Goal: Task Accomplishment & Management: Manage account settings

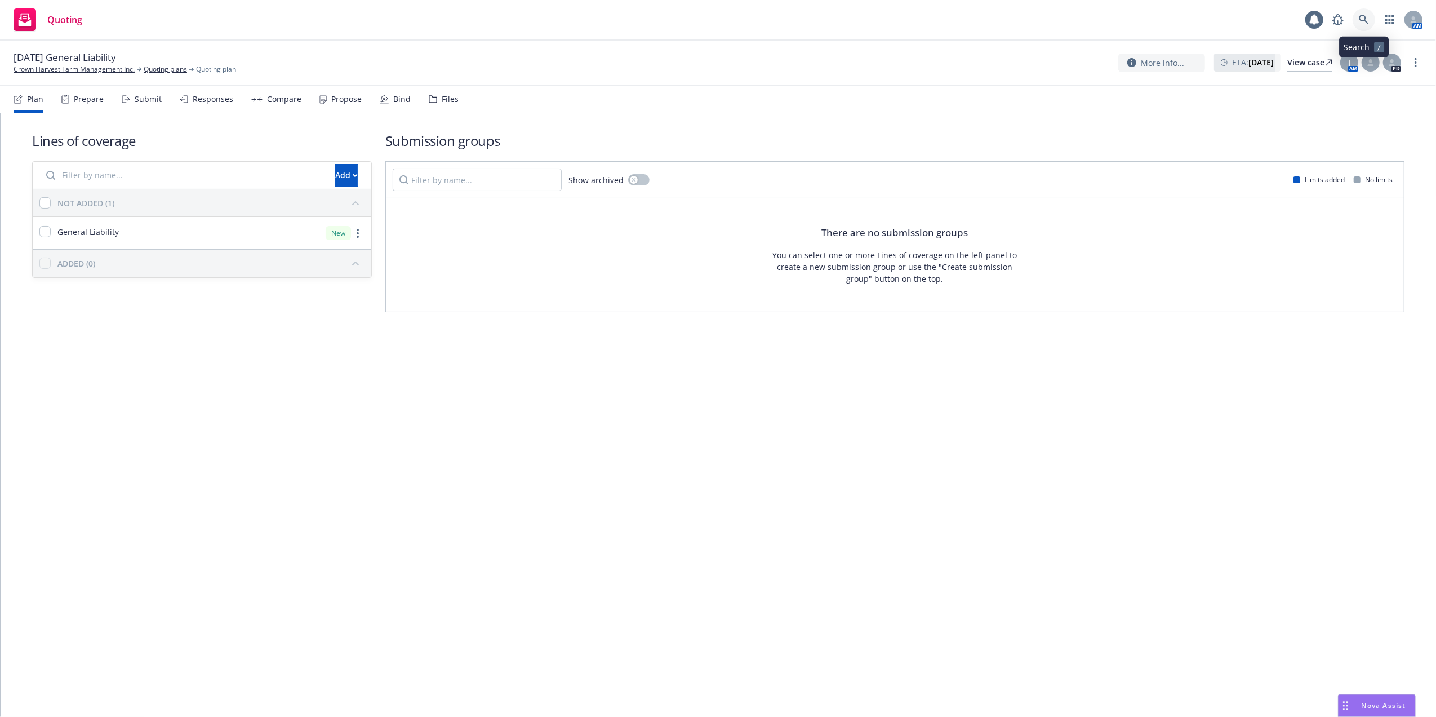
click at [1360, 17] on icon at bounding box center [1364, 20] width 10 height 10
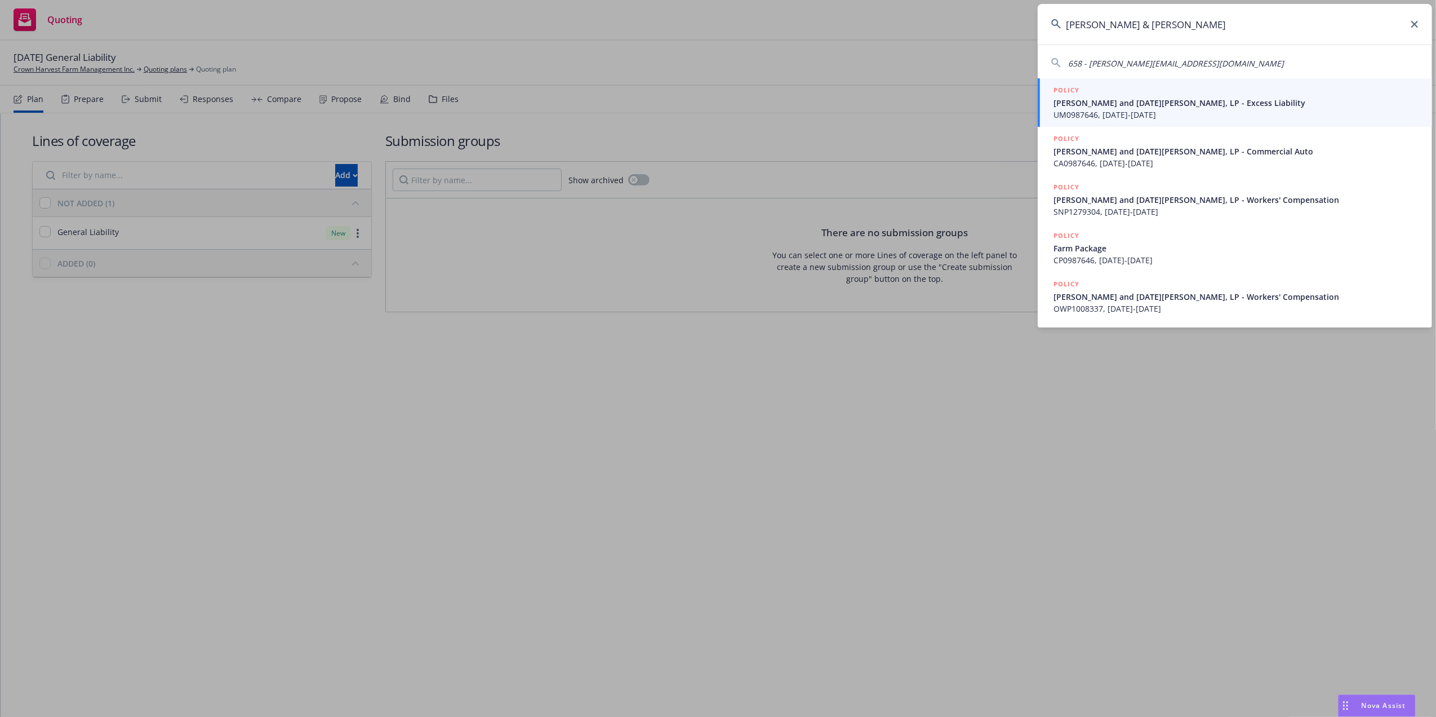
type input "Brian & Luc"
click at [1090, 110] on span "UM0987646, 04/25/2025-04/25/2026" at bounding box center [1236, 115] width 365 height 12
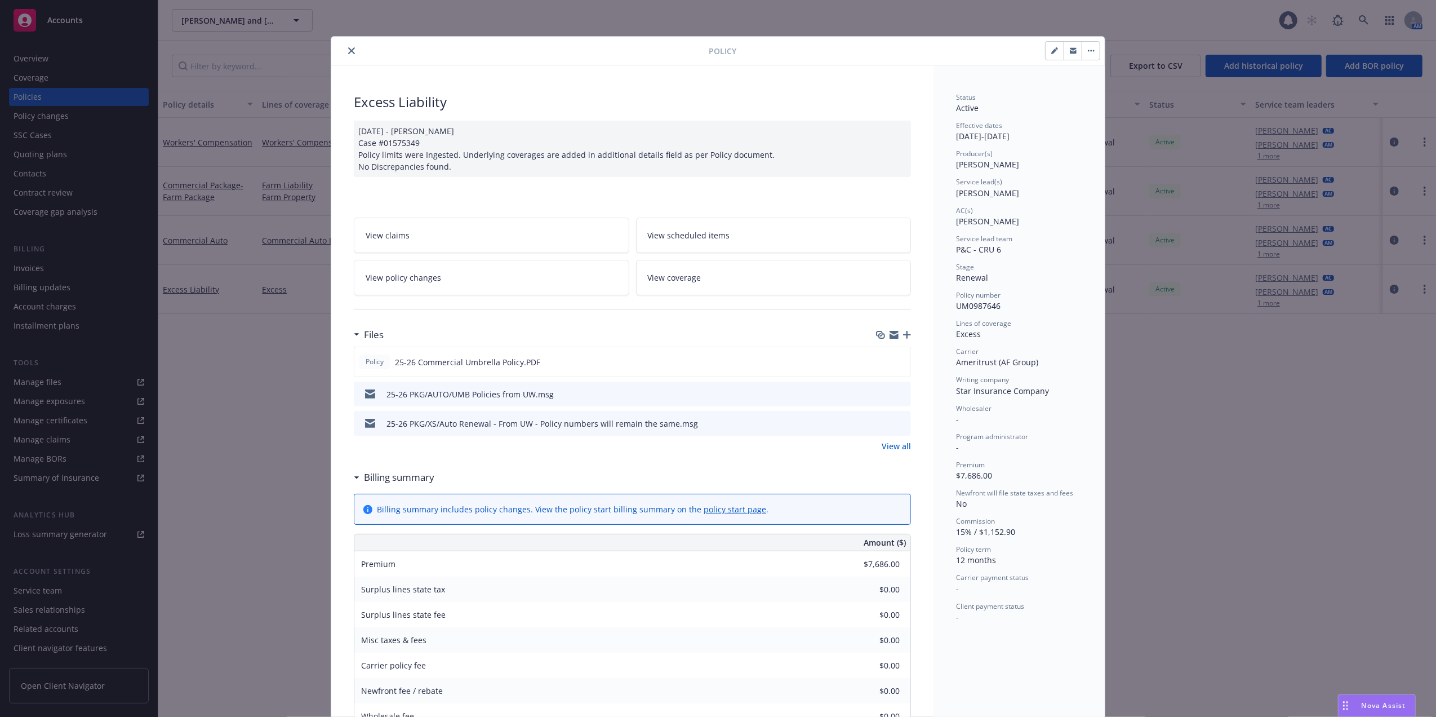
drag, startPoint x: 347, startPoint y: 50, endPoint x: 341, endPoint y: 48, distance: 5.9
click at [348, 50] on icon "close" at bounding box center [351, 50] width 7 height 7
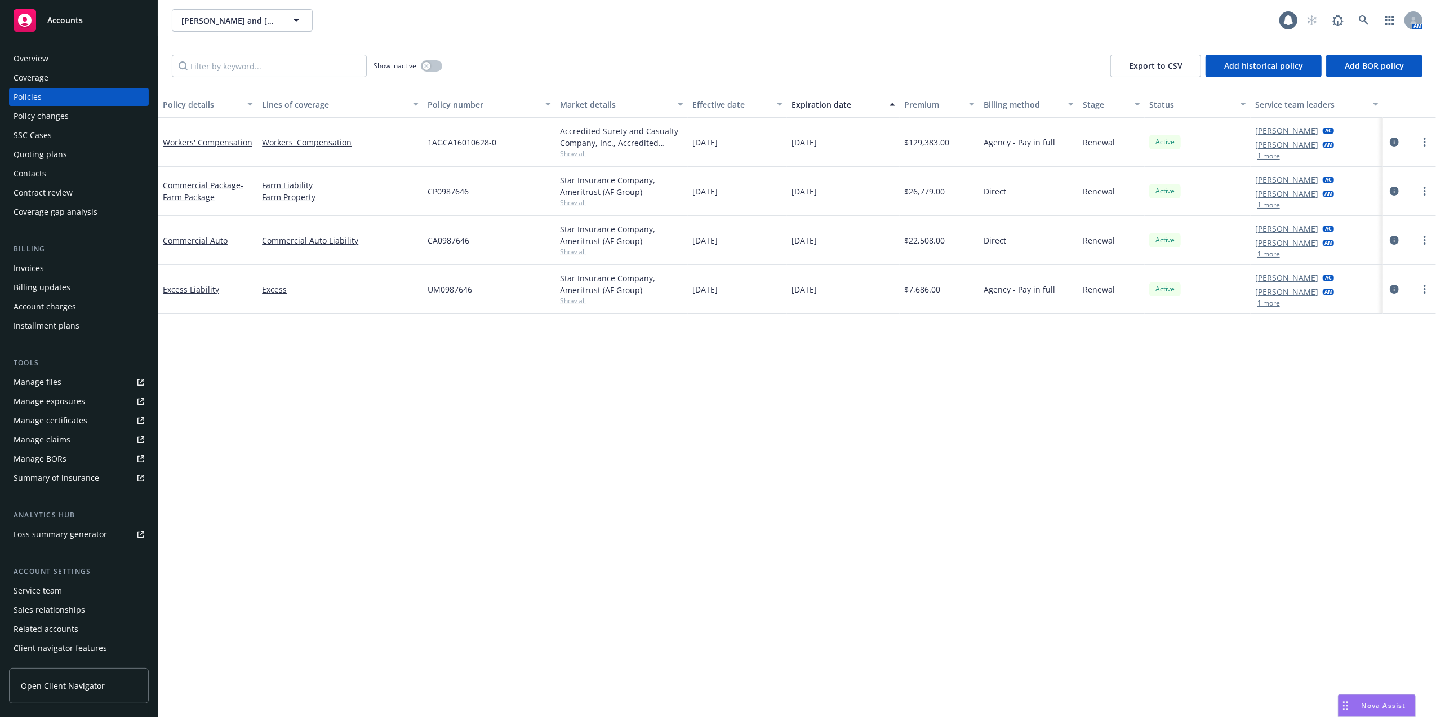
click at [66, 55] on div "Overview" at bounding box center [79, 59] width 131 height 18
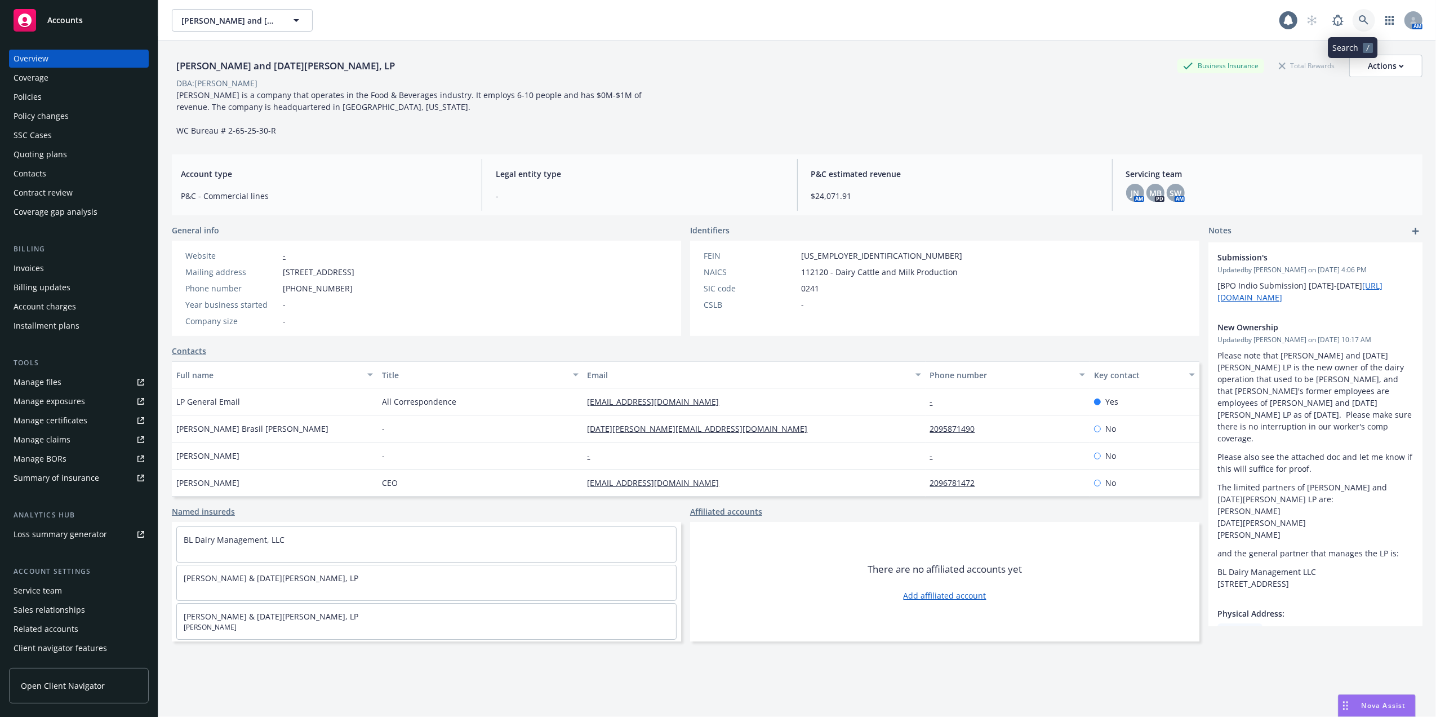
click at [1359, 20] on icon at bounding box center [1364, 20] width 10 height 10
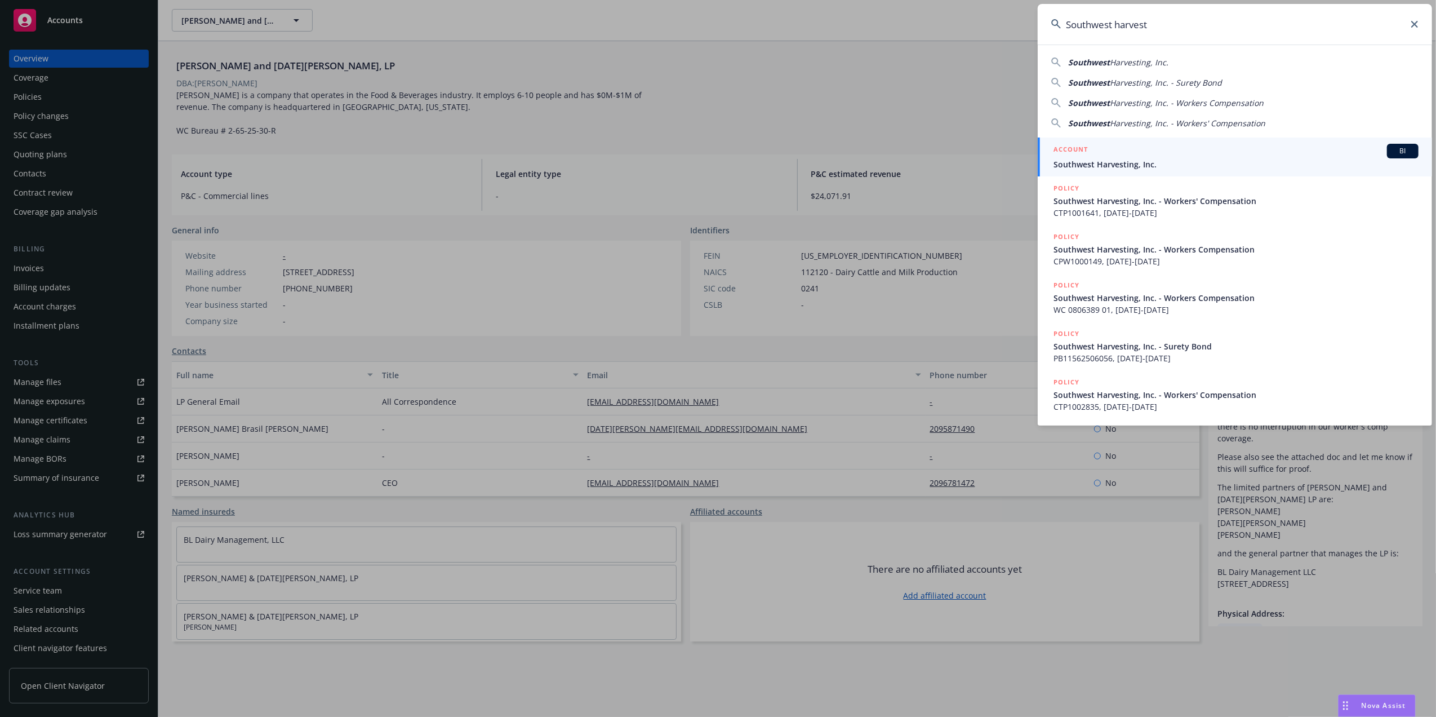
click at [1121, 59] on span "Harvesting, Inc." at bounding box center [1139, 62] width 59 height 11
type input "Southwest Harvesting, Inc."
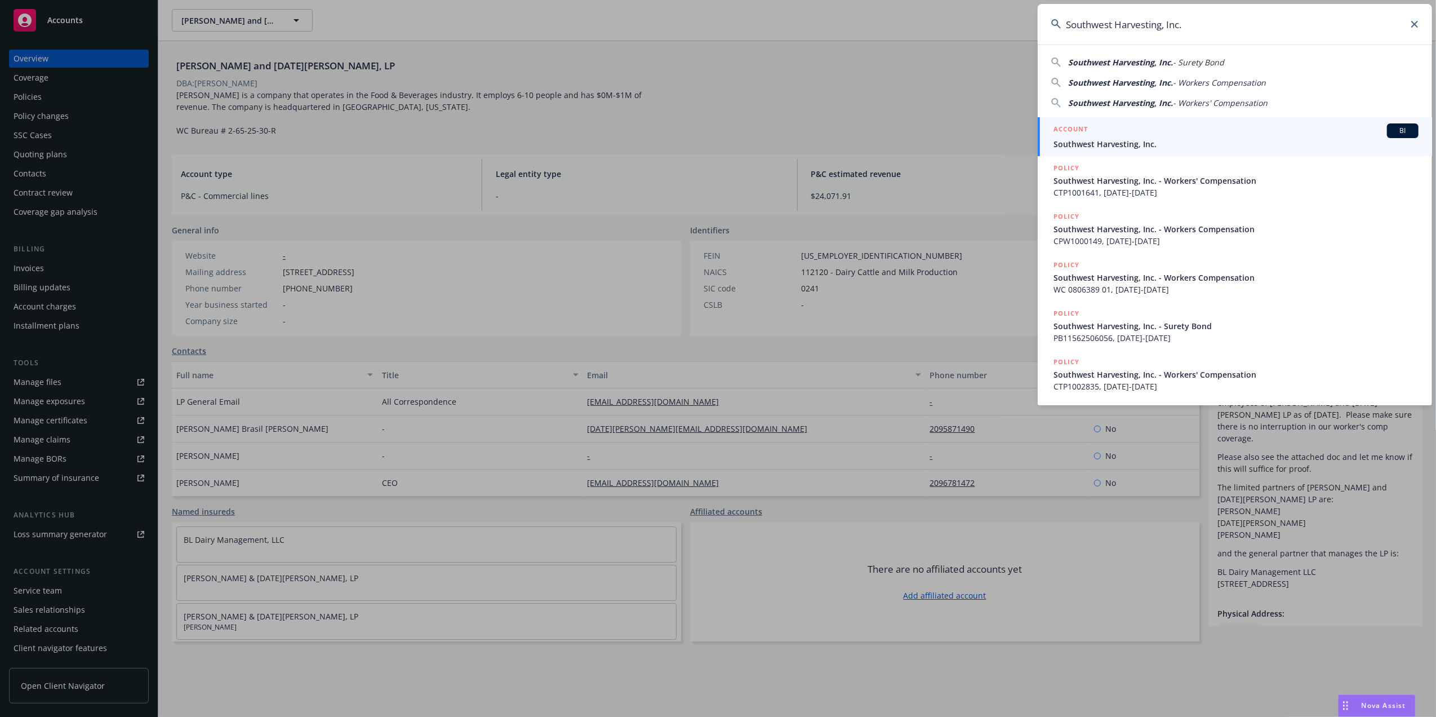
click at [1102, 139] on span "Southwest Harvesting, Inc." at bounding box center [1236, 144] width 365 height 12
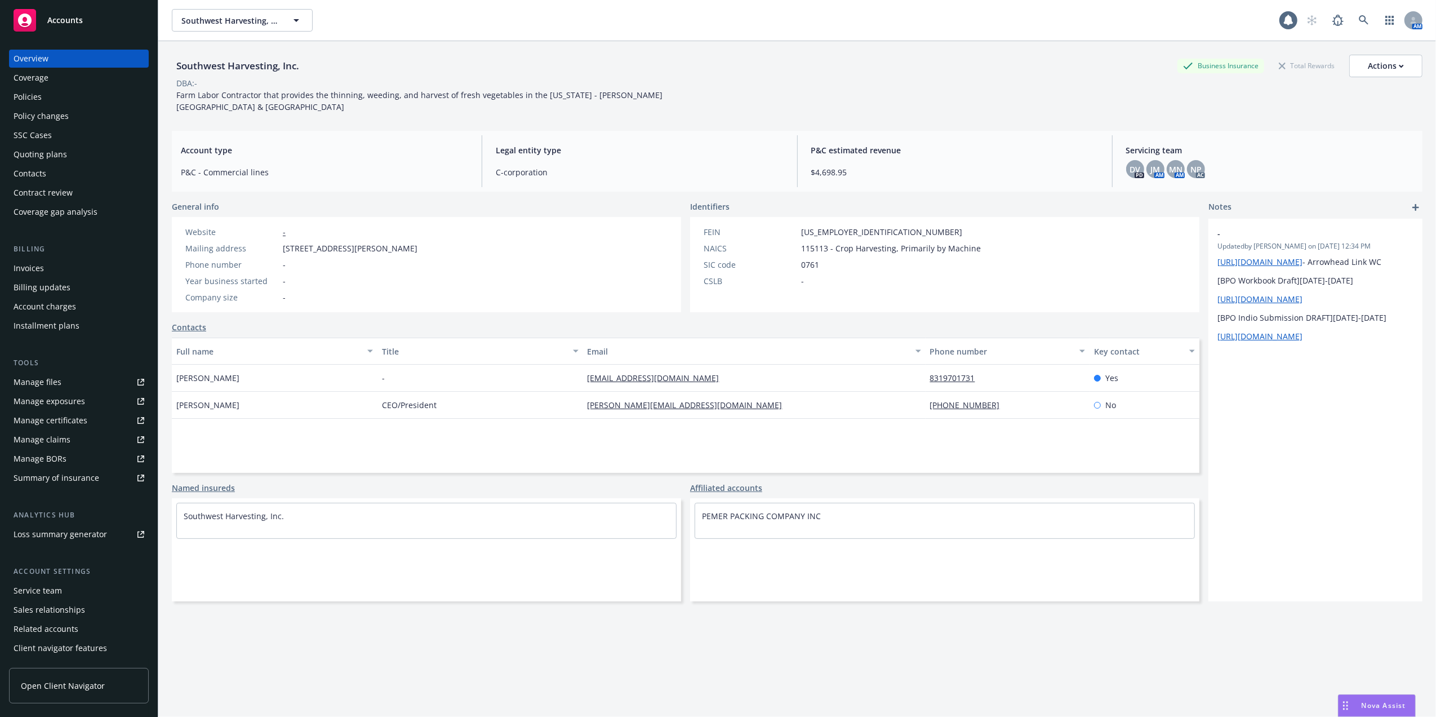
click at [23, 91] on div "Policies" at bounding box center [28, 97] width 28 height 18
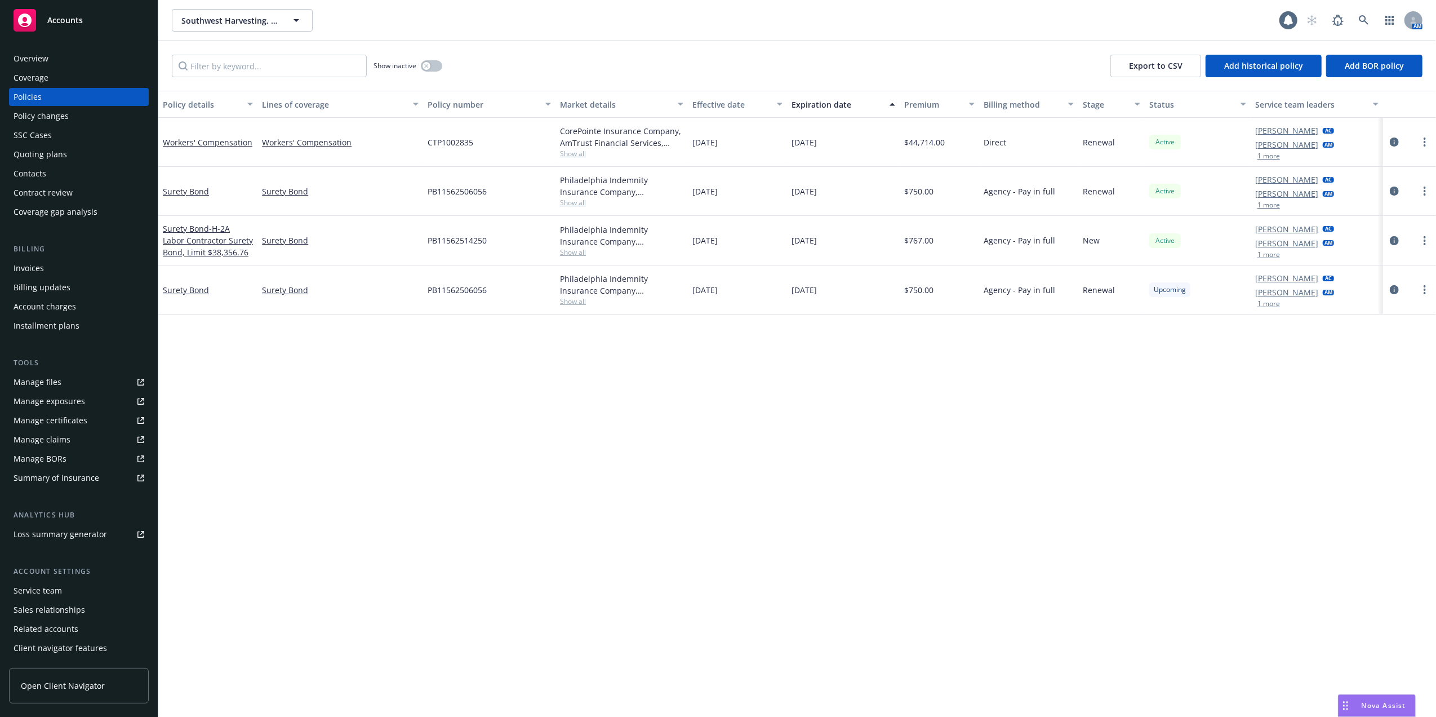
click at [213, 402] on div "Policy details Lines of coverage Policy number Market details Effective date Ex…" at bounding box center [797, 404] width 1278 height 626
click at [197, 140] on link "Workers' Compensation" at bounding box center [208, 142] width 90 height 11
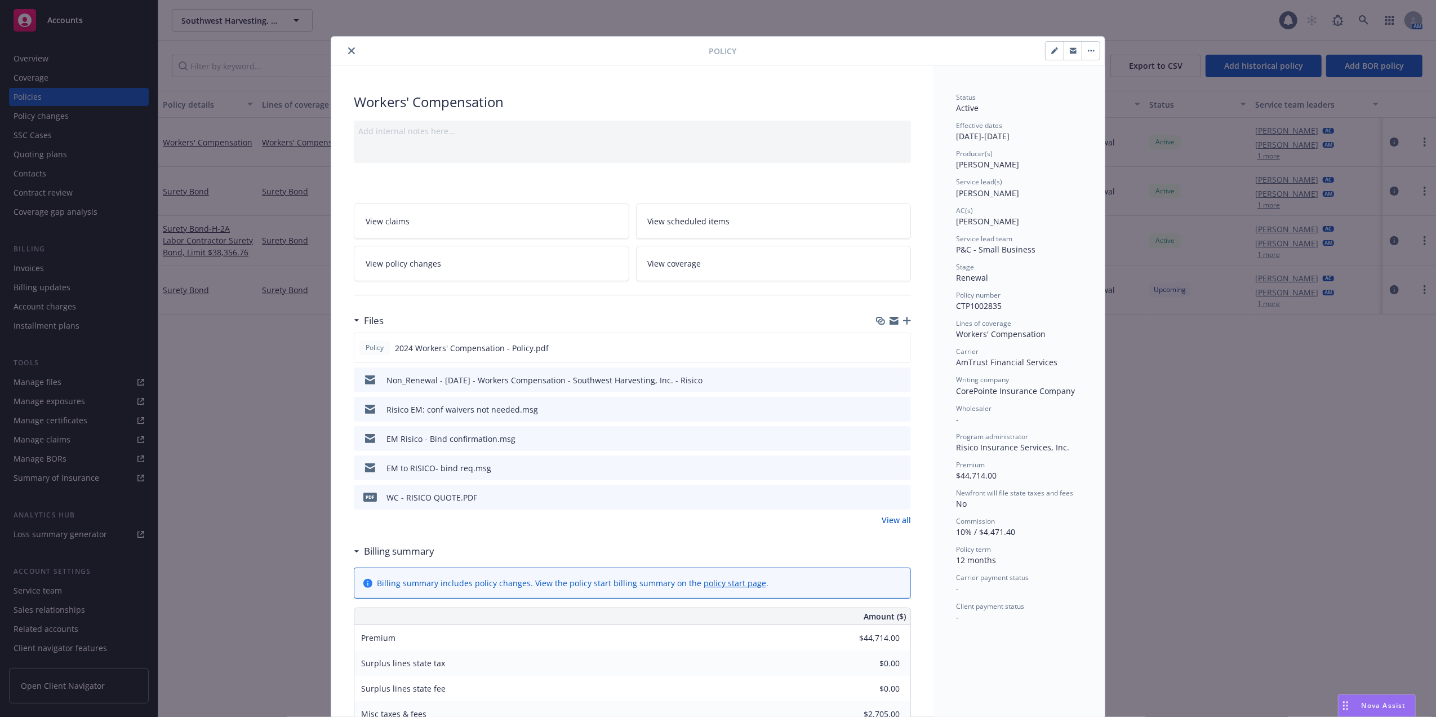
click at [348, 47] on icon "close" at bounding box center [351, 50] width 7 height 7
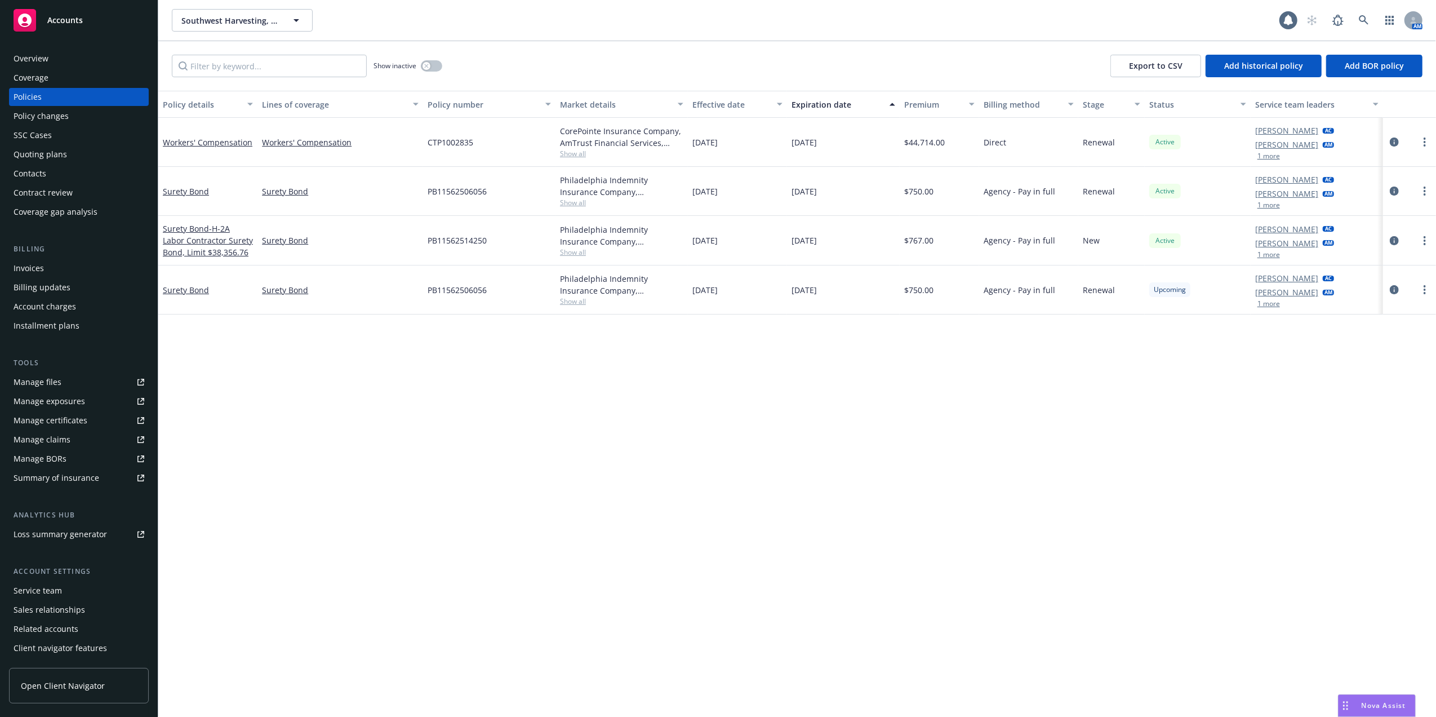
click at [61, 149] on div "Quoting plans" at bounding box center [41, 154] width 54 height 18
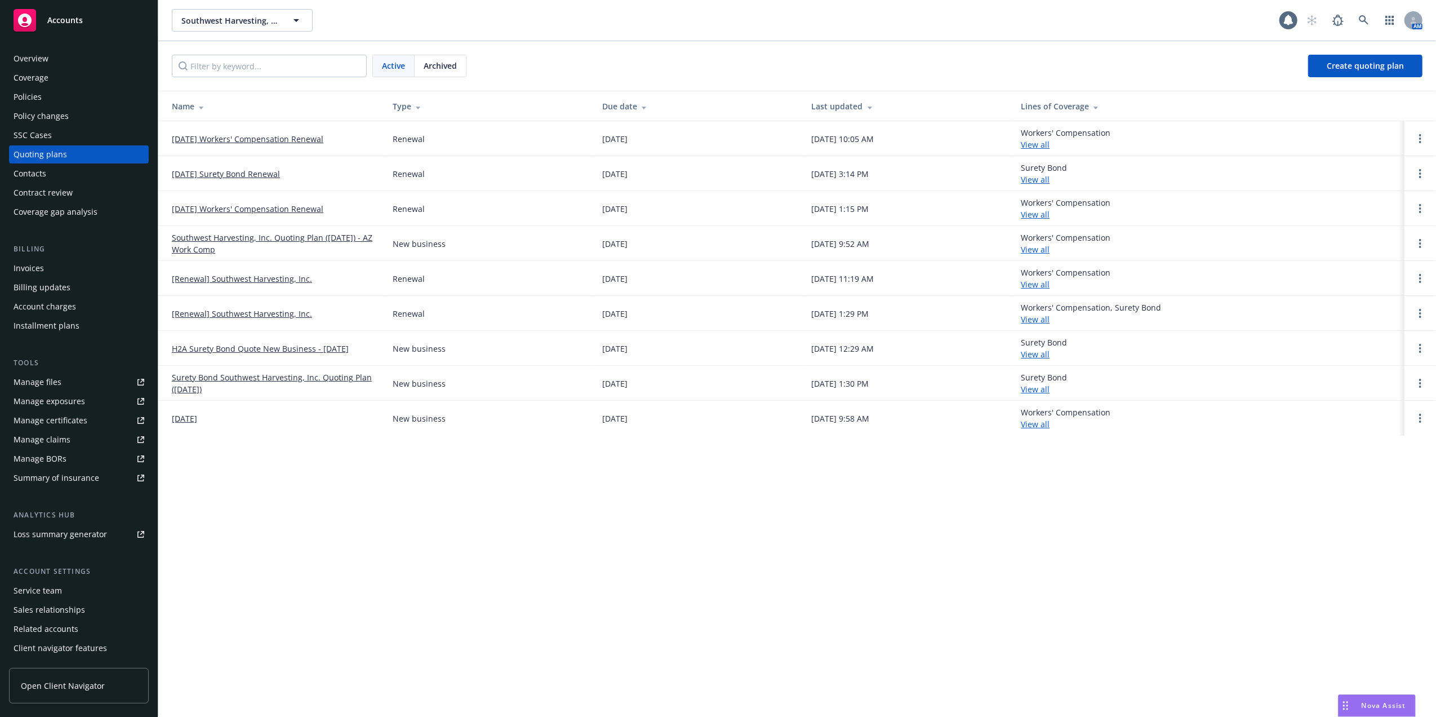
click at [238, 138] on link "09/01/25 Workers' Compensation Renewal" at bounding box center [248, 139] width 152 height 12
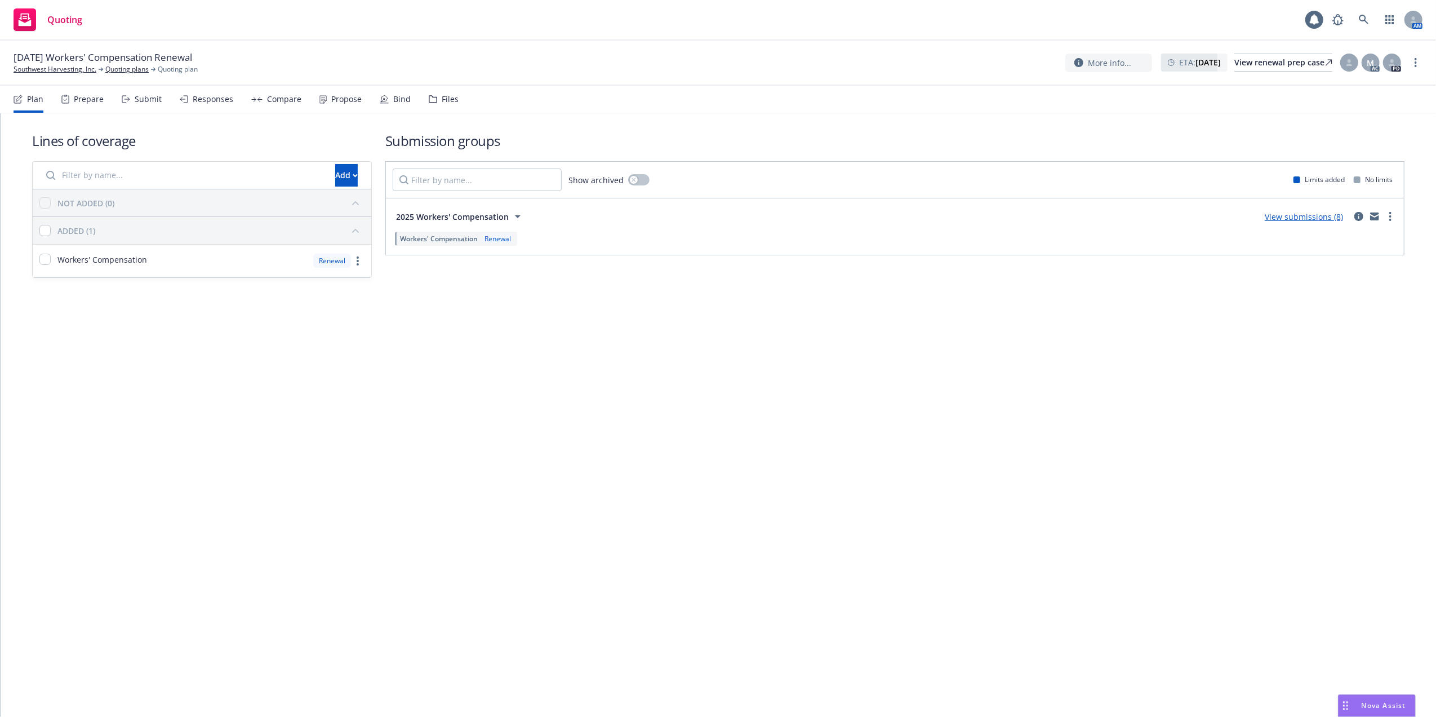
click at [1329, 215] on link "View submissions (8)" at bounding box center [1304, 216] width 78 height 11
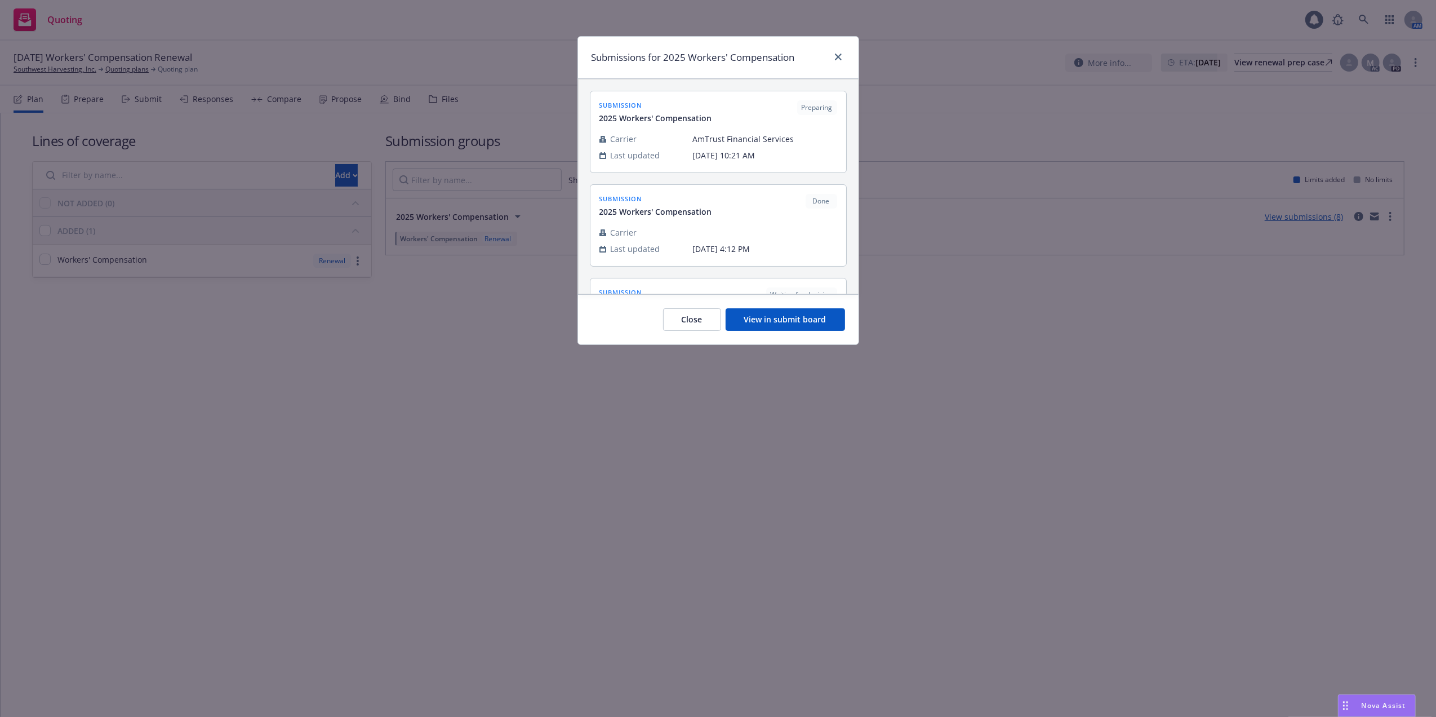
click at [751, 313] on button "View in submit board" at bounding box center [785, 319] width 119 height 23
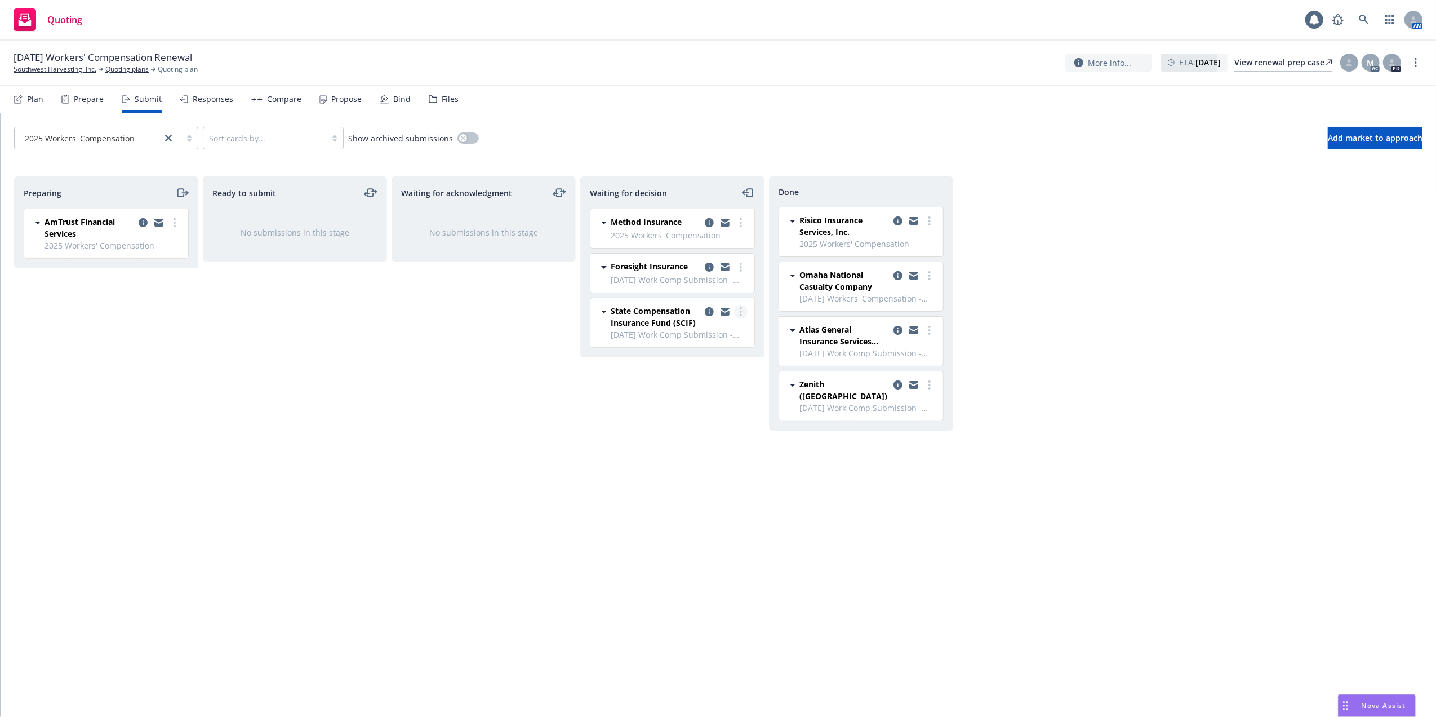
click at [740, 314] on icon "more" at bounding box center [741, 311] width 2 height 9
drag, startPoint x: 669, startPoint y: 445, endPoint x: 947, endPoint y: 489, distance: 280.7
click at [669, 443] on link "Copy logging email" at bounding box center [690, 449] width 113 height 23
click at [740, 311] on icon "more" at bounding box center [741, 311] width 2 height 9
drag, startPoint x: 902, startPoint y: 508, endPoint x: 934, endPoint y: 532, distance: 39.4
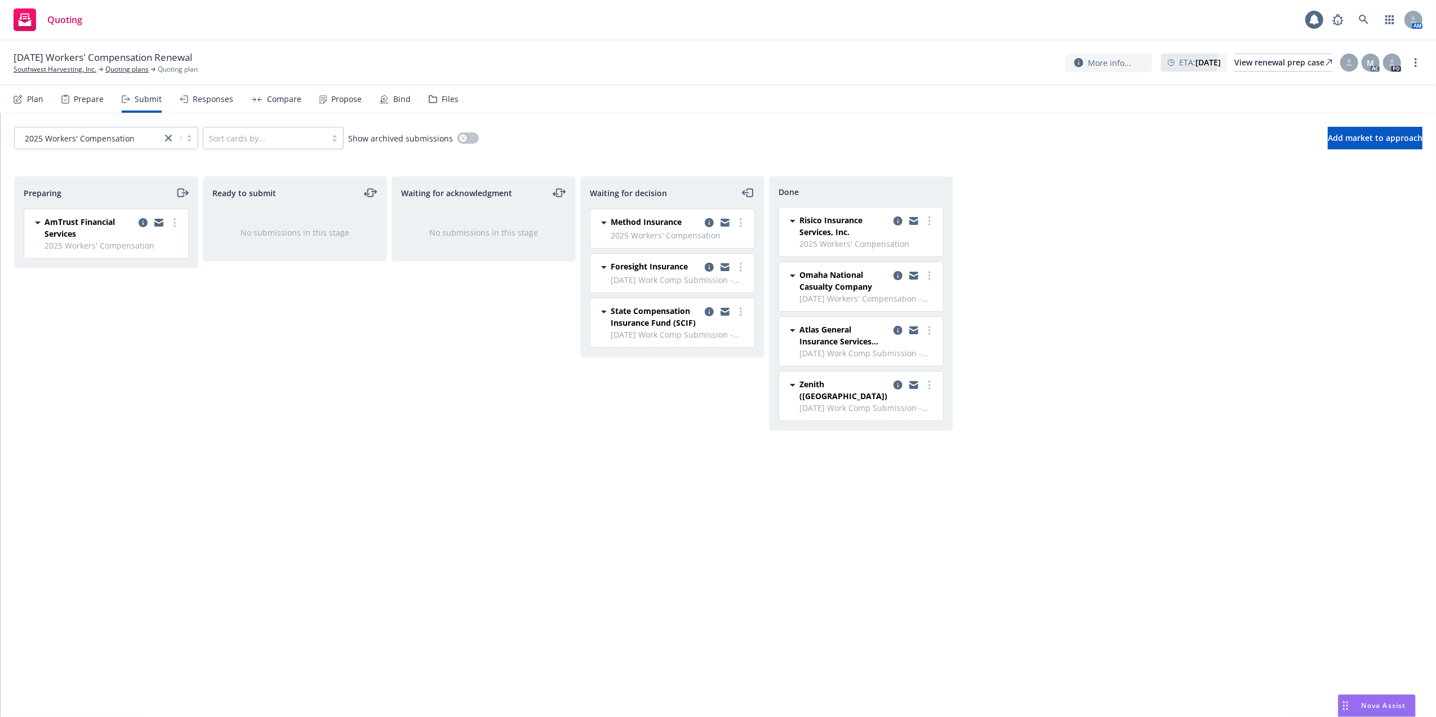
click at [904, 512] on div "Done Risico Insurance Services, Inc. 2025 Workers' Compensation Wednesday, Augu…" at bounding box center [861, 434] width 184 height 517
click at [655, 325] on span "State Compensation Insurance Fund (SCIF)" at bounding box center [656, 317] width 90 height 24
click at [742, 311] on link "more" at bounding box center [741, 312] width 14 height 14
click at [689, 377] on span "Add accepted decision" at bounding box center [690, 381] width 113 height 11
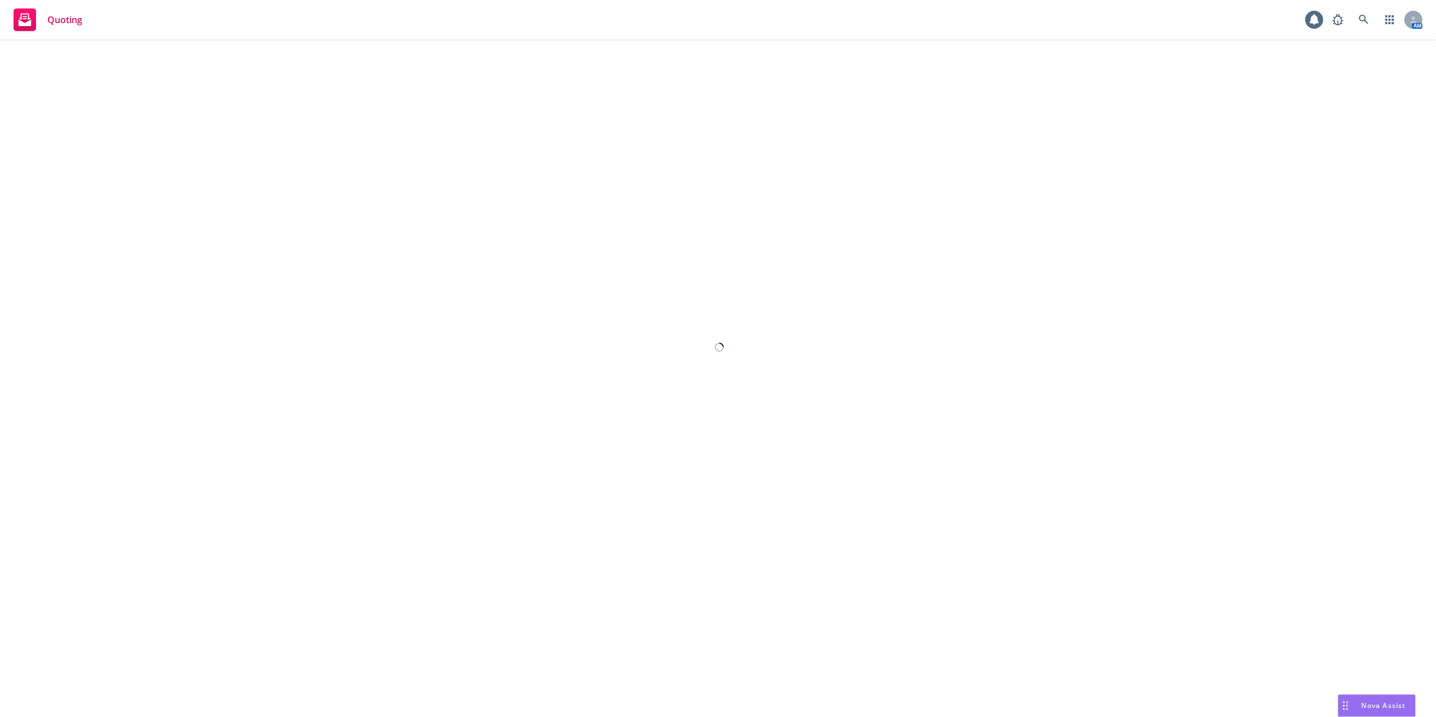
select select "12"
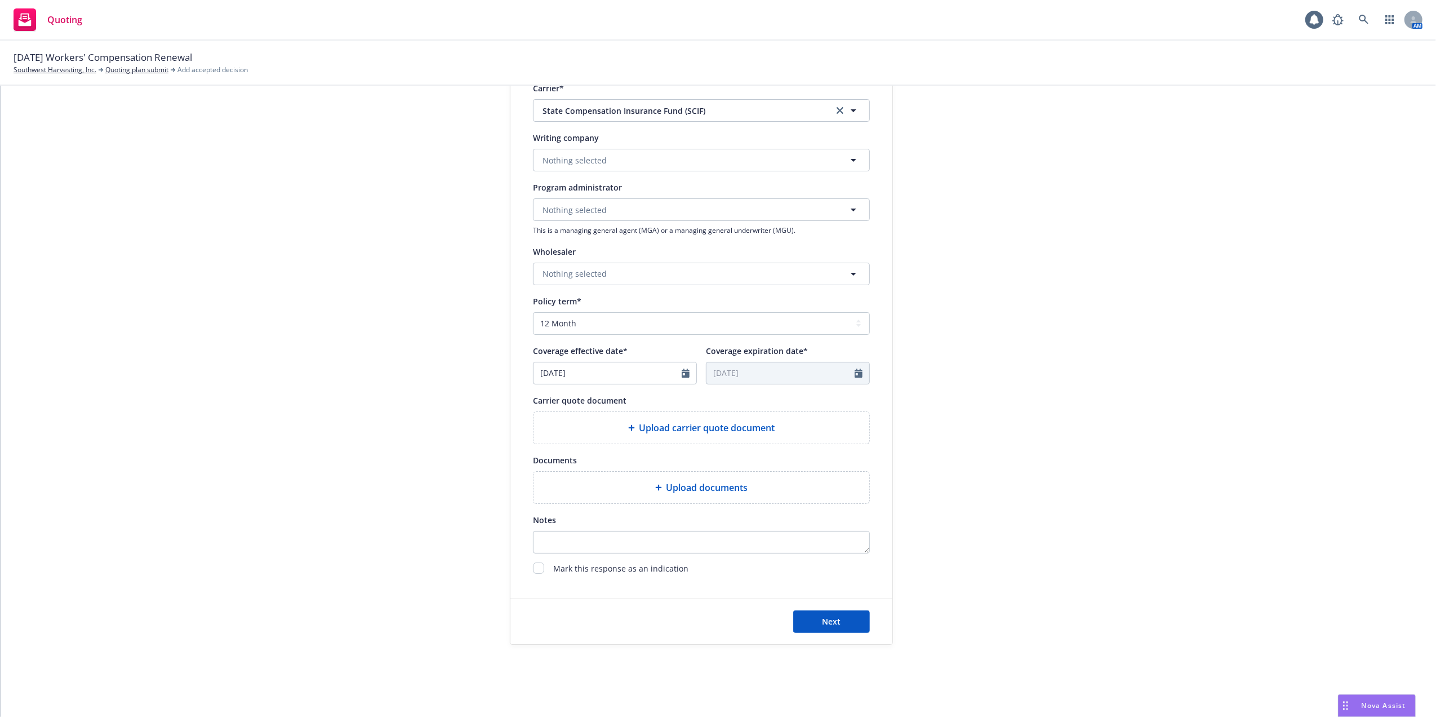
scroll to position [242, 0]
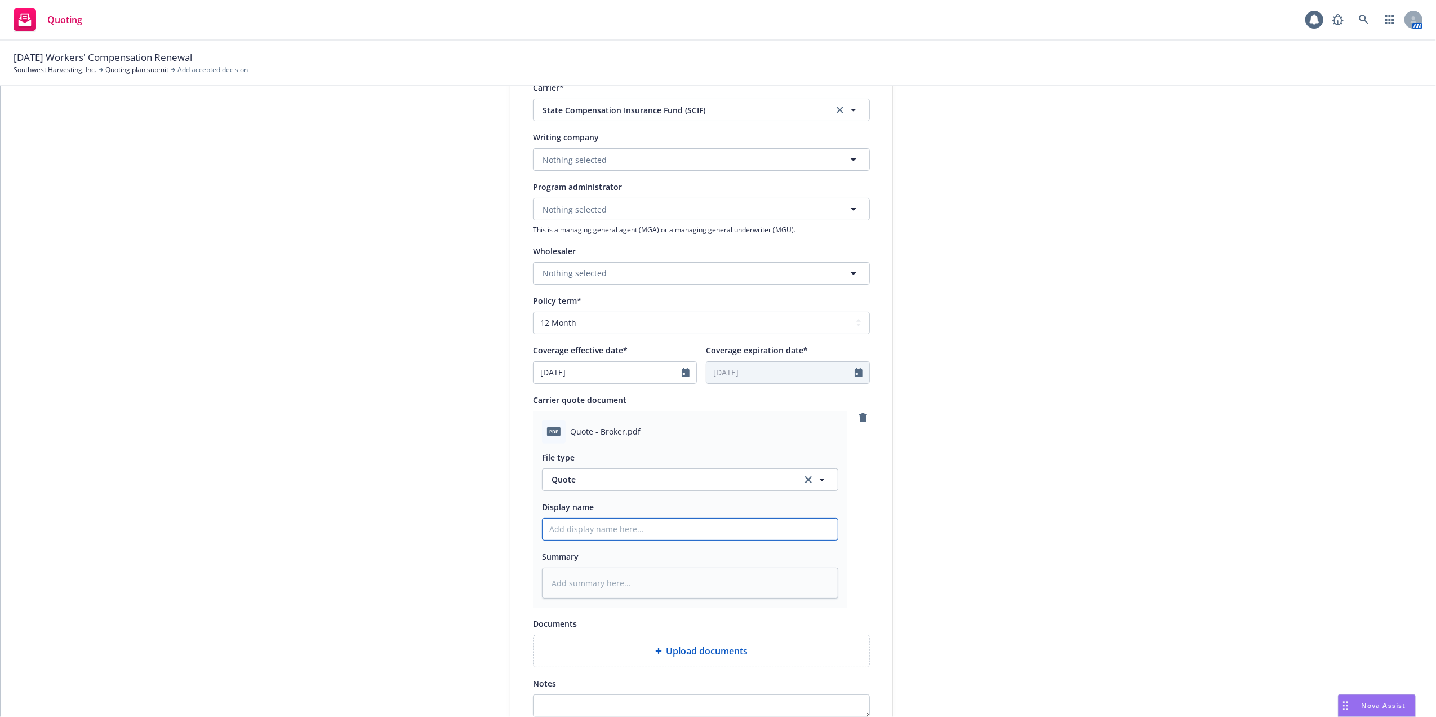
click at [566, 529] on input "Display name" at bounding box center [690, 528] width 295 height 21
type textarea "x"
type input "0"
type textarea "x"
type input "09"
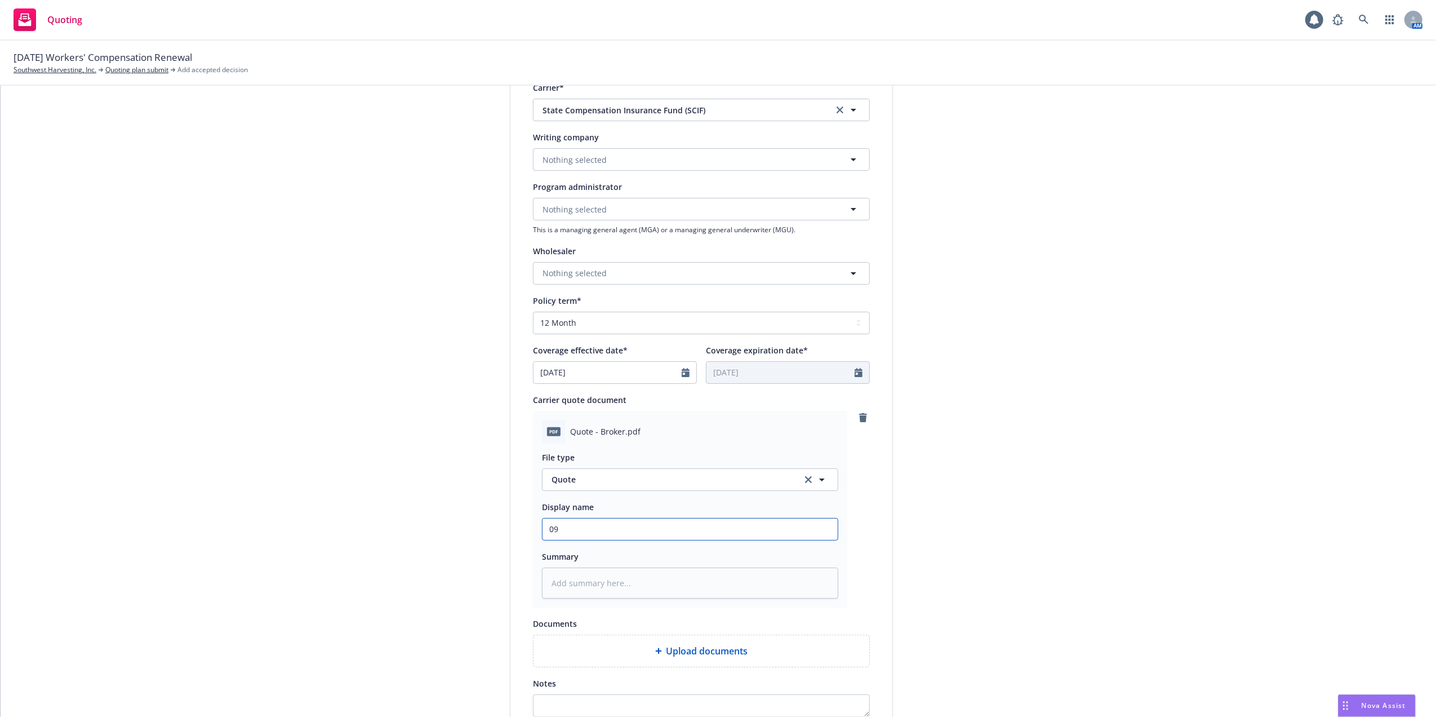
type textarea "x"
type input "09/"
type textarea "x"
type input "09/0"
drag, startPoint x: 12, startPoint y: 57, endPoint x: 165, endPoint y: 64, distance: 153.4
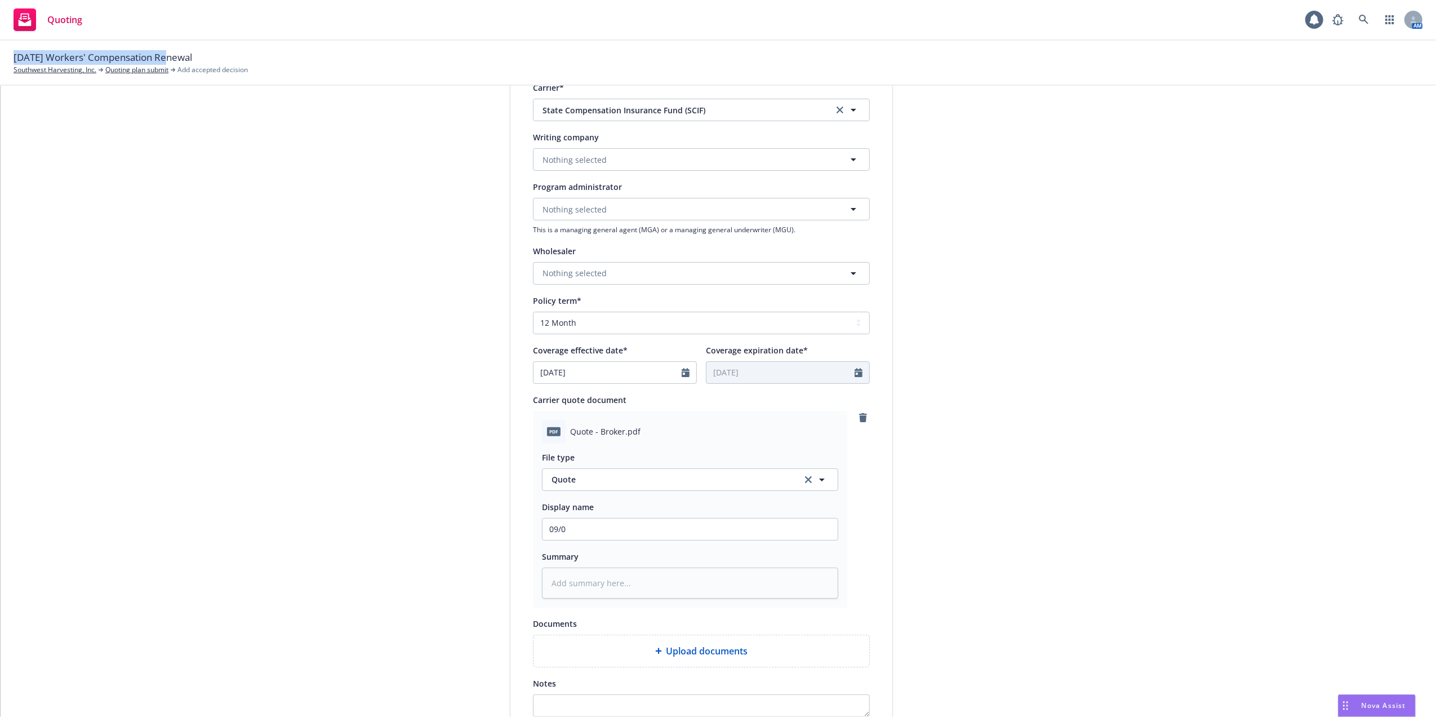
click at [165, 64] on div "09/01/25 Workers' Compensation Renewal Southwest Harvesting, Inc. Quoting plan …" at bounding box center [718, 63] width 1436 height 45
copy span "09/01/25 Workers' Compensation"
click at [560, 526] on input "09/0" at bounding box center [690, 528] width 295 height 21
drag, startPoint x: 560, startPoint y: 528, endPoint x: 533, endPoint y: 529, distance: 27.1
click at [533, 529] on div "pdf Quote - Broker.pdf File type Quote Quote Display name 09/0 Summary" at bounding box center [690, 509] width 314 height 197
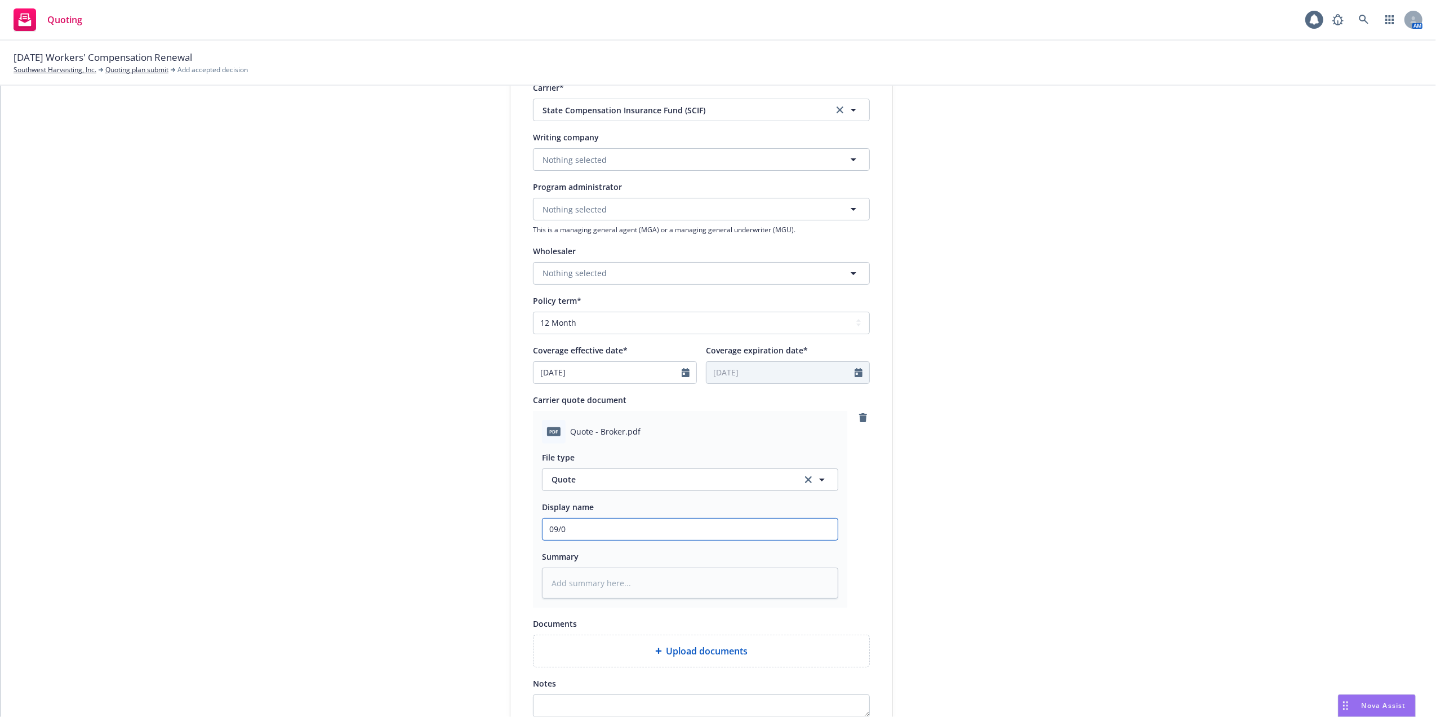
paste input "1/25 Workers' Compensation"
type textarea "x"
type input "09/01/25 Workers' Compensation"
type textarea "x"
type input "09/01/25 Workers' Compensation -"
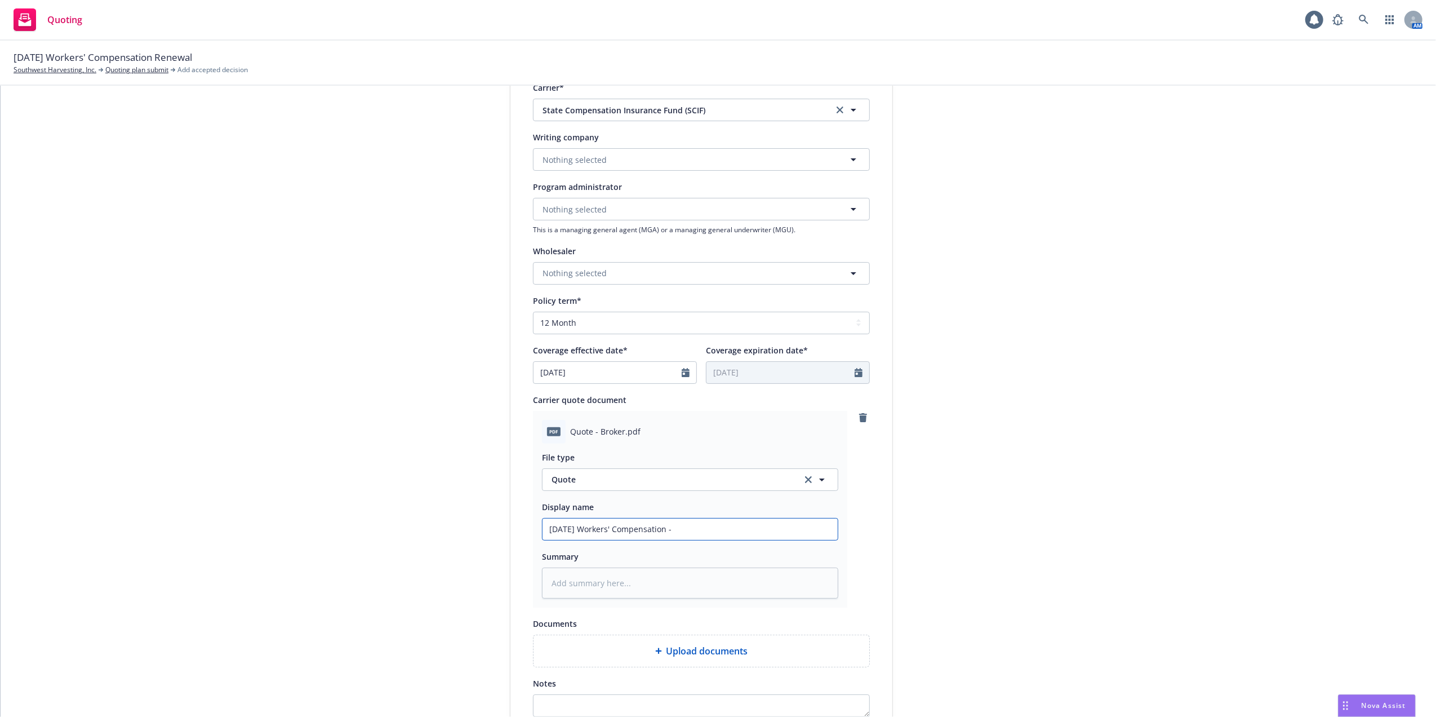
type textarea "x"
type input "09/01/25 Workers' Compensation -"
type textarea "x"
type input "09/01/25 Workers' Compensation - S"
type textarea "x"
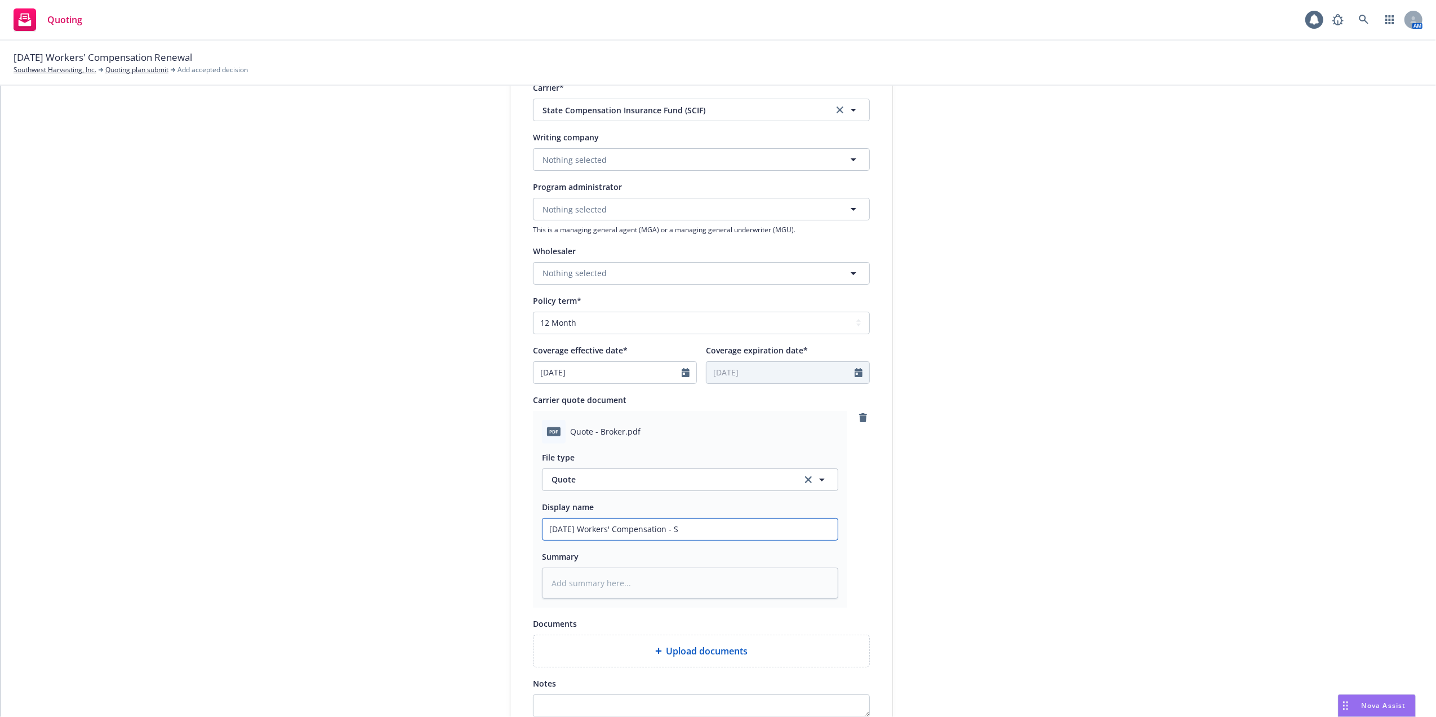
type input "09/01/25 Workers' Compensation - SC"
type textarea "x"
type input "09/01/25 Workers' Compensation - SCIF"
type textarea "x"
drag, startPoint x: 701, startPoint y: 524, endPoint x: 526, endPoint y: 523, distance: 175.2
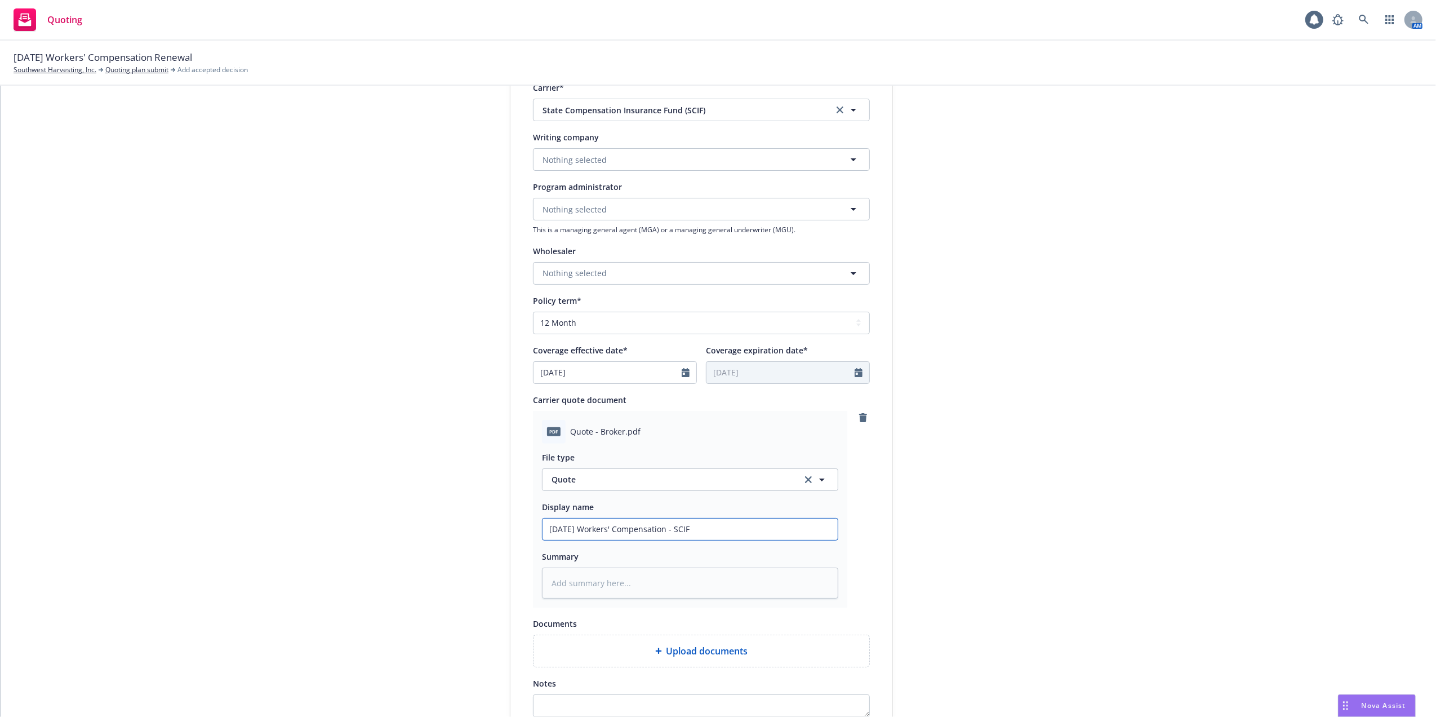
click at [526, 523] on div "Display name State Compensation Insurance Fund (SCIF) Quote expiration date* 09…" at bounding box center [702, 343] width 382 height 791
type input "09/01/25 Workers' Compensation - SCIF"
click at [602, 584] on textarea at bounding box center [690, 583] width 296 height 32
paste textarea "09/01/25 Workers' Compensation - SCIF"
type textarea "x"
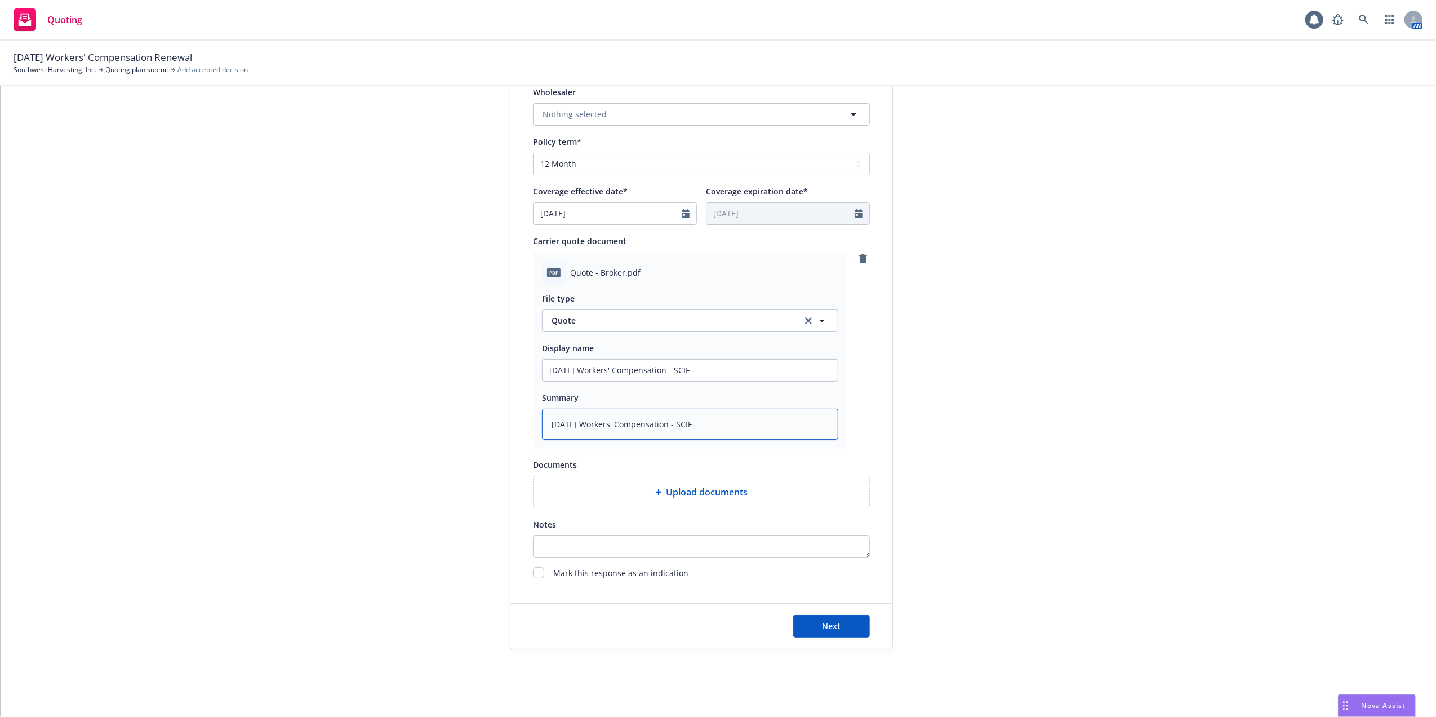
scroll to position [406, 0]
type textarea "09/01/25 Workers' Compensation - SCIF"
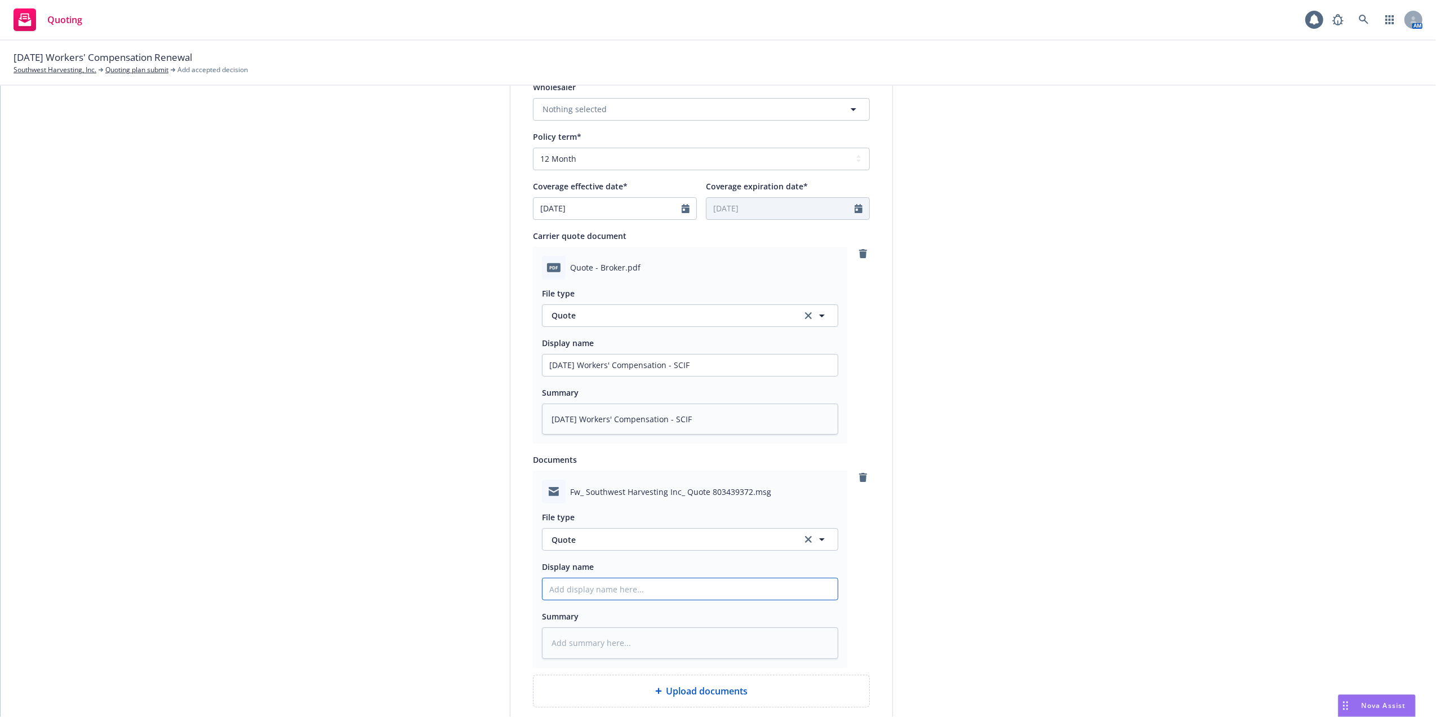
click at [587, 376] on input "Display name" at bounding box center [690, 364] width 295 height 21
paste input "09/01/25 Workers' Compensation - SCIF"
type textarea "x"
type input "09/01/25 Workers' Compensation - SCIF"
type textarea "x"
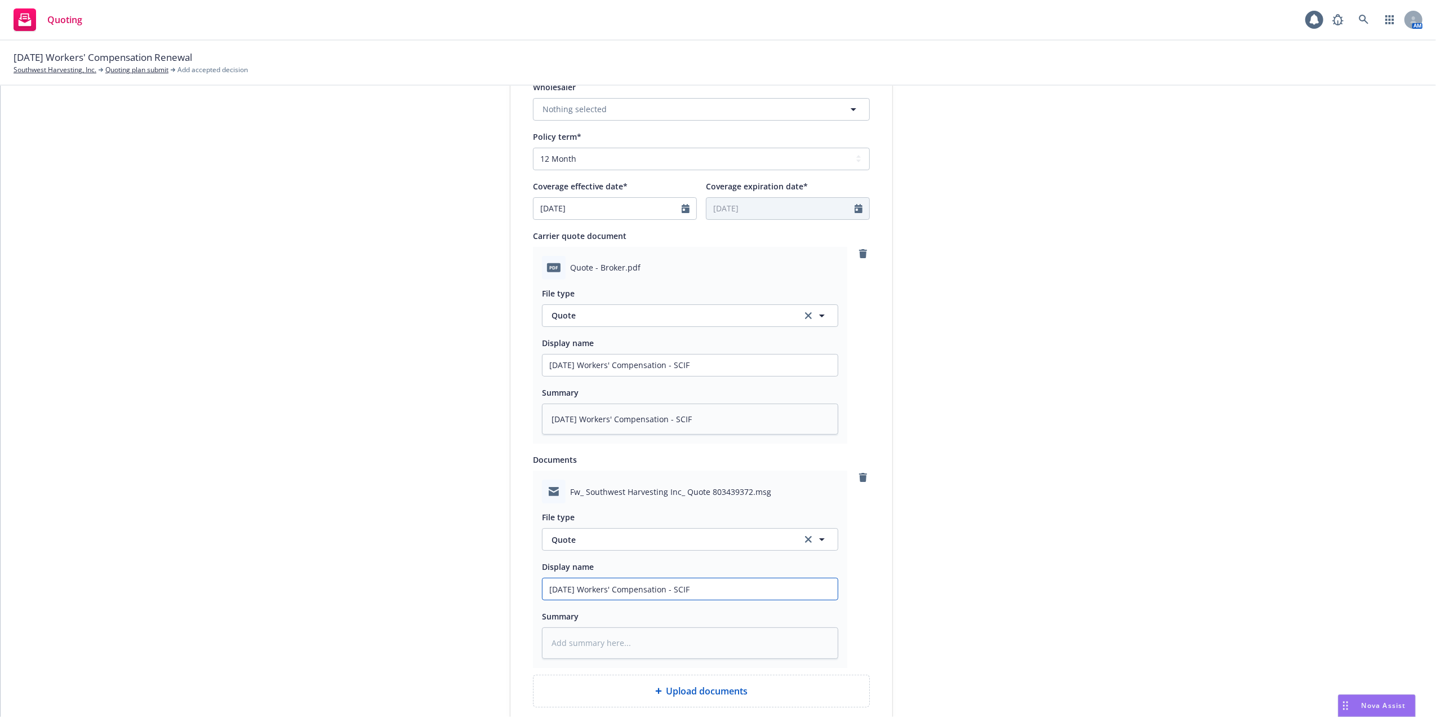
type input "09/01/25 Workers' Compensation - SCIF"
click at [668, 360] on input "09/01/25 Workers' Compensation - SCIF" at bounding box center [690, 364] width 295 height 21
type textarea "x"
type input "09/01/25 Workers' Compensation - SCIF"
type textarea "x"
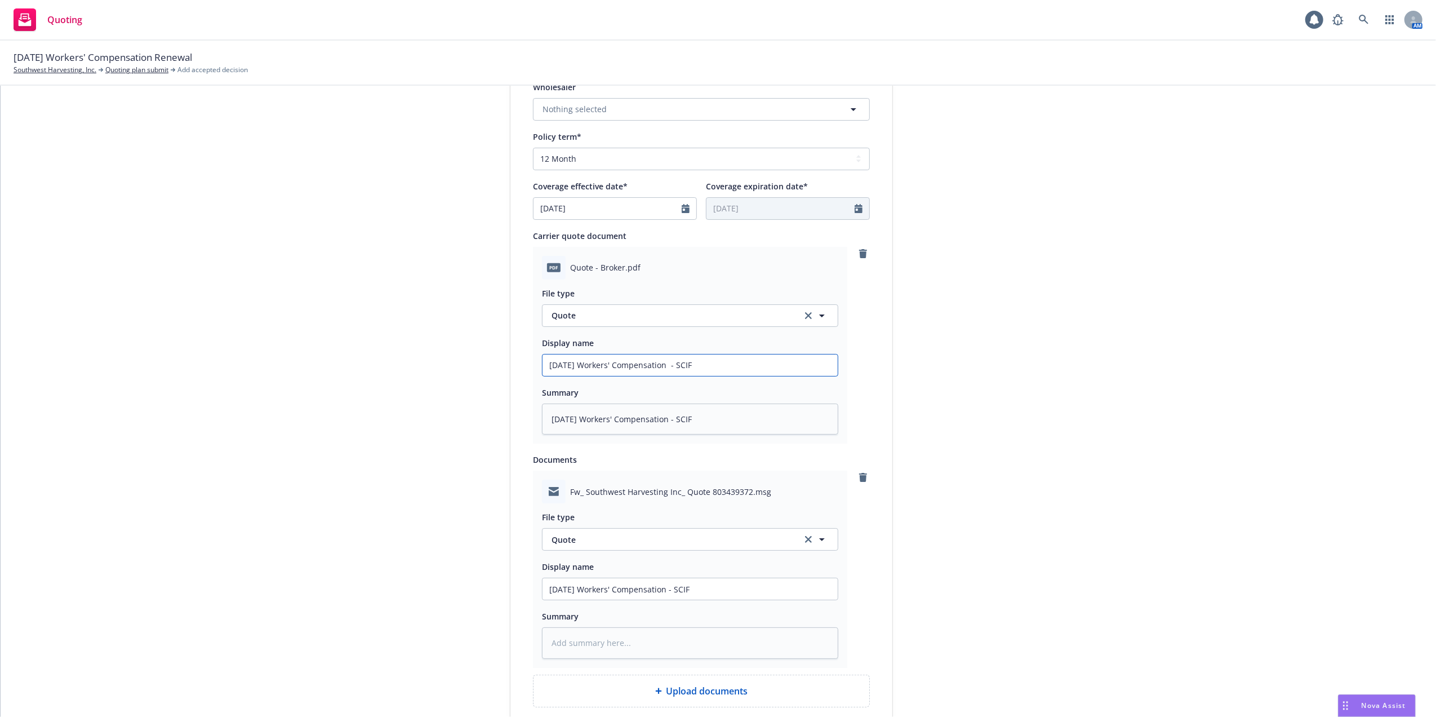
type input "09/01/25 Workers' Compensation Q - SCIF"
type textarea "x"
type input "09/01/25 Workers' Compensation Qu - SCIF"
type textarea "x"
type input "09/01/25 Workers' Compensation Quo - SCIF"
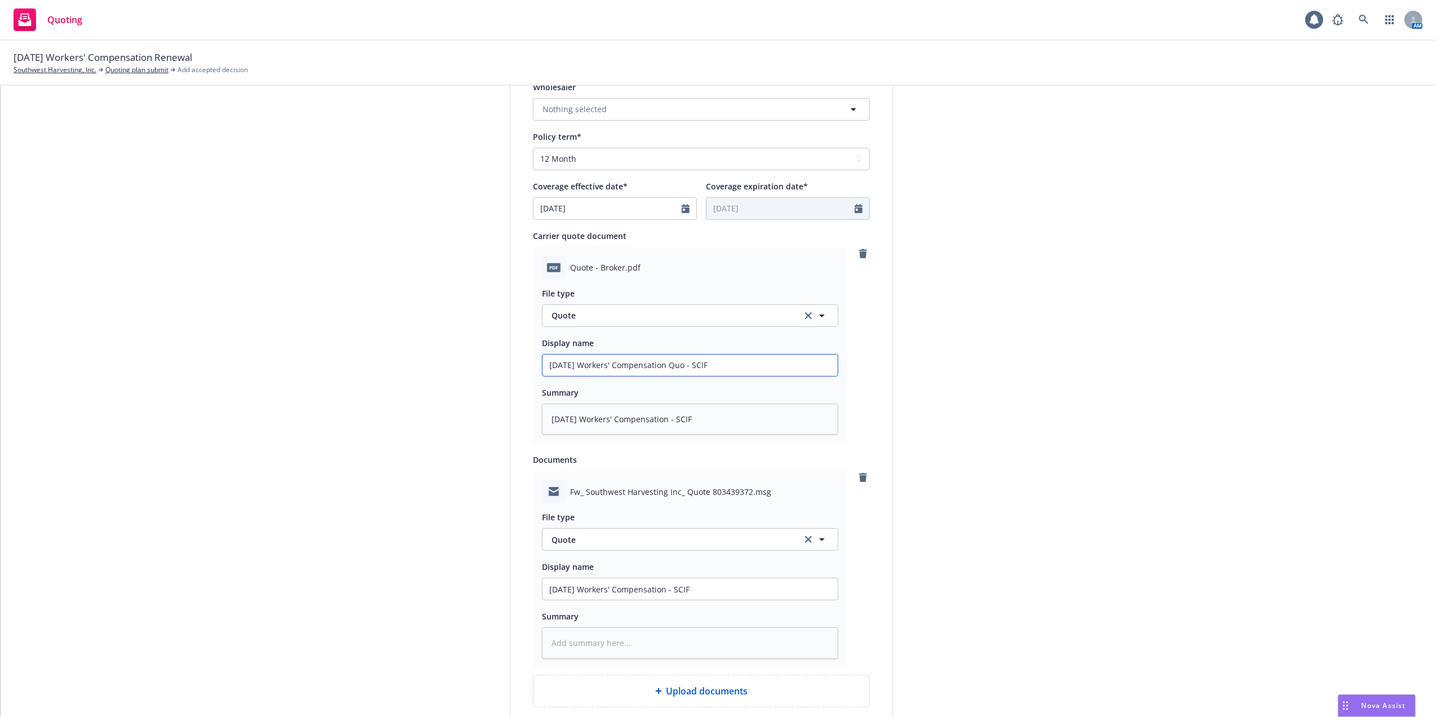
type textarea "x"
type input "09/01/25 Workers' Compensation Quot - SCIF"
type textarea "x"
type input "09/01/25 Workers' Compensation Quote - SCIF"
click at [668, 420] on textarea "09/01/25 Workers' Compensation - SCIF" at bounding box center [690, 419] width 296 height 32
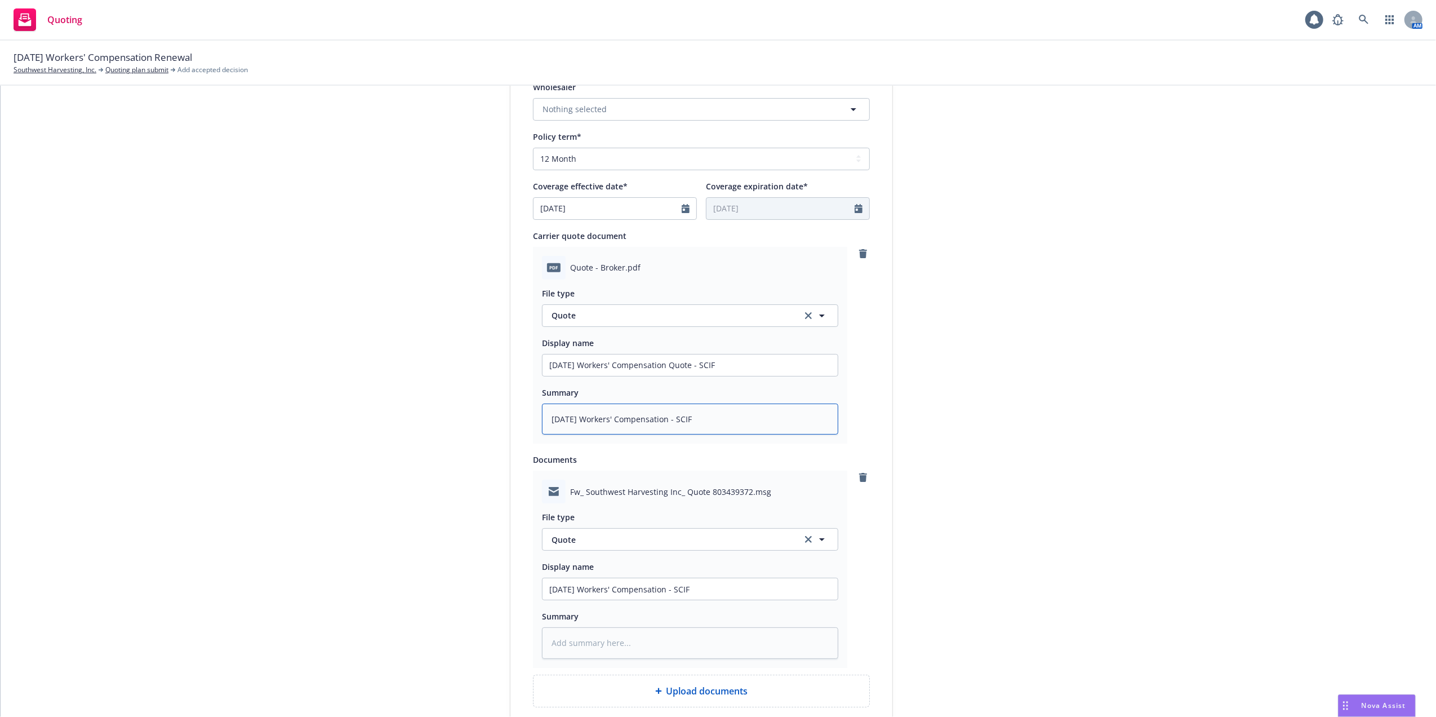
type textarea "x"
type textarea "09/01/25 Workers' Compensation - SCIF"
type textarea "x"
type textarea "09/01/25 Workers' Compensation Q - SCIF"
type textarea "x"
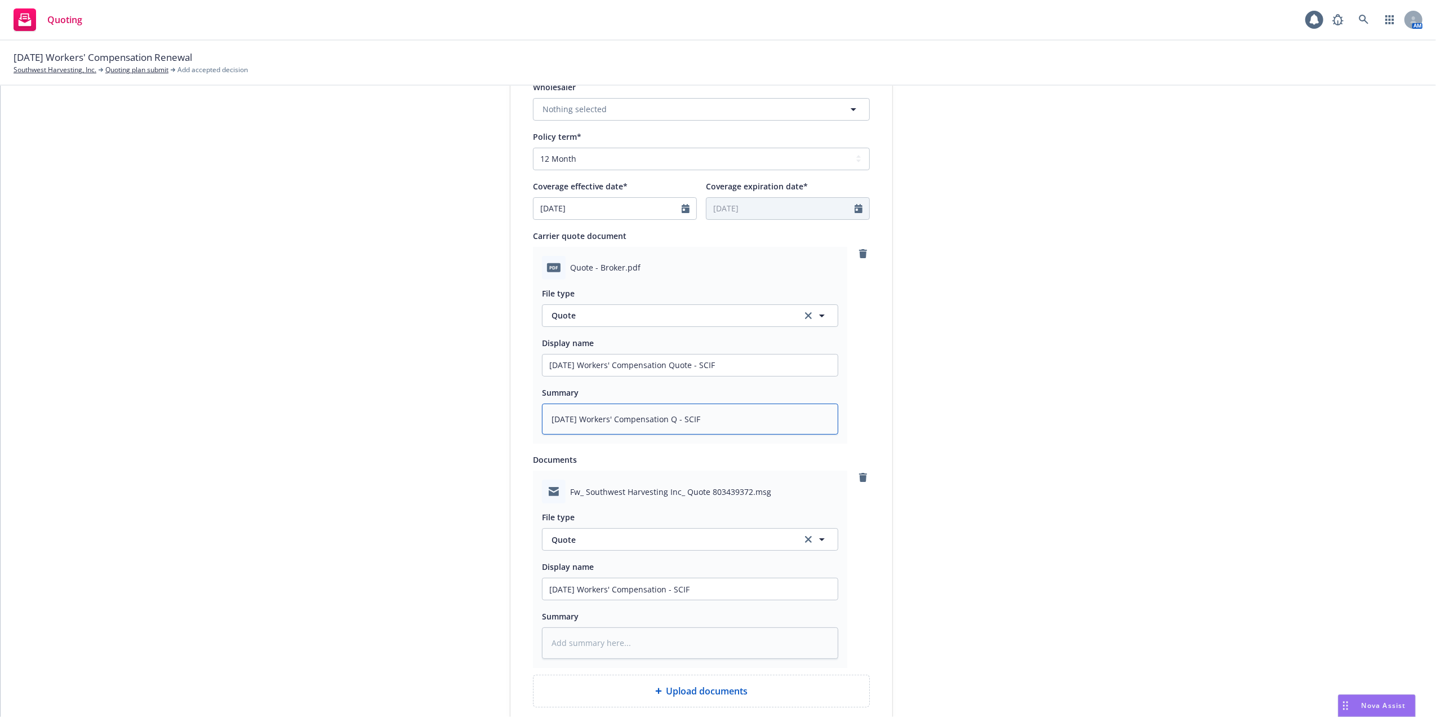
type textarea "09/01/25 Workers' Compensation Qu - SCIF"
type textarea "x"
type textarea "09/01/25 Workers' Compensation Quo - SCIF"
type textarea "x"
type textarea "09/01/25 Workers' Compensation Quot - SCIF"
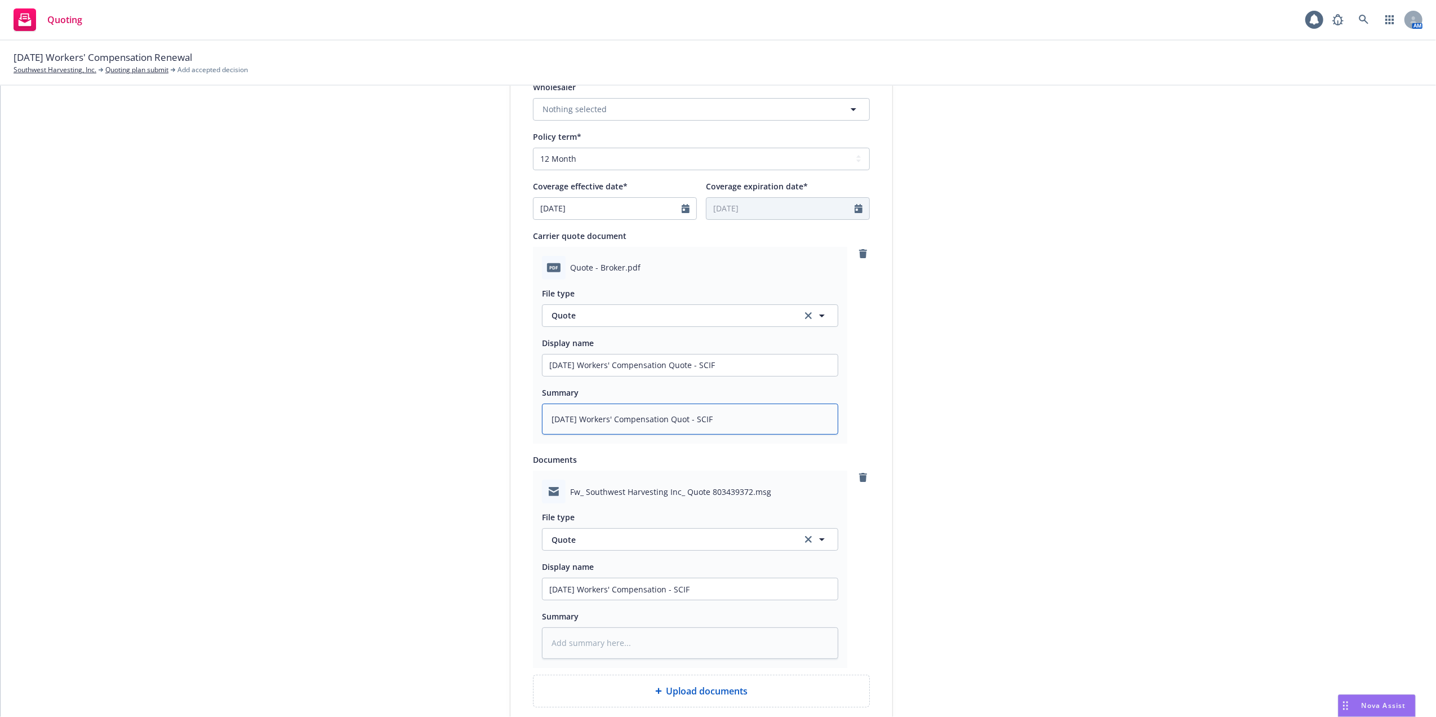
type textarea "x"
type textarea "09/01/25 Workers' Compensation Quote - SCIF"
drag, startPoint x: 668, startPoint y: 588, endPoint x: 587, endPoint y: 587, distance: 80.6
click at [580, 376] on input "09/01/25 Workers' Compensation - SCIF" at bounding box center [690, 364] width 295 height 21
drag, startPoint x: 695, startPoint y: 588, endPoint x: 578, endPoint y: 588, distance: 116.6
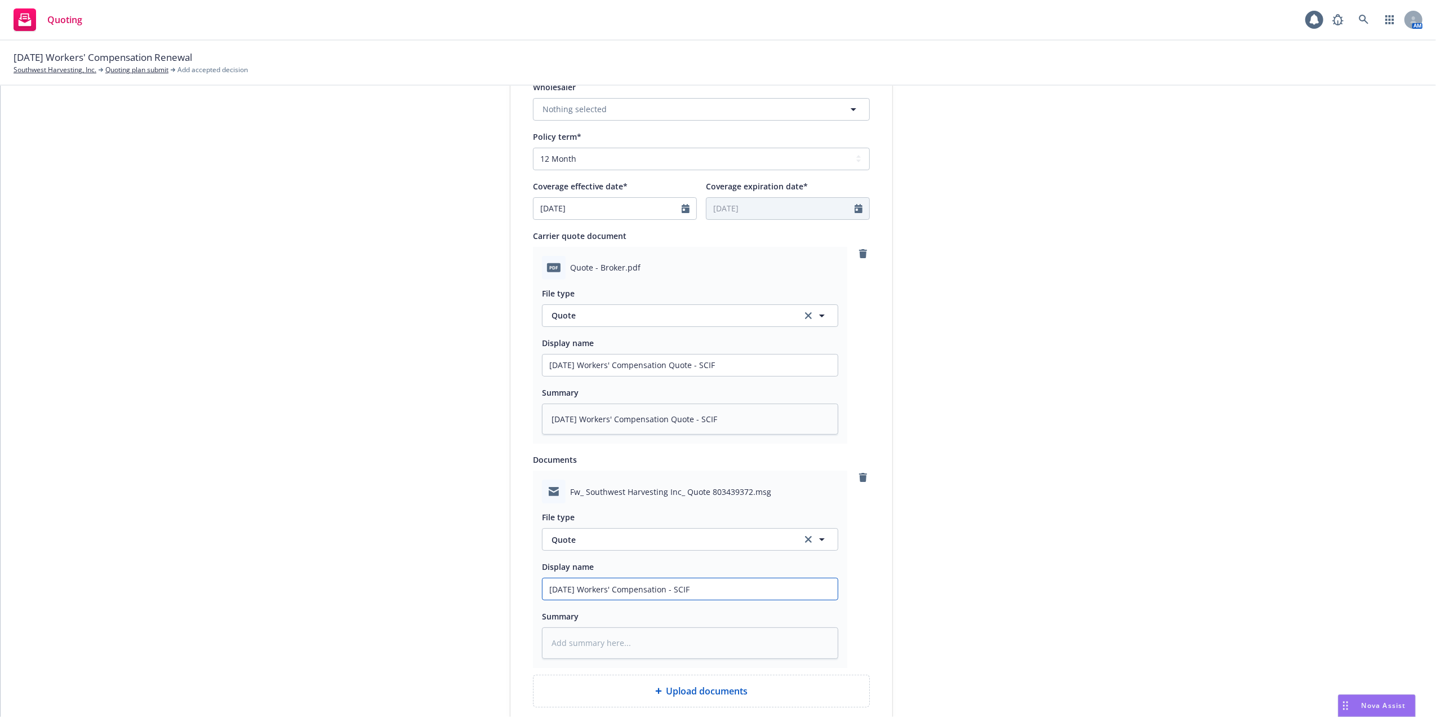
click at [578, 376] on input "09/01/25 Workers' Compensation - SCIF" at bounding box center [690, 364] width 295 height 21
type textarea "x"
type input "09/01/25 S"
type textarea "x"
type input "09/01/25 SC"
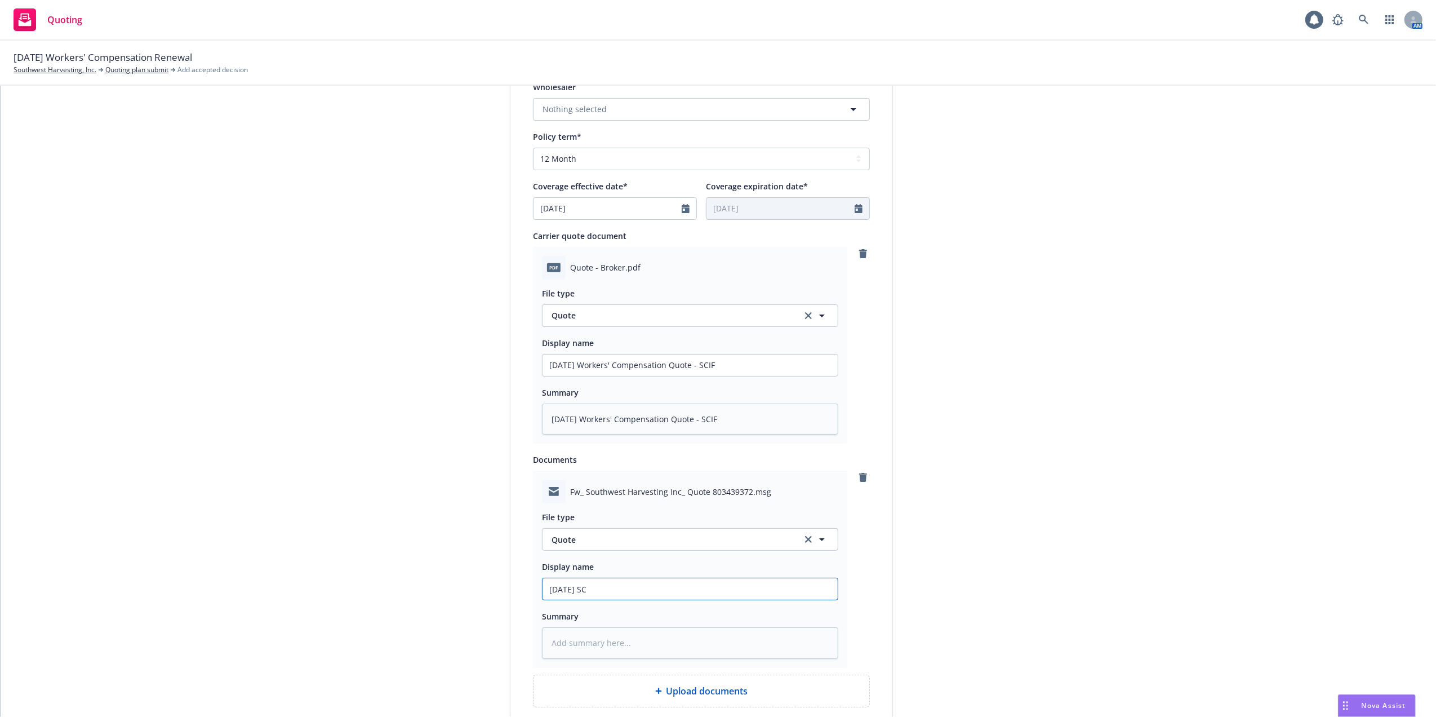
type textarea "x"
type input "09/01/25 SCI"
type textarea "x"
type input "09/01/25 SCIF"
type textarea "x"
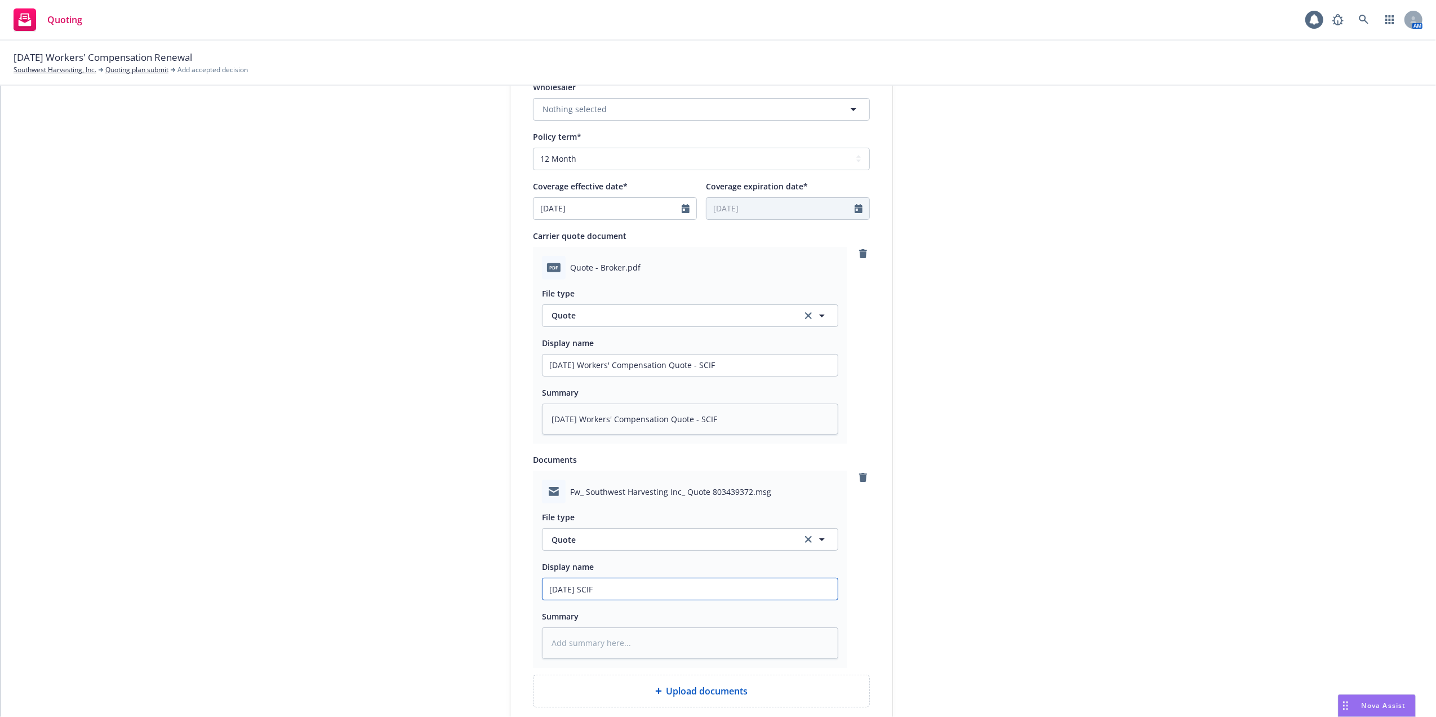
type input "09/01/25 SCIF"
type textarea "x"
type input "09/01/25 SCIF Q"
type textarea "x"
type input "09/01/25 SCIF Qu"
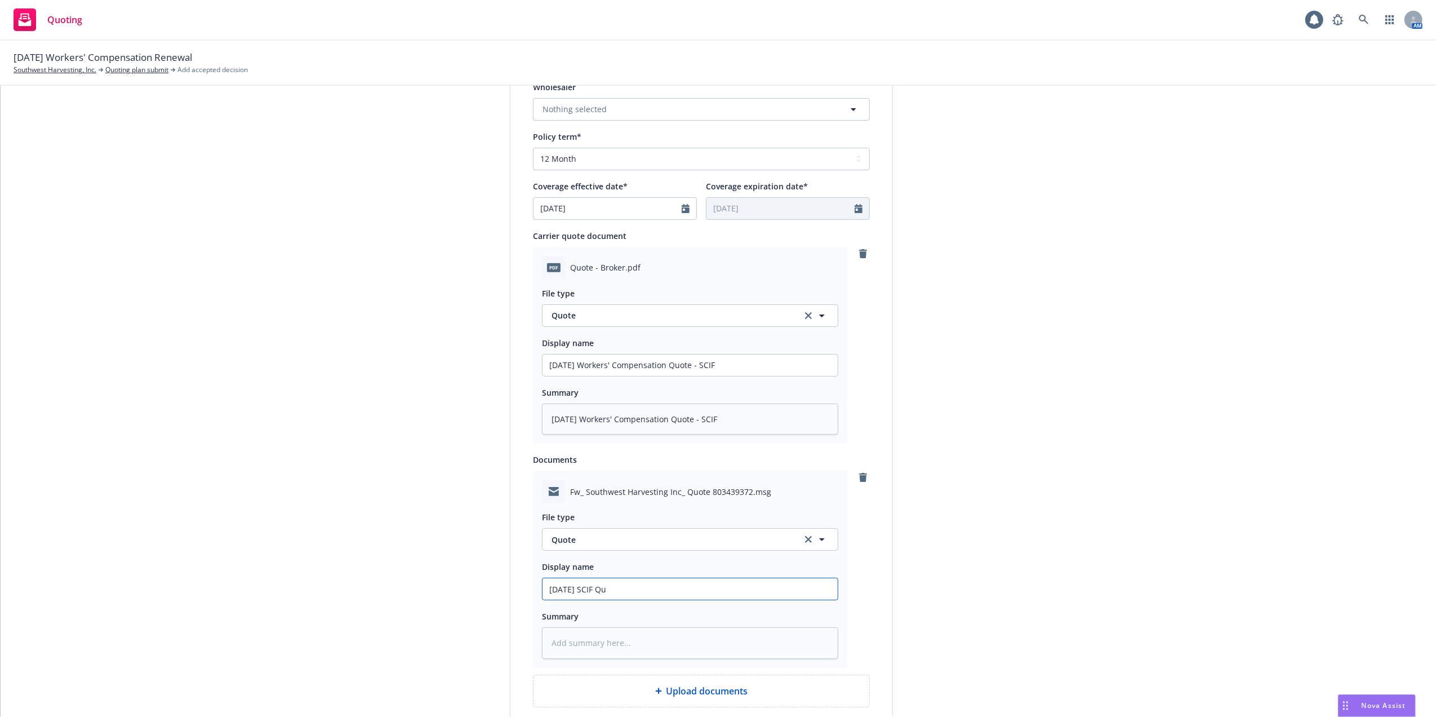
type textarea "x"
type input "09/01/25 SCIF Quo"
type textarea "x"
type input "09/01/25 SCIF Quot"
type textarea "x"
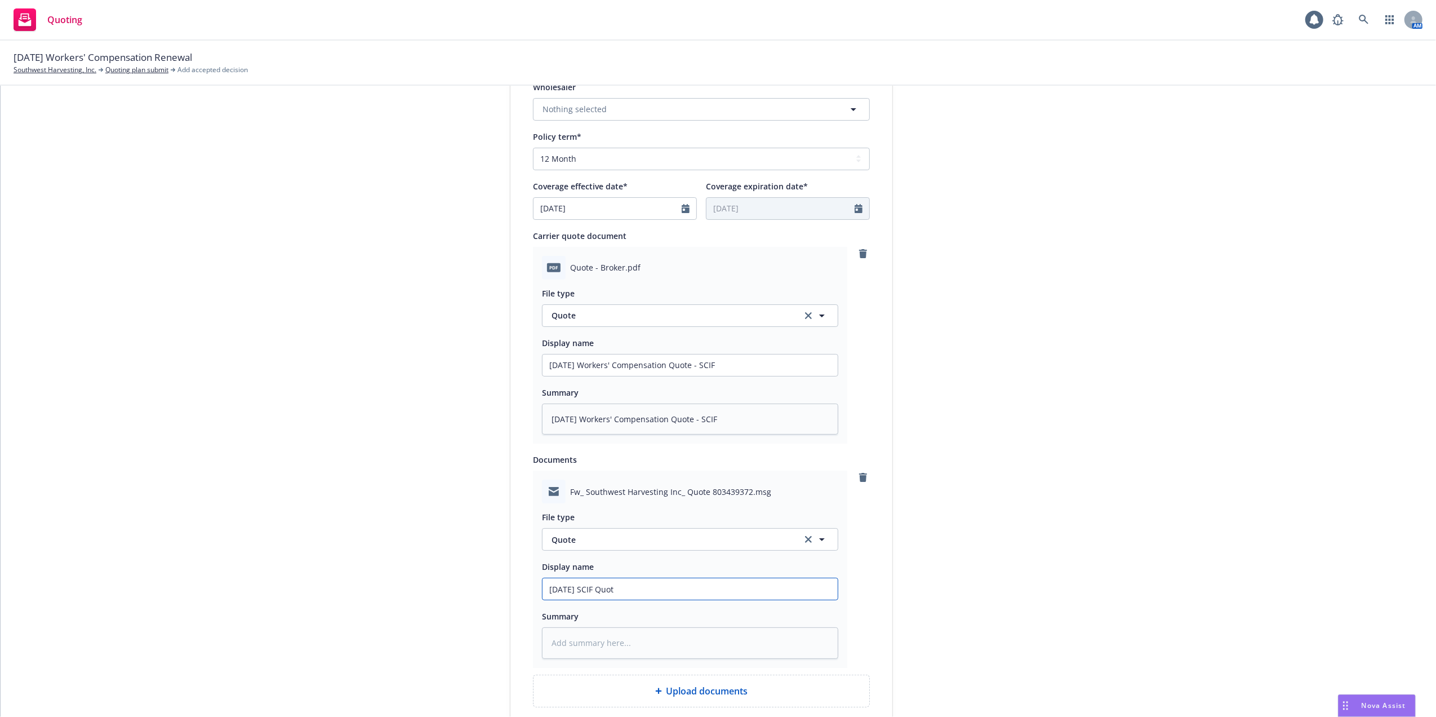
type input "09/01/25 SCIF Quote"
type textarea "x"
type input "09/01/25 SCIF Quote"
type textarea "x"
type input "09/01/25 SCIF Quote e"
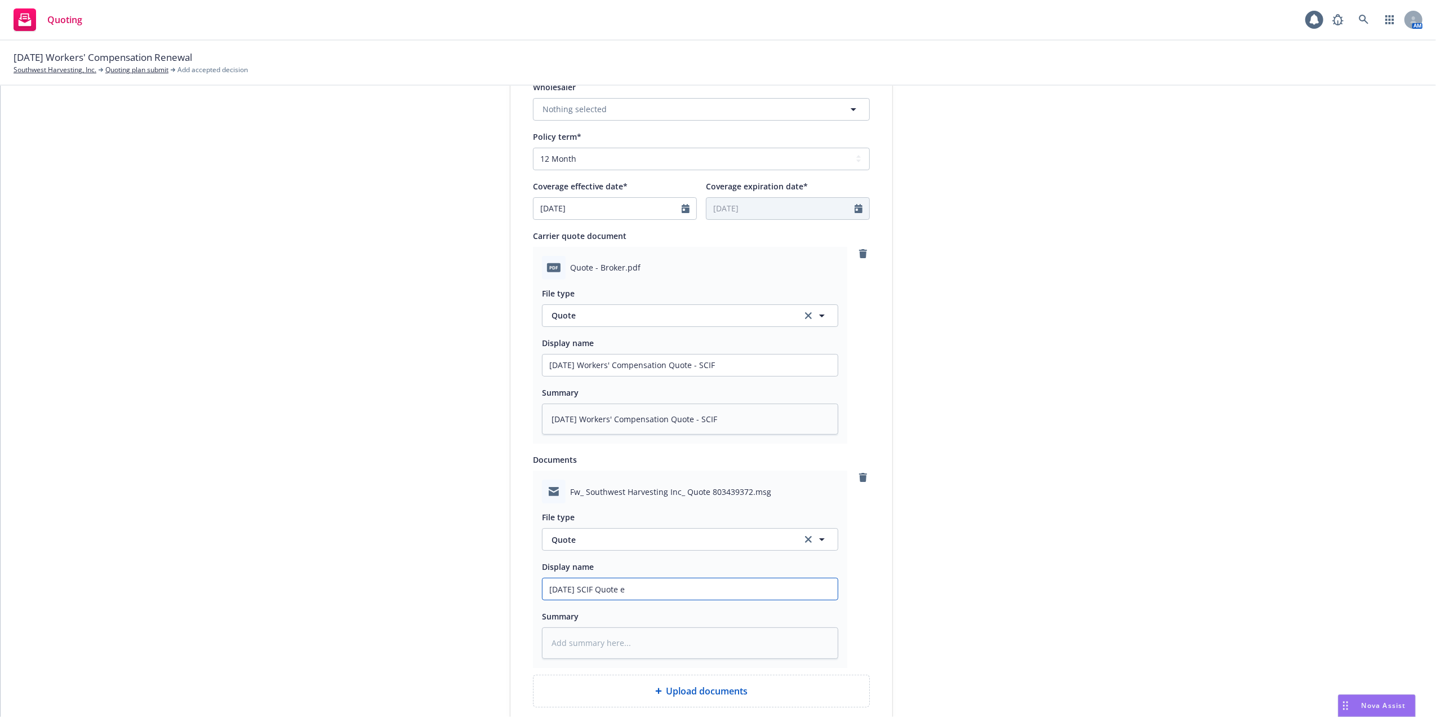
type textarea "x"
type input "09/01/25 SCIF Quote em"
type textarea "x"
type input "09/01/25 SCIF Quote ema"
type textarea "x"
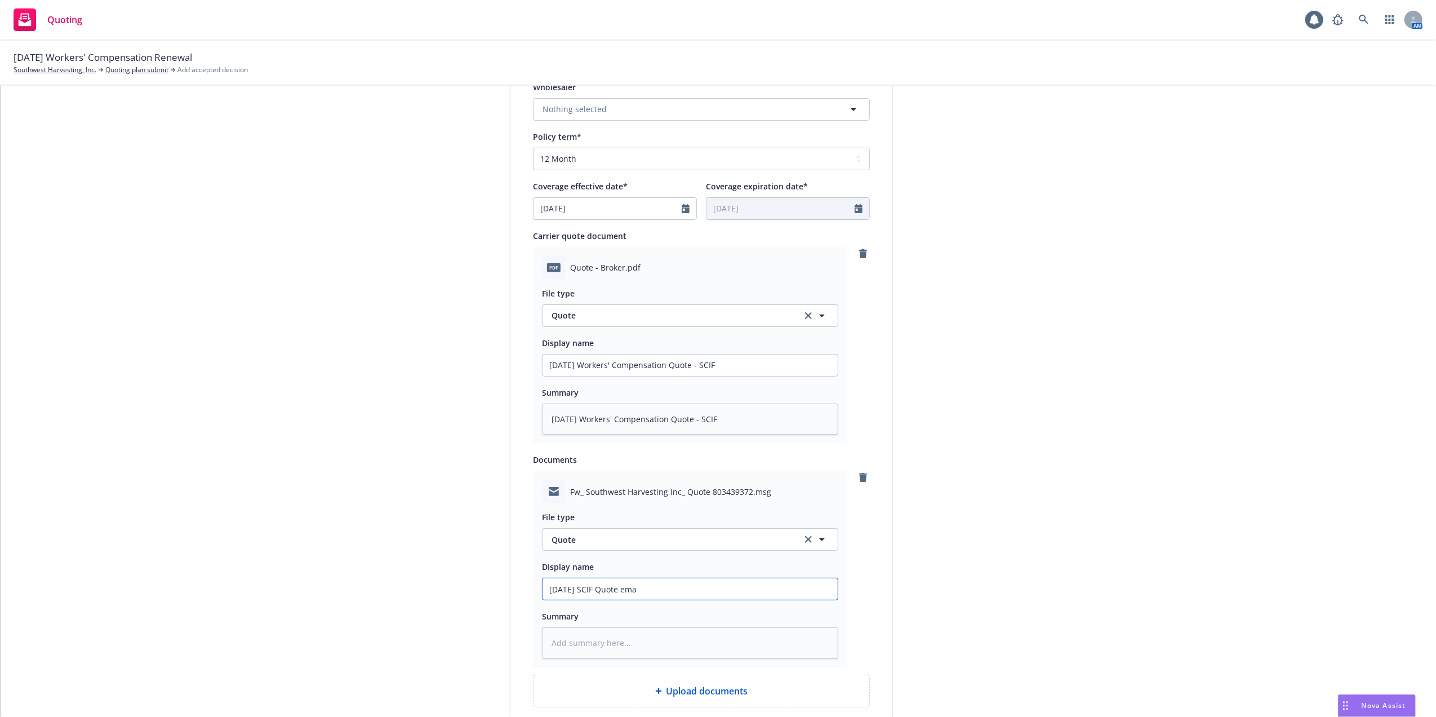
type input "09/01/25 SCIF Quote emai"
type textarea "x"
drag, startPoint x: 647, startPoint y: 589, endPoint x: 523, endPoint y: 583, distance: 124.1
click at [523, 583] on div "Display name State Compensation Insurance Fund (SCIF) Quote expiration date* 09…" at bounding box center [702, 281] width 382 height 995
type input "09/01/25 SCIF Quote email"
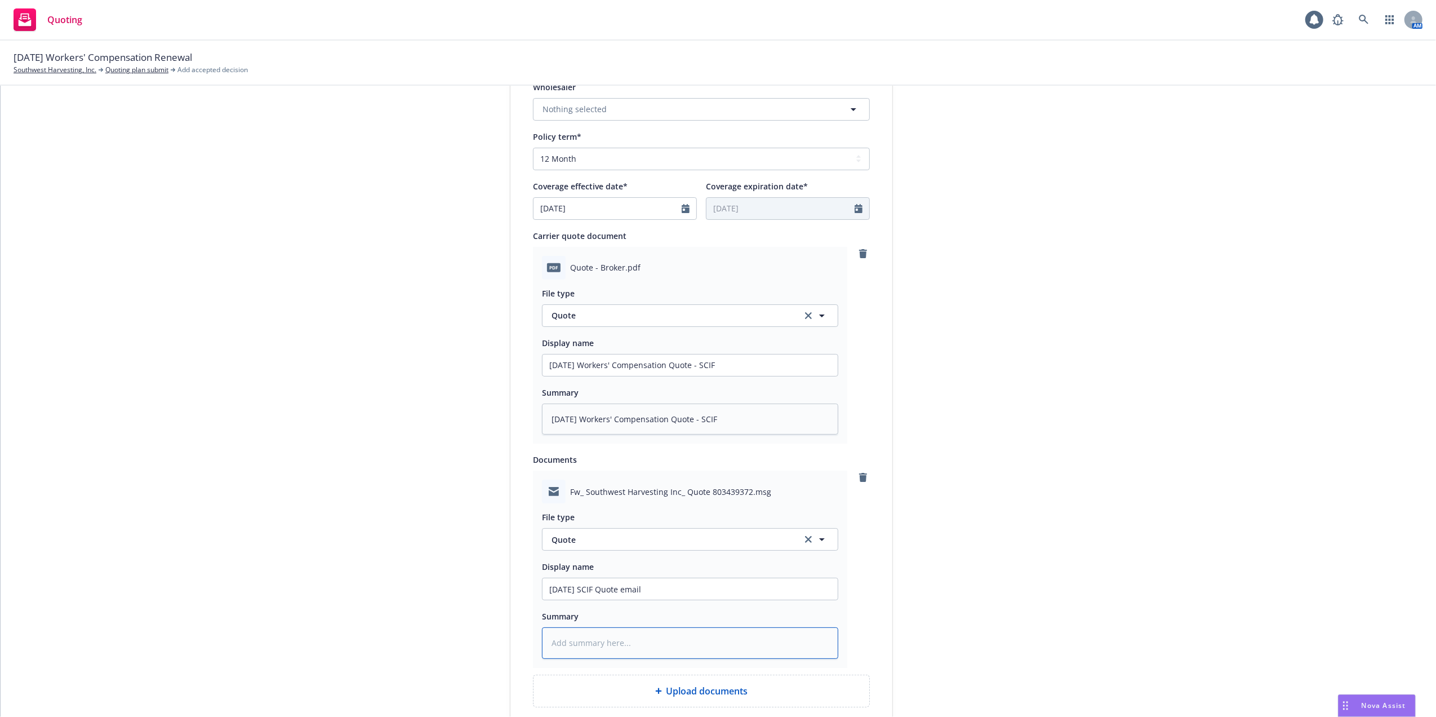
click at [613, 644] on textarea at bounding box center [690, 643] width 296 height 32
paste textarea "09/01/25 SCIF Quote email"
type textarea "x"
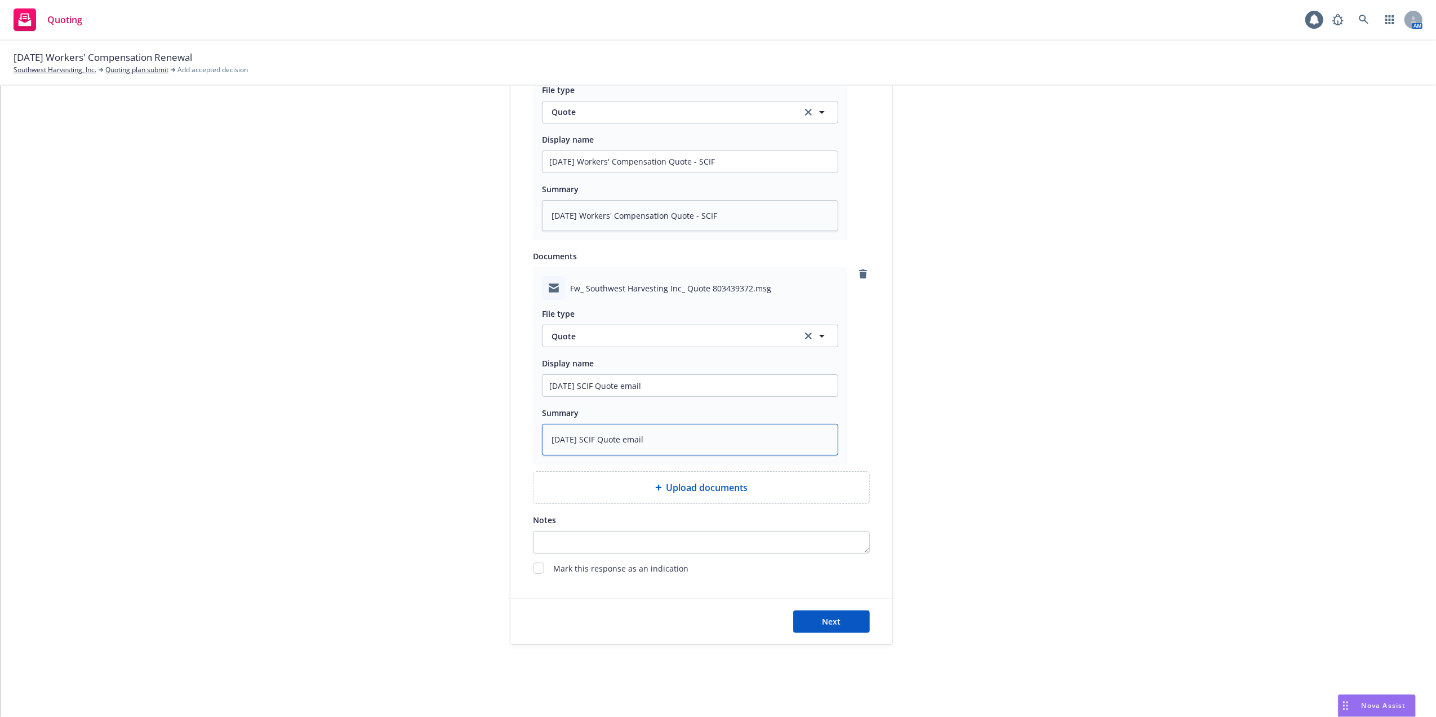
scroll to position [611, 0]
type textarea "09/01/25 SCIF Quote email"
click at [809, 619] on button "Next" at bounding box center [831, 621] width 77 height 23
type textarea "x"
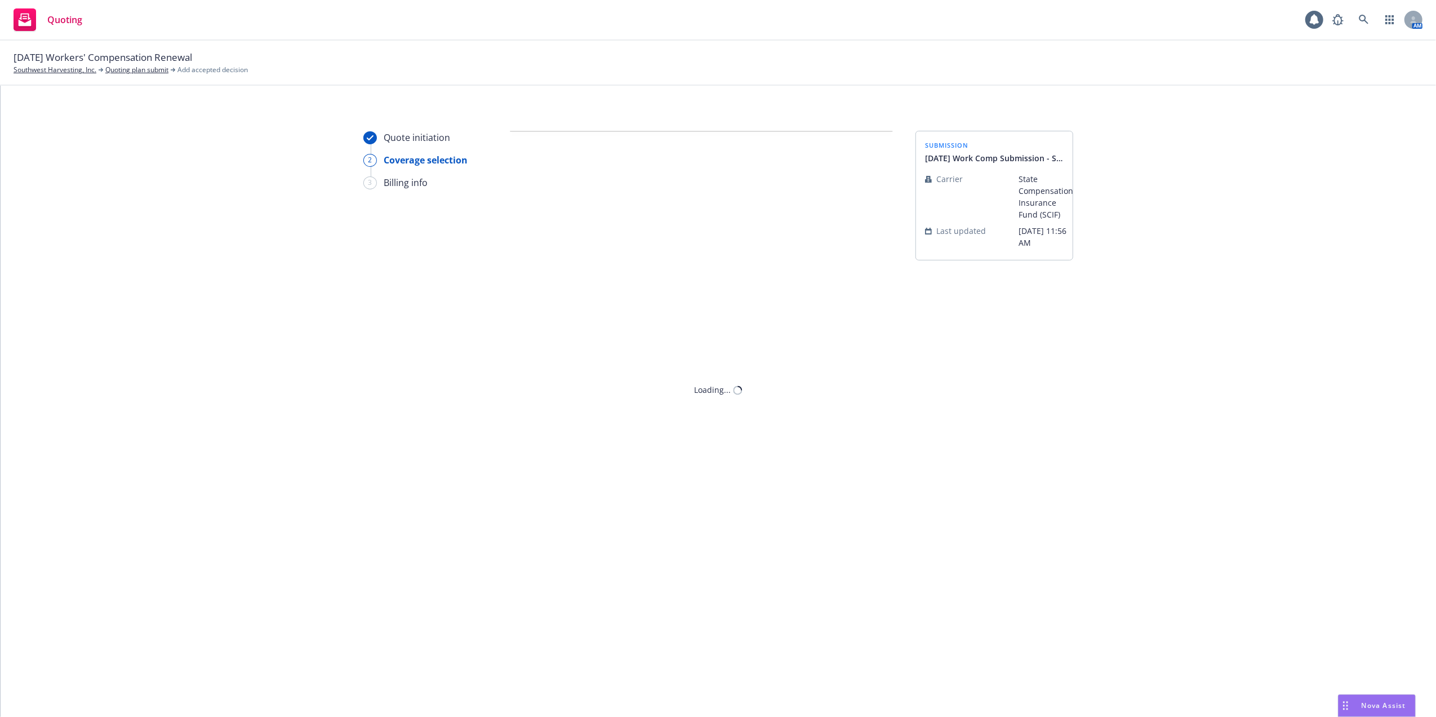
scroll to position [0, 0]
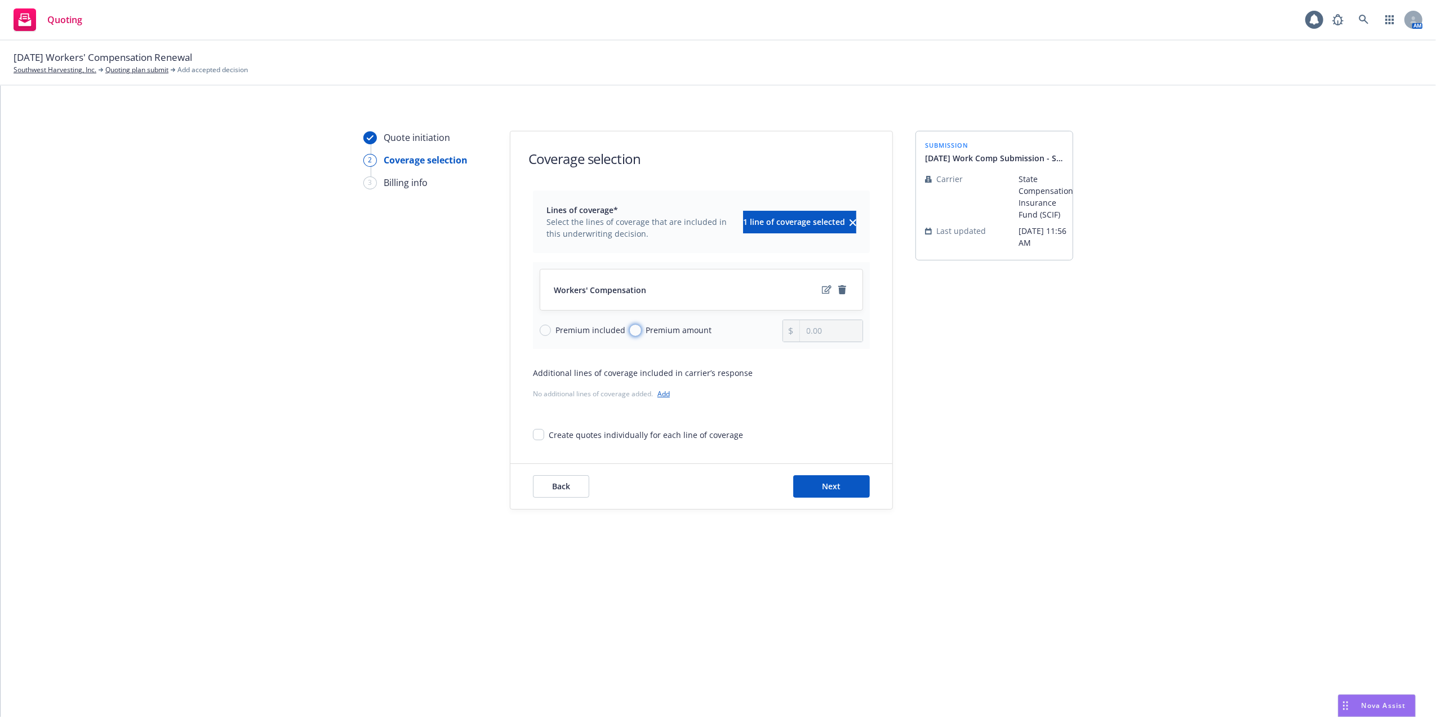
click at [634, 329] on input "Premium amount" at bounding box center [635, 330] width 11 height 11
radio input "true"
drag, startPoint x: 829, startPoint y: 334, endPoint x: 794, endPoint y: 328, distance: 35.9
click at [794, 328] on div "0.00" at bounding box center [823, 330] width 81 height 23
type input "88,213.64"
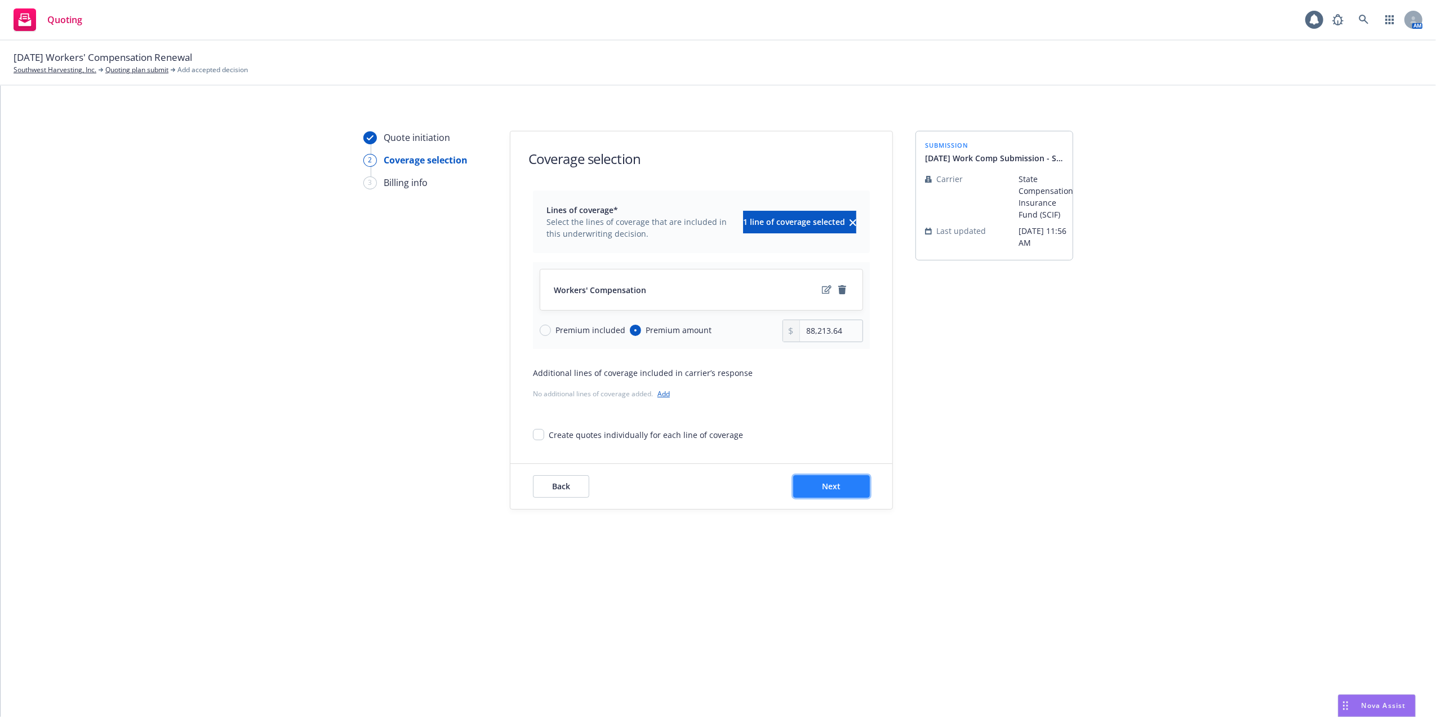
click at [808, 479] on button "Next" at bounding box center [831, 486] width 77 height 23
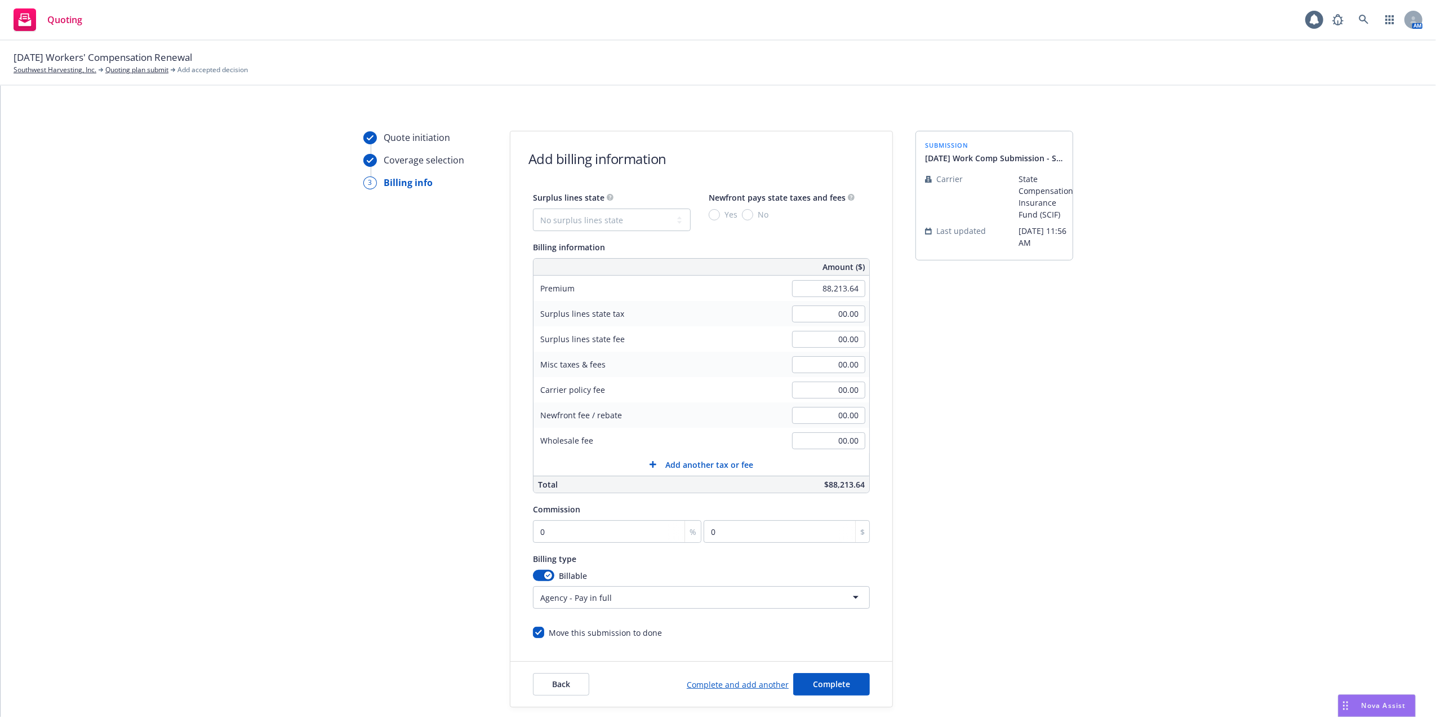
scroll to position [64, 0]
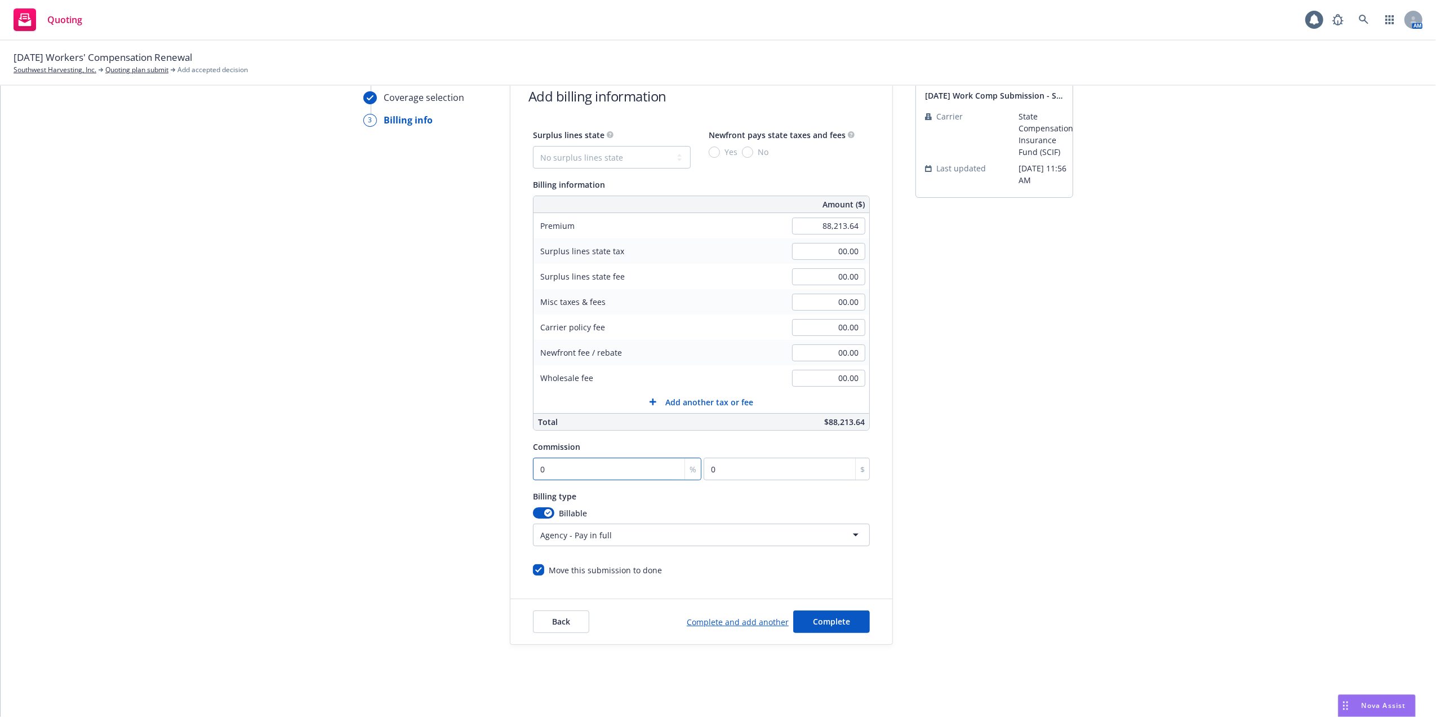
drag, startPoint x: 536, startPoint y: 469, endPoint x: 528, endPoint y: 456, distance: 15.9
click at [536, 469] on input "0" at bounding box center [617, 469] width 168 height 23
type input "1"
type input "882.14"
type input "13"
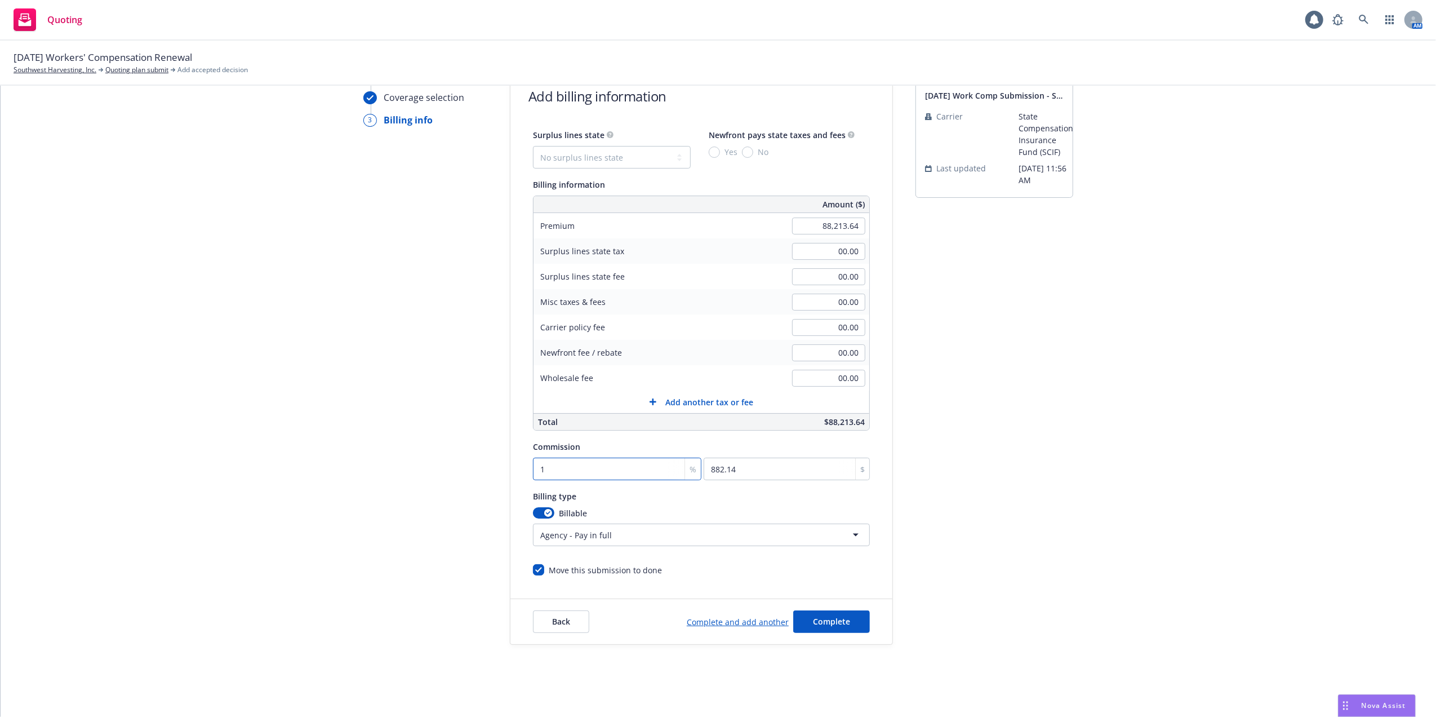
type input "11467.77"
type input "13"
click at [852, 534] on html "Quoting 1 AM 09/01/25 Workers' Compensation Renewal Southwest Harvesting, Inc. …" at bounding box center [718, 358] width 1436 height 717
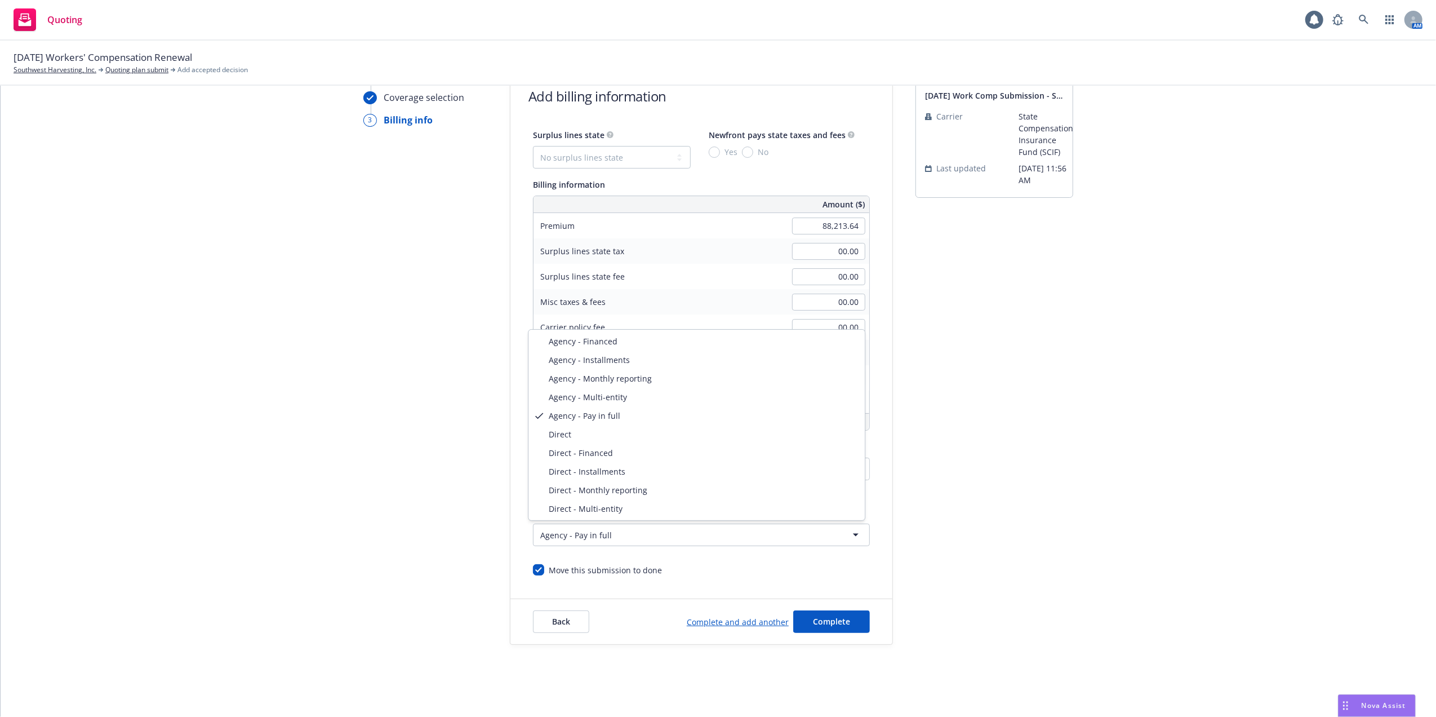
select select "DIRECT_MONTHLY_REPORTING"
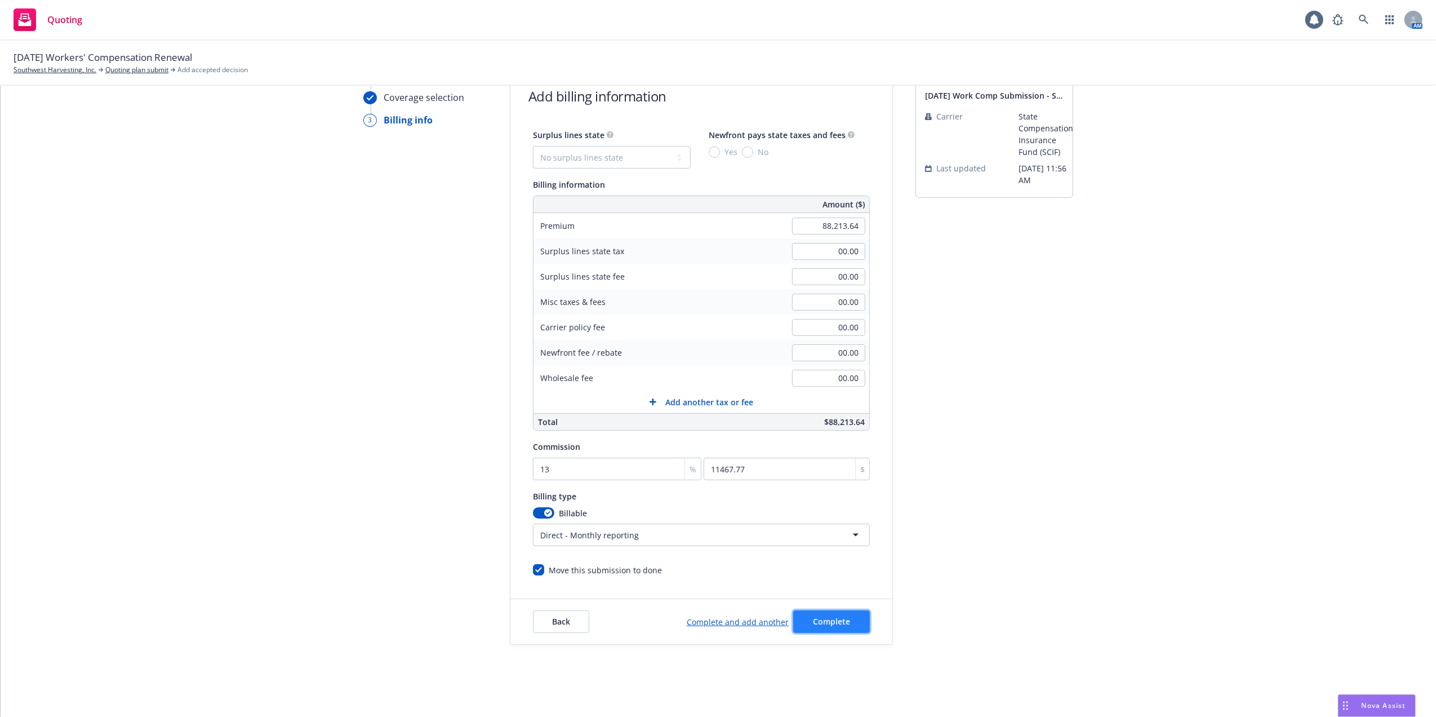
click at [830, 620] on span "Complete" at bounding box center [831, 621] width 37 height 11
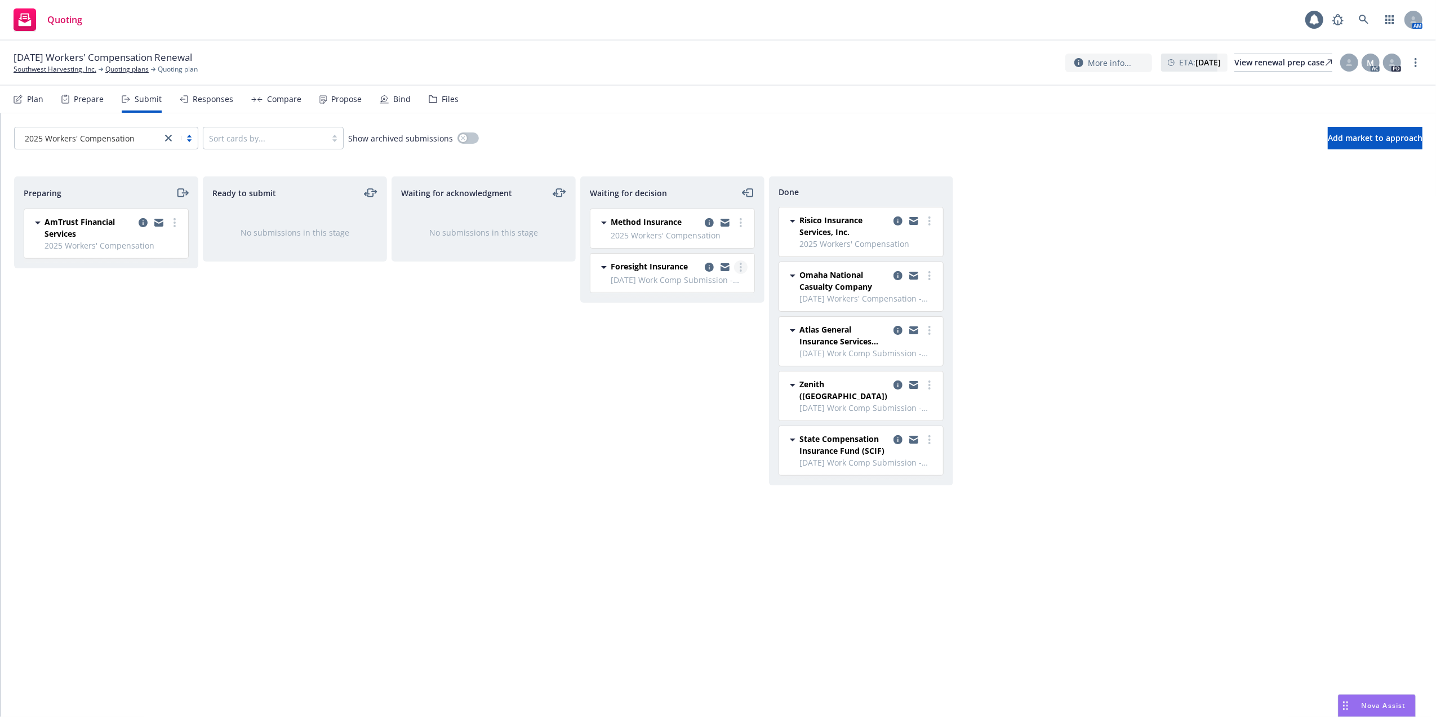
click at [742, 267] on link "more" at bounding box center [741, 267] width 14 height 14
click at [678, 402] on span "Copy logging email" at bounding box center [683, 403] width 99 height 11
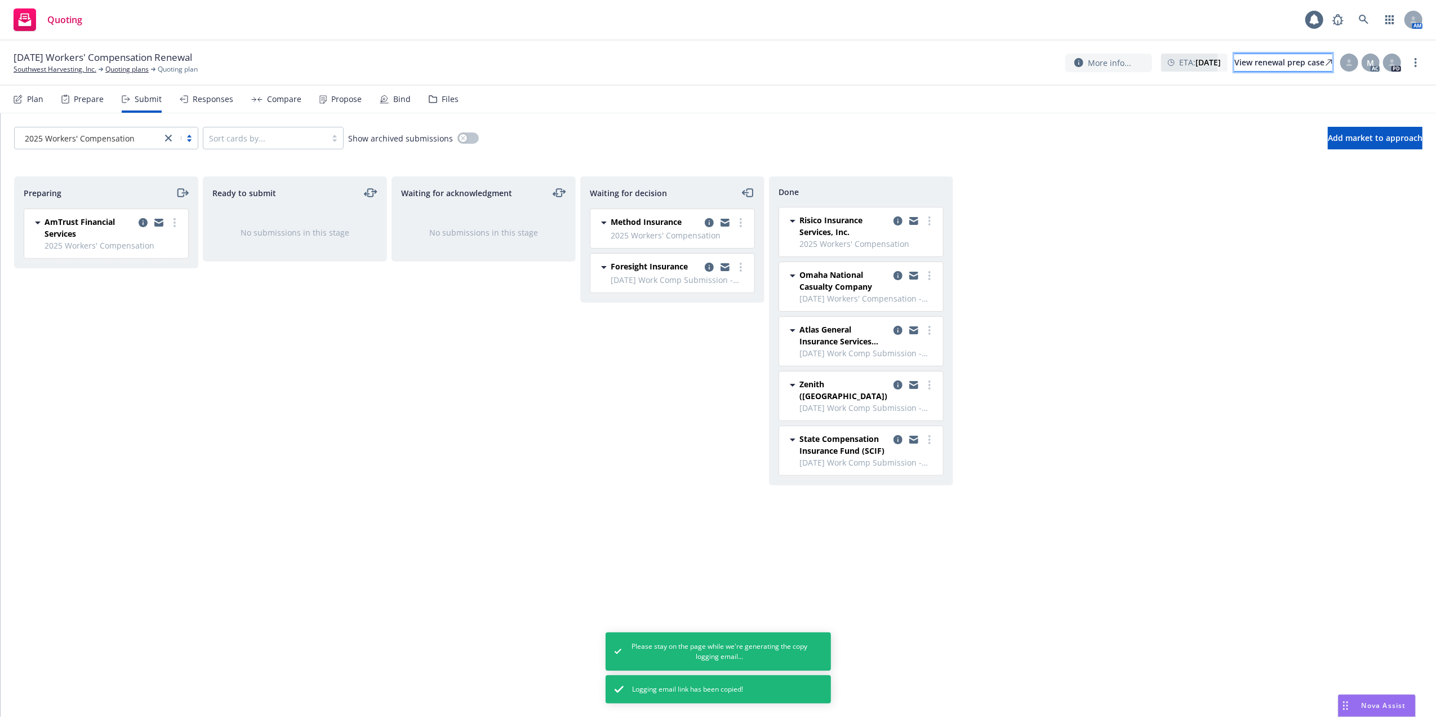
click at [1252, 64] on div "View renewal prep case" at bounding box center [1284, 62] width 98 height 17
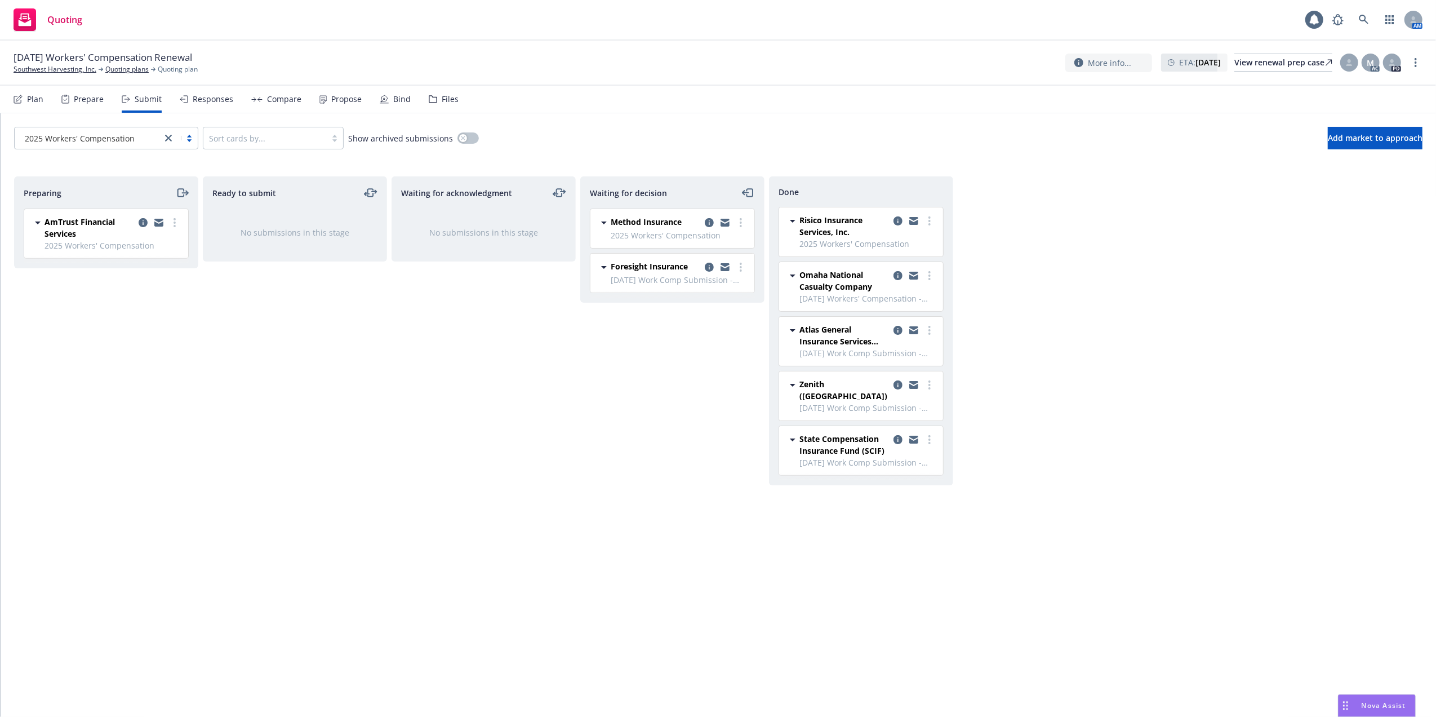
drag, startPoint x: 1373, startPoint y: 703, endPoint x: 1375, endPoint y: 692, distance: 11.4
click at [1373, 702] on span "Nova Assist" at bounding box center [1384, 705] width 45 height 10
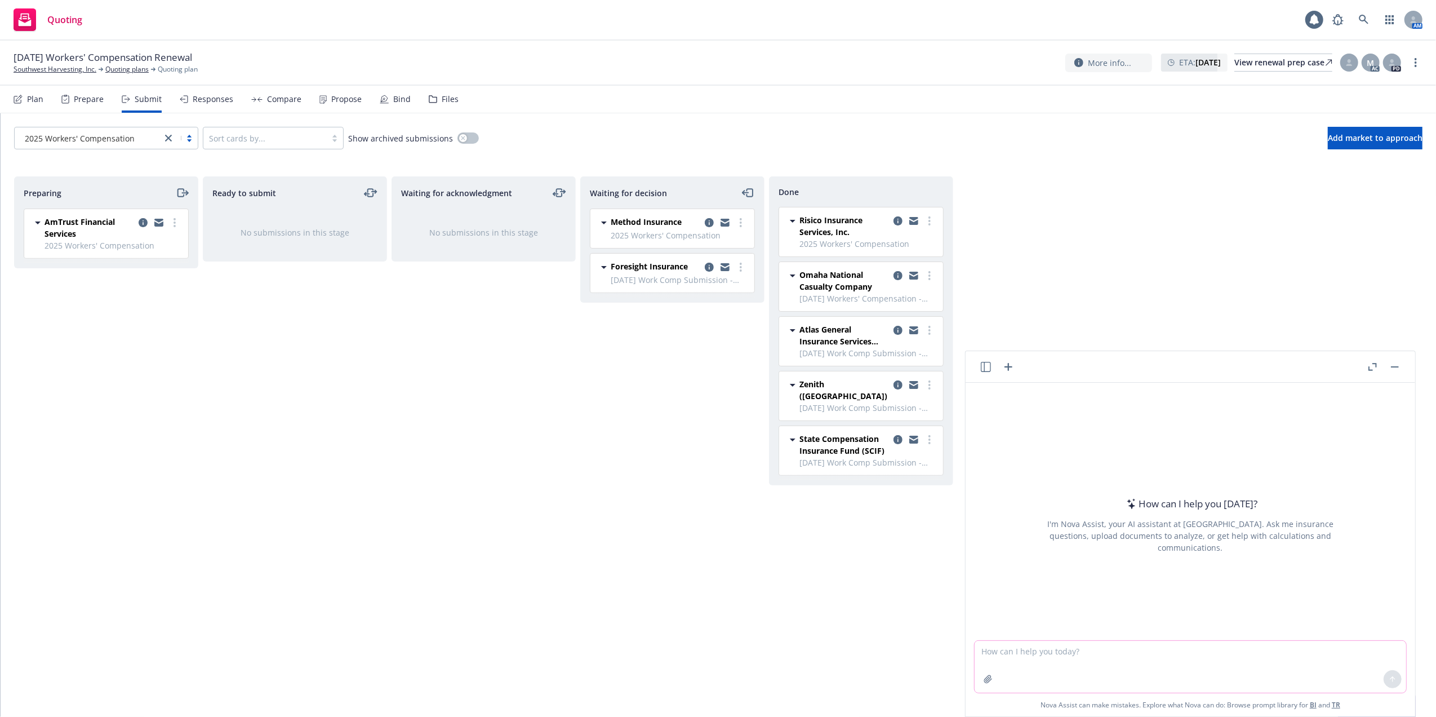
click at [1127, 648] on textarea at bounding box center [1191, 667] width 432 height 52
click at [1058, 647] on textarea "email template" at bounding box center [1191, 666] width 432 height 53
paste textarea "Hi Javier, Following up on our submission for this account. Agent had provided …"
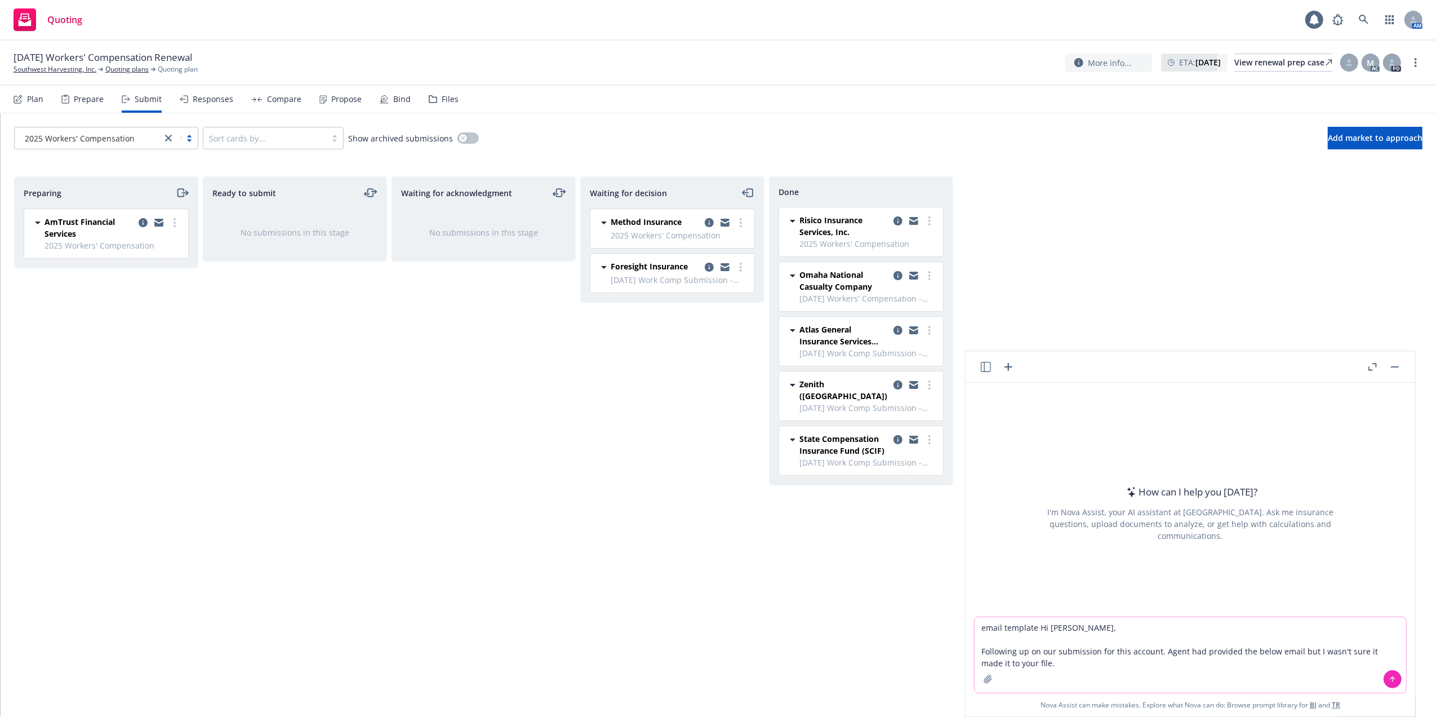
type textarea "email template Hi Javier, Following up on our submission for this account. Agen…"
click at [1391, 677] on icon at bounding box center [1393, 678] width 5 height 2
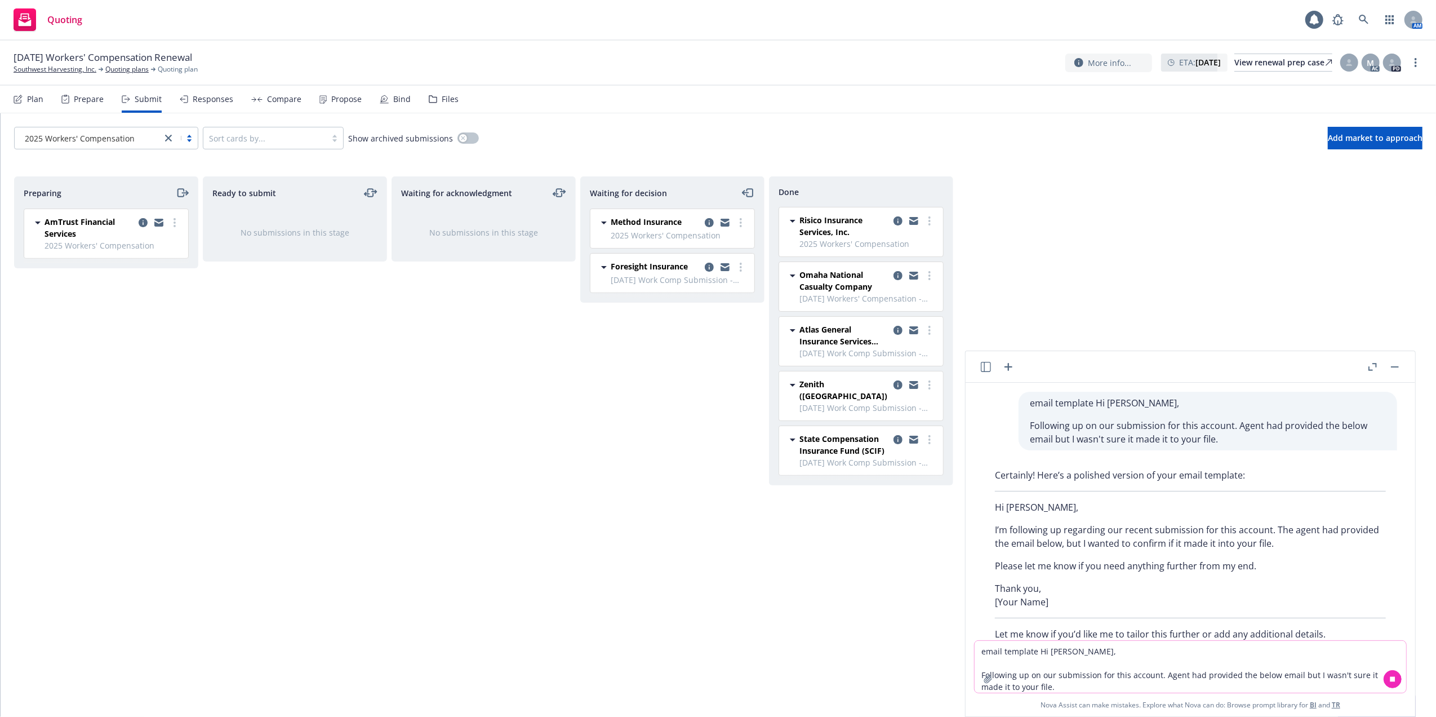
scroll to position [33, 0]
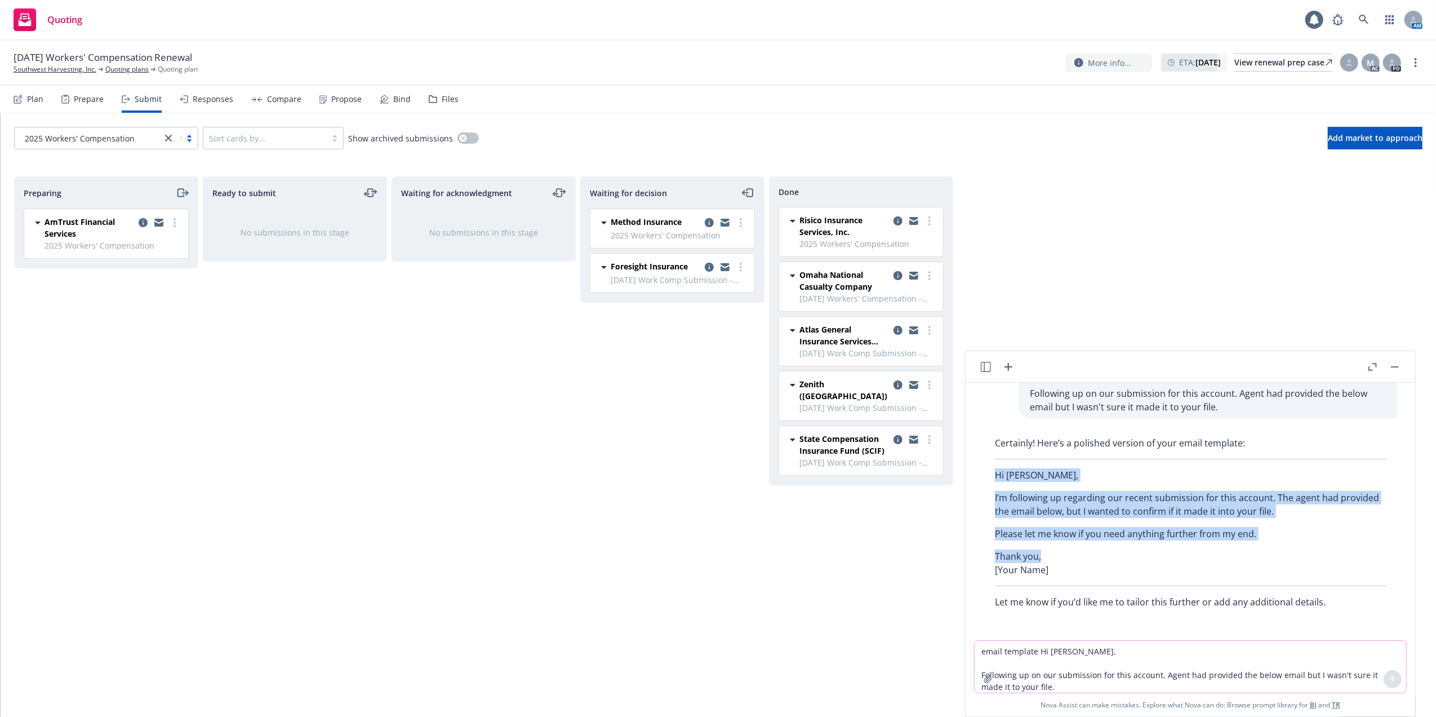
drag, startPoint x: 995, startPoint y: 473, endPoint x: 1040, endPoint y: 553, distance: 91.3
click at [1040, 553] on div "Certainly! Here’s a polished version of your email template: Hi Javier, I’m fol…" at bounding box center [1191, 522] width 414 height 181
copy div "Hi Javier, I’m following up regarding our recent submission for this account. T…"
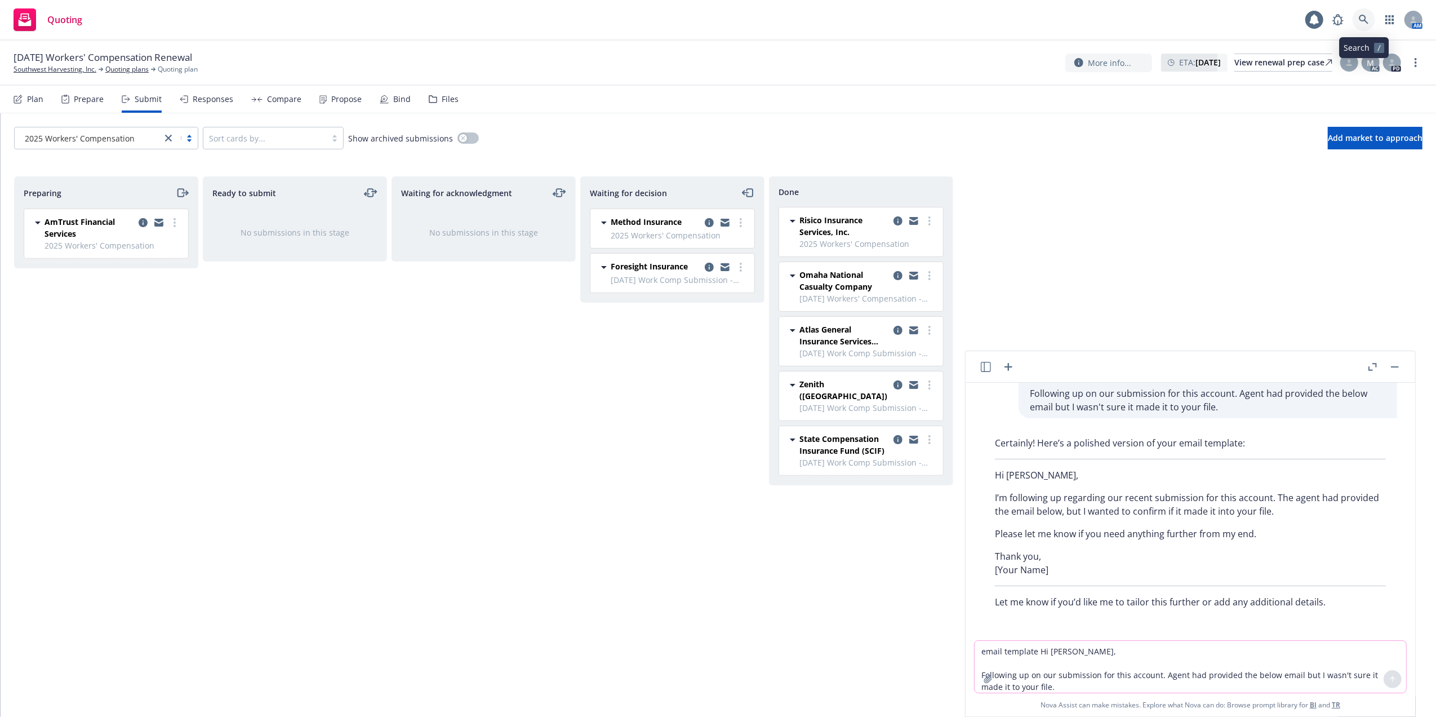
click at [1361, 19] on icon at bounding box center [1364, 20] width 10 height 10
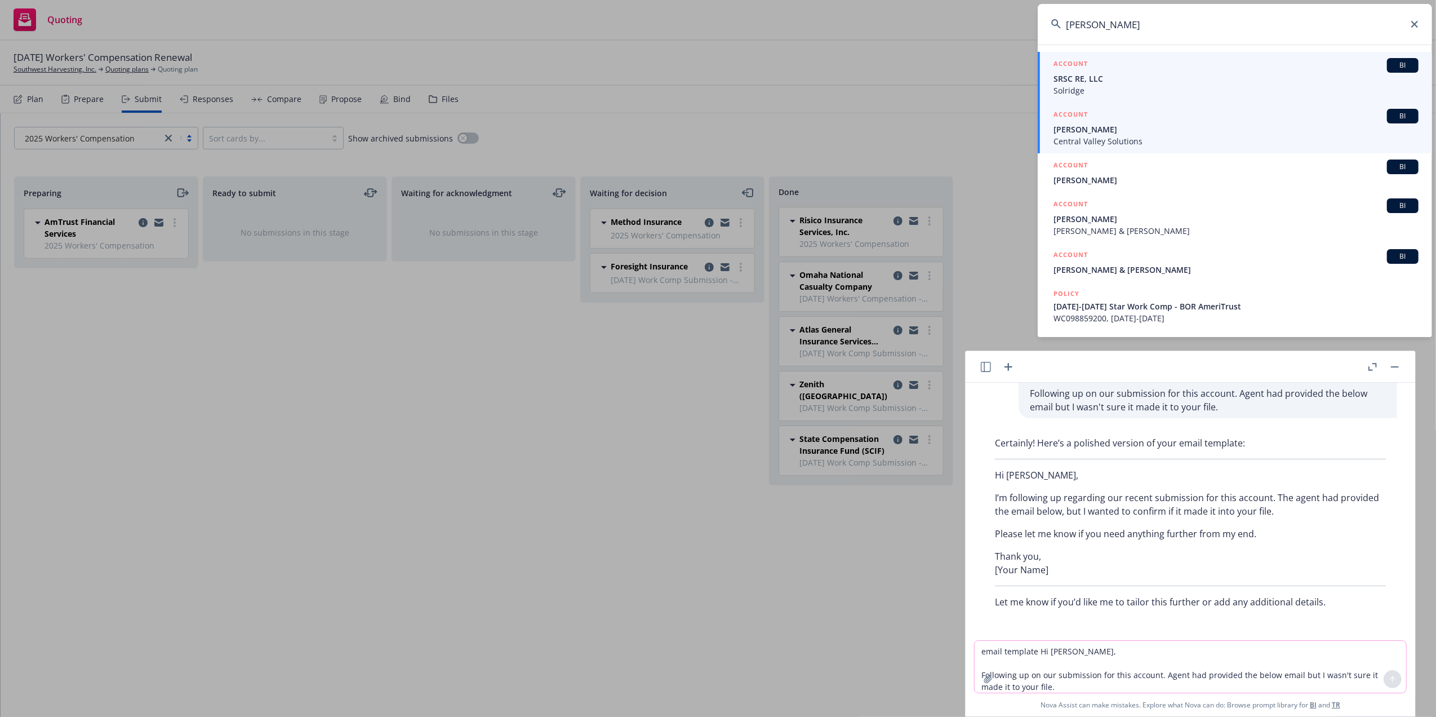
type input "Daniel Garcia"
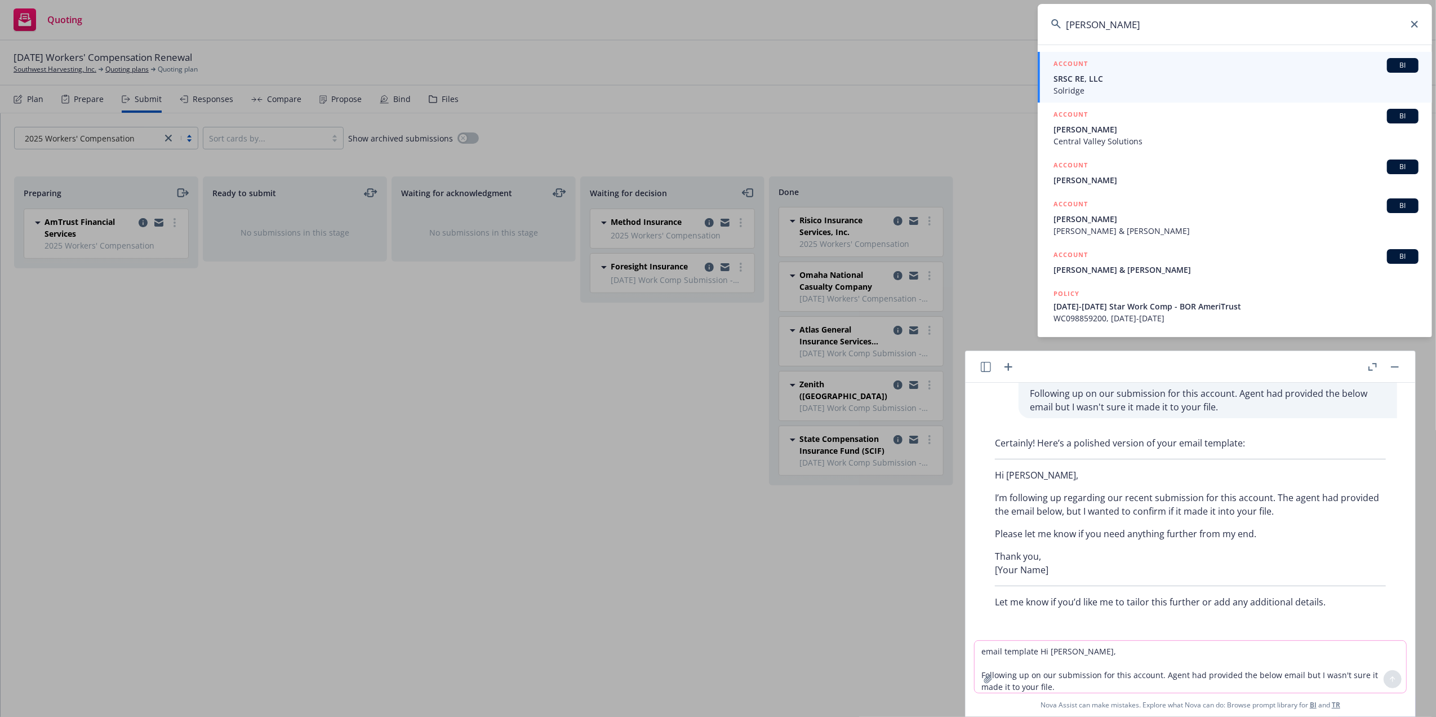
click at [1067, 132] on span "Daniel Garica" at bounding box center [1236, 129] width 365 height 12
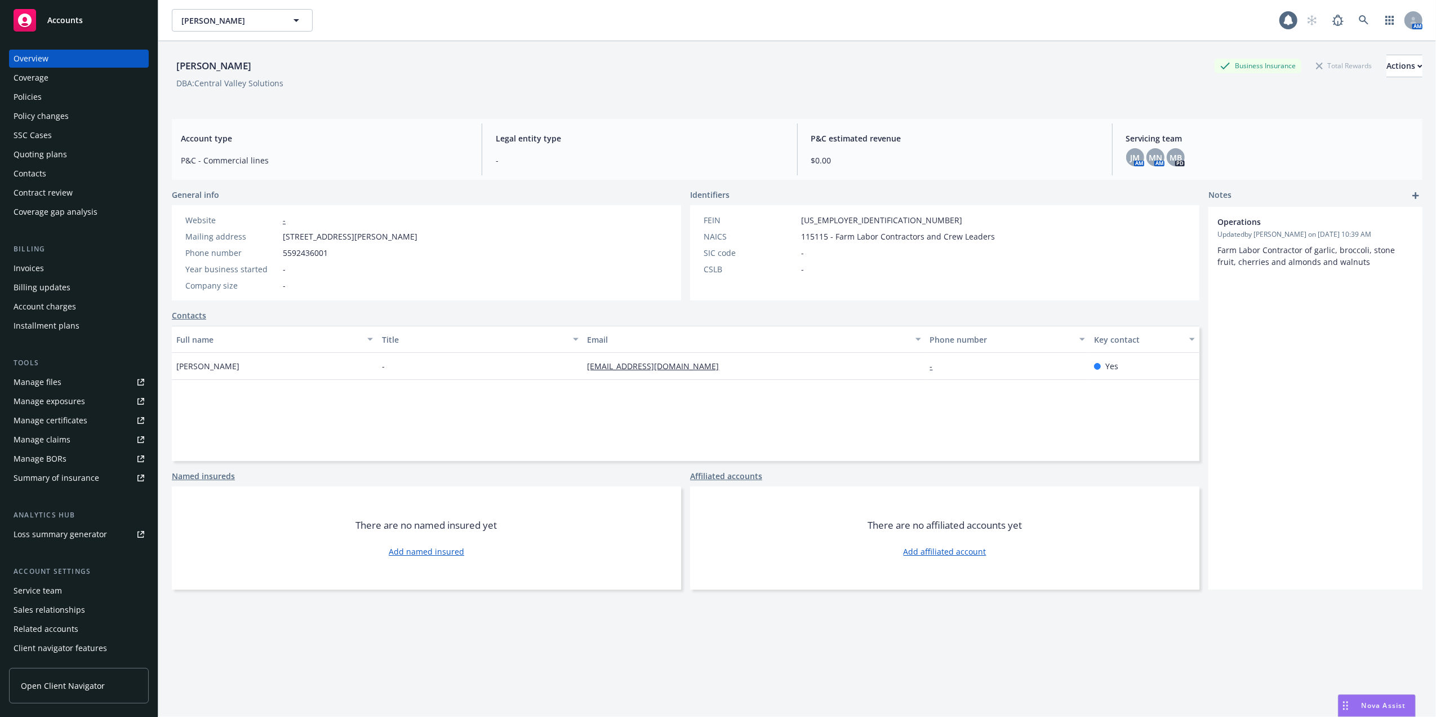
click at [21, 97] on div "Policies" at bounding box center [28, 97] width 28 height 18
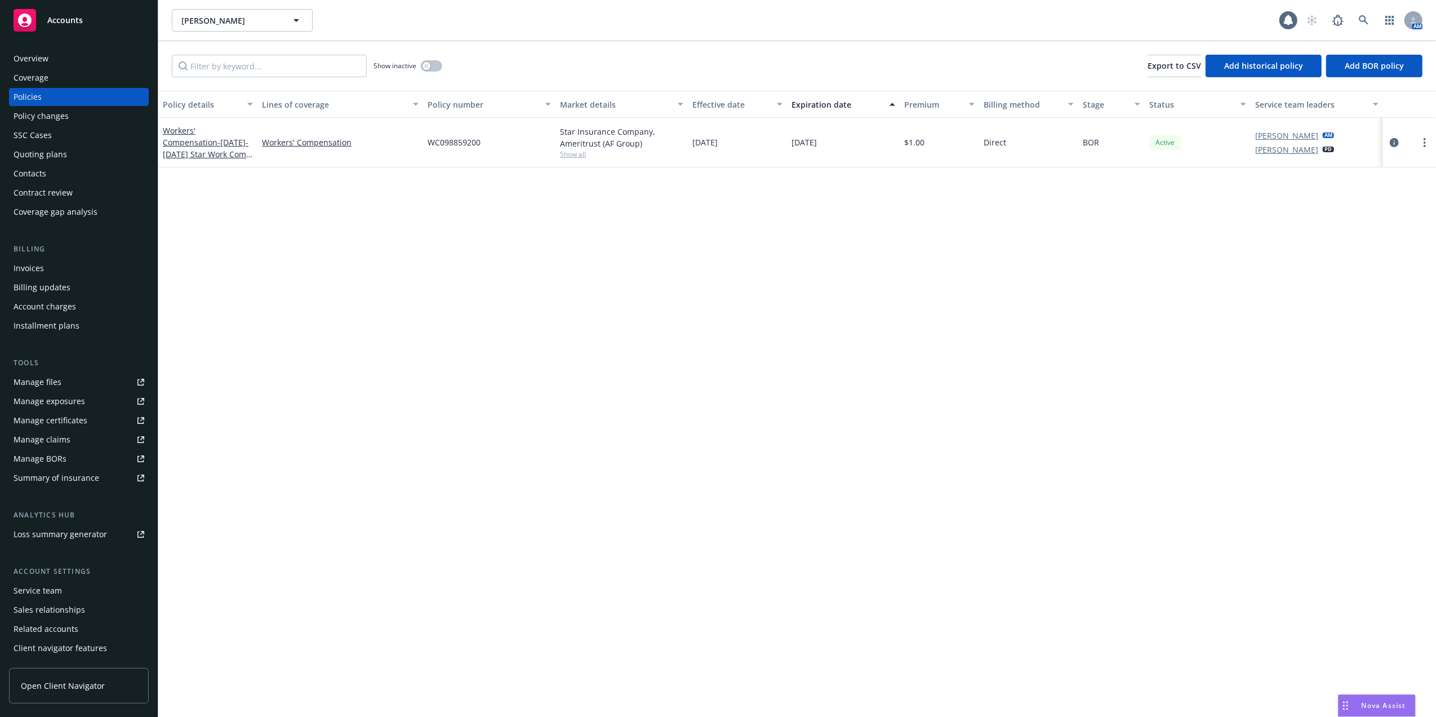
click at [59, 56] on div "Overview" at bounding box center [79, 59] width 131 height 18
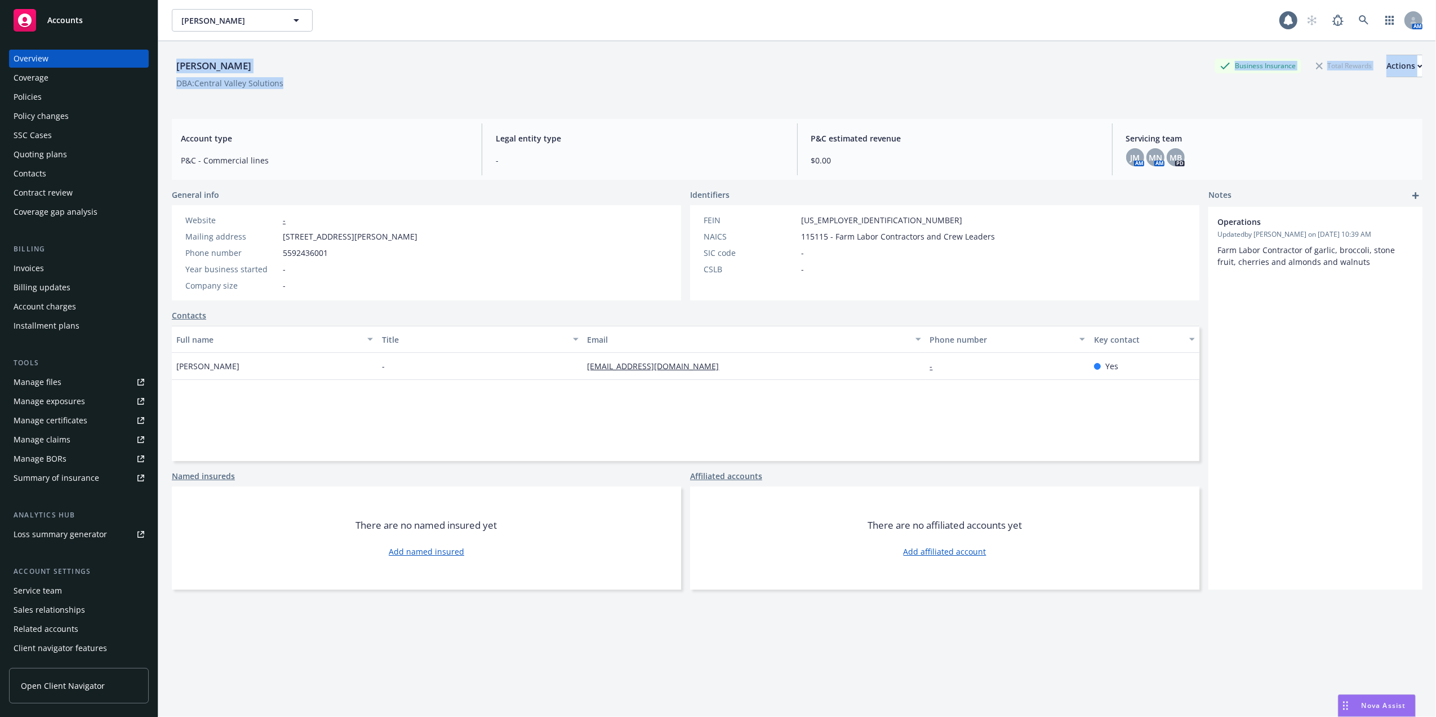
drag, startPoint x: 177, startPoint y: 64, endPoint x: 286, endPoint y: 79, distance: 110.3
click at [286, 79] on div "Daniel Garica Business Insurance Total Rewards Actions DBA: Central Valley Solu…" at bounding box center [797, 78] width 1251 height 46
copy div "Daniel Garica Business Insurance Total Rewards Actions DBA: Central Valley Solu…"
drag, startPoint x: 284, startPoint y: 234, endPoint x: 361, endPoint y: 236, distance: 77.2
click at [361, 236] on span "3745 Dockery Avenue, Selma, CA, 93662" at bounding box center [350, 236] width 135 height 12
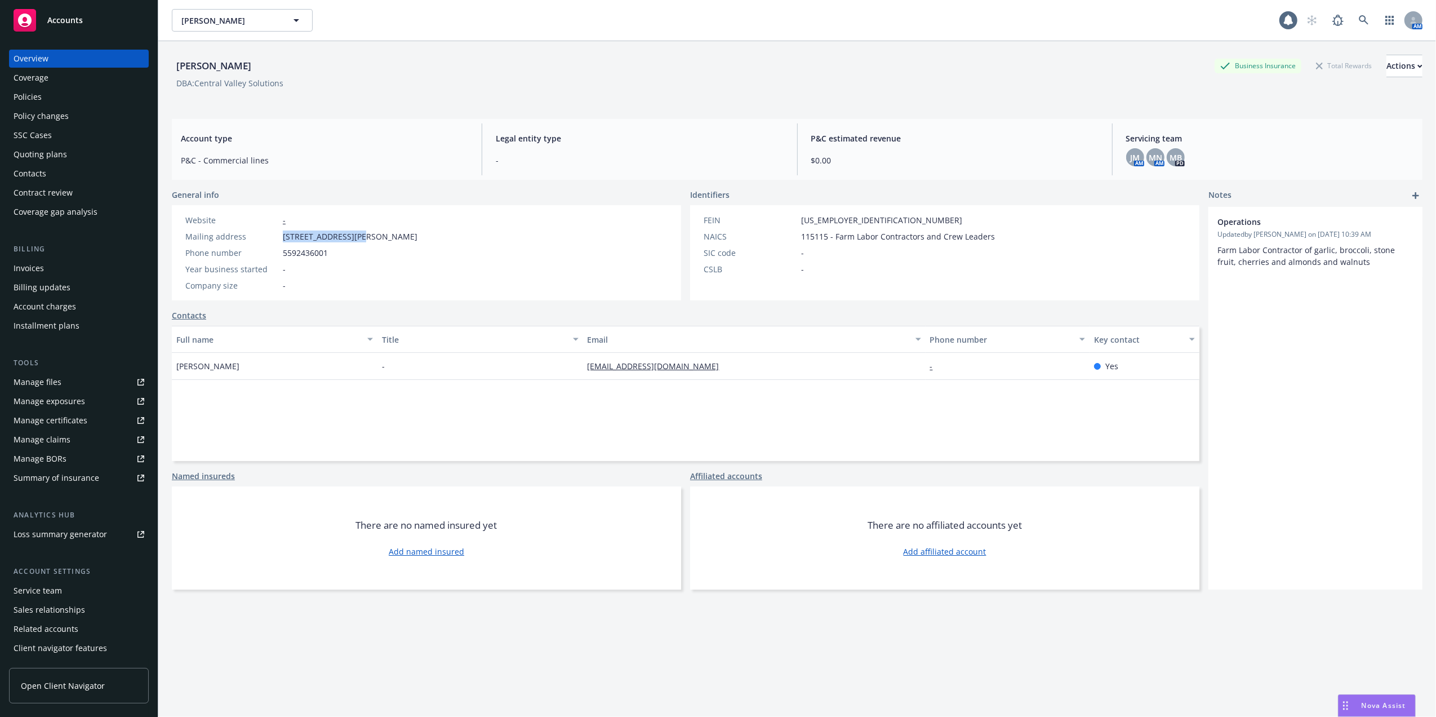
copy span "3745 Dockery Avenue"
drag, startPoint x: 365, startPoint y: 235, endPoint x: 389, endPoint y: 236, distance: 23.7
click at [389, 236] on span "3745 Dockery Avenue, Selma, CA, 93662" at bounding box center [350, 236] width 135 height 12
copy span "Selma"
drag, startPoint x: 226, startPoint y: 364, endPoint x: 171, endPoint y: 362, distance: 54.7
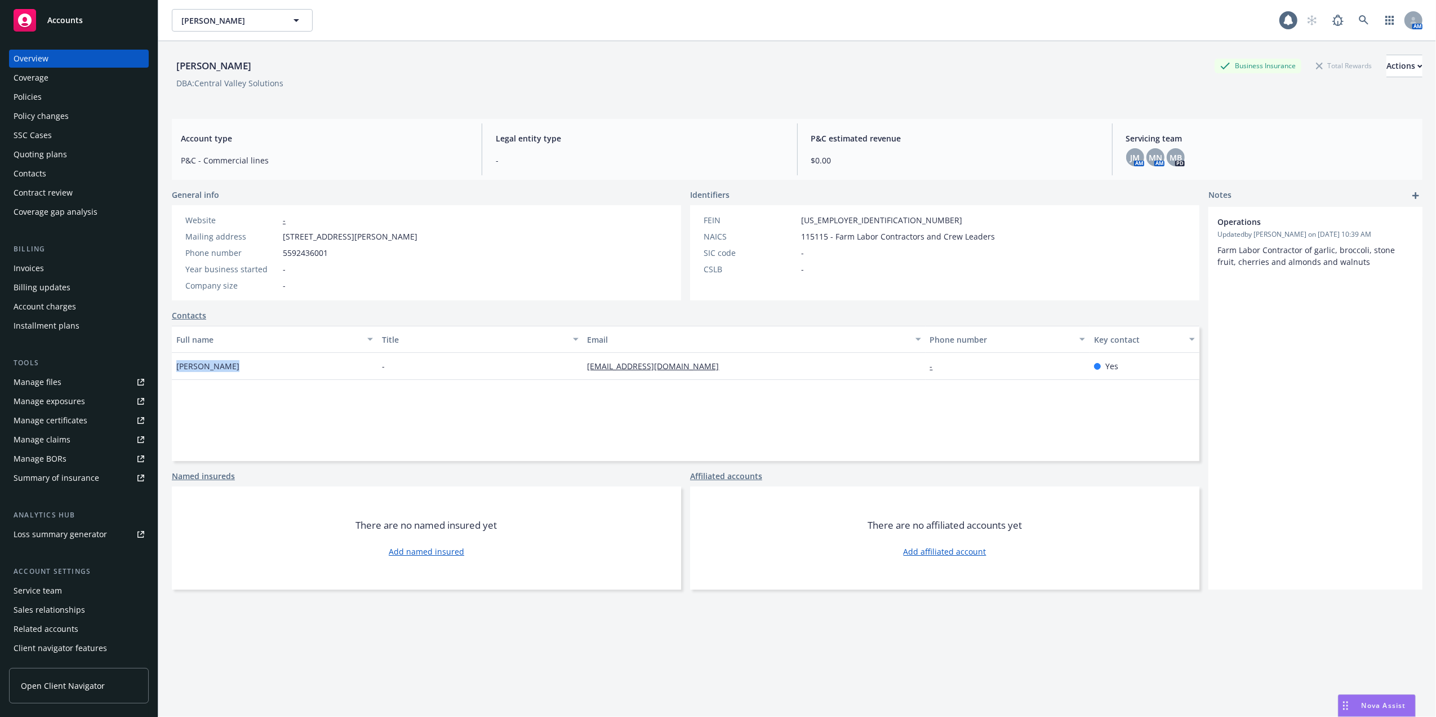
click at [171, 362] on div "Daniel Garica Business Insurance Total Rewards Actions DBA: Central Valley Solu…" at bounding box center [797, 399] width 1278 height 717
copy span "Felipe Garcia"
click at [37, 96] on div "Policies" at bounding box center [28, 97] width 28 height 18
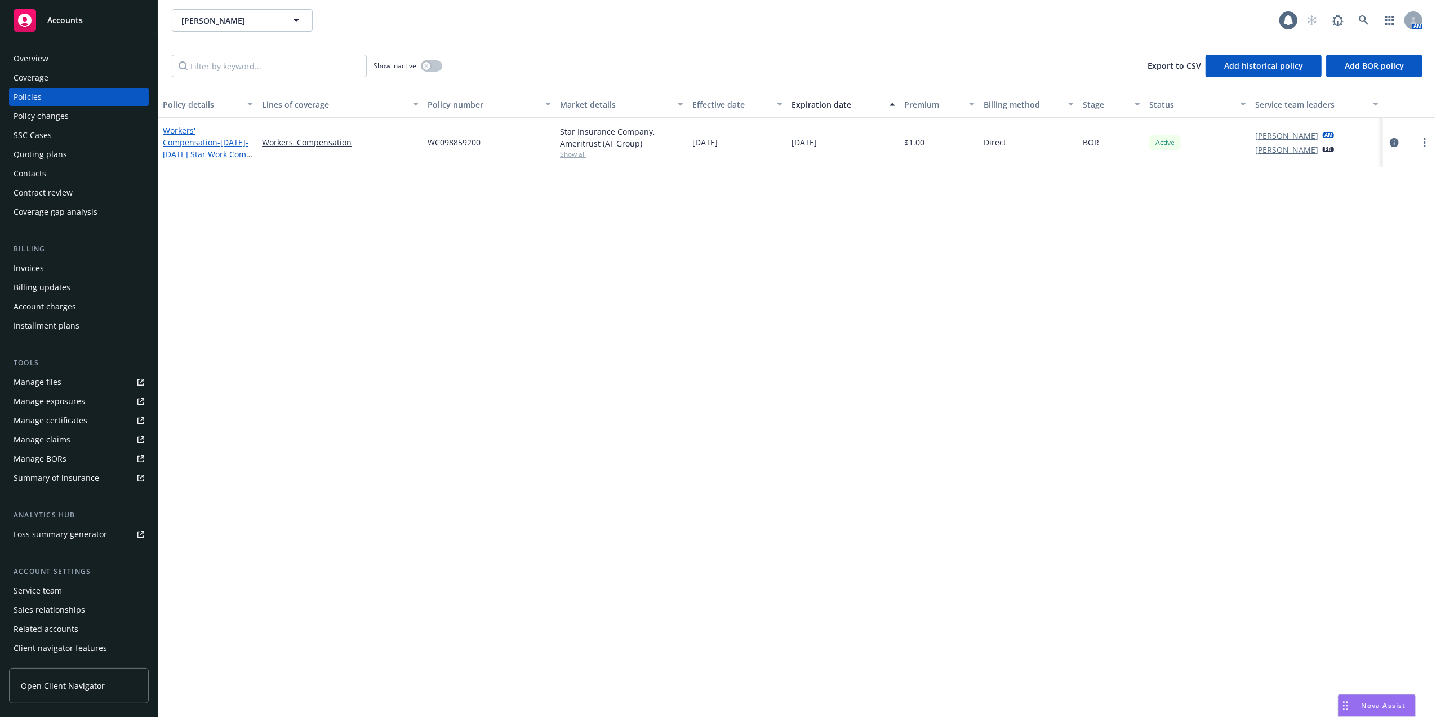
click at [206, 131] on link "Workers' Compensation - 8/24/24-8/24/25 Star Work Comp - BOR AmeriTrust" at bounding box center [207, 148] width 88 height 46
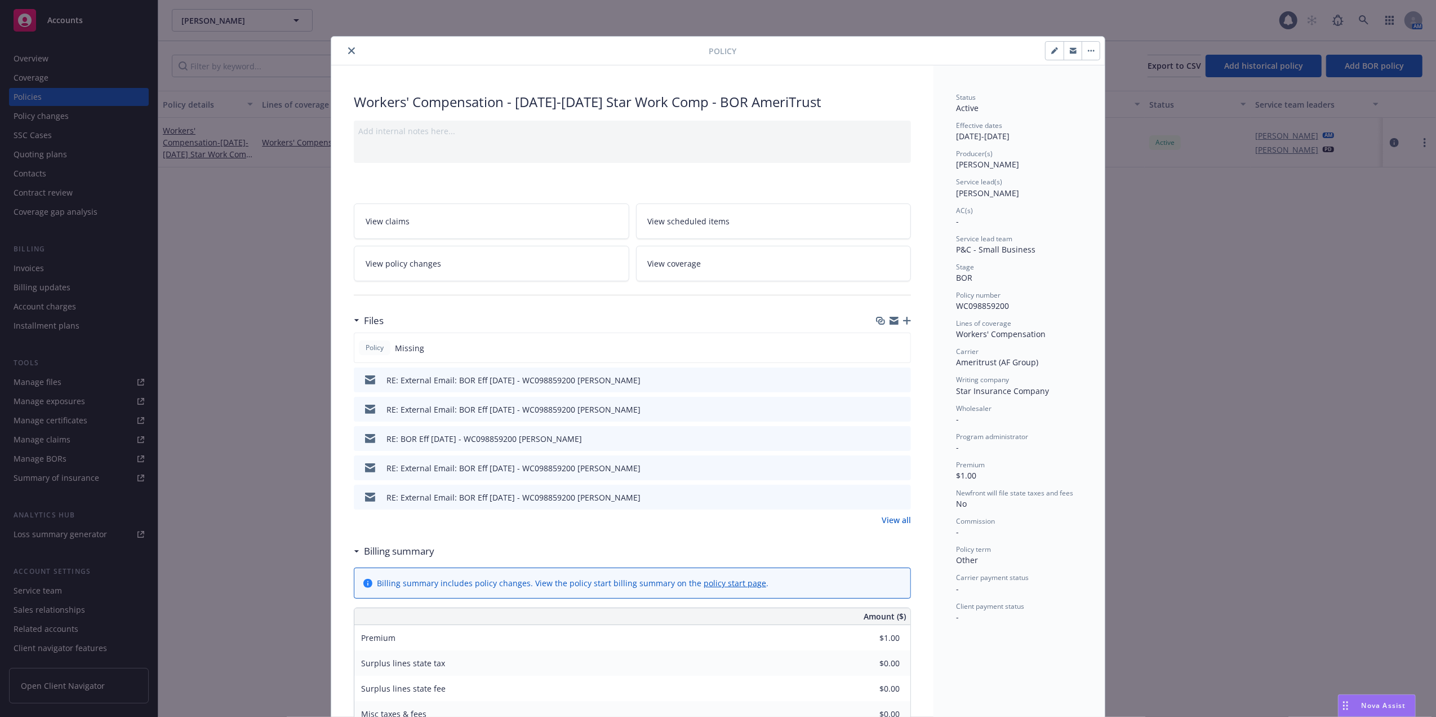
click at [348, 50] on icon "close" at bounding box center [351, 50] width 7 height 7
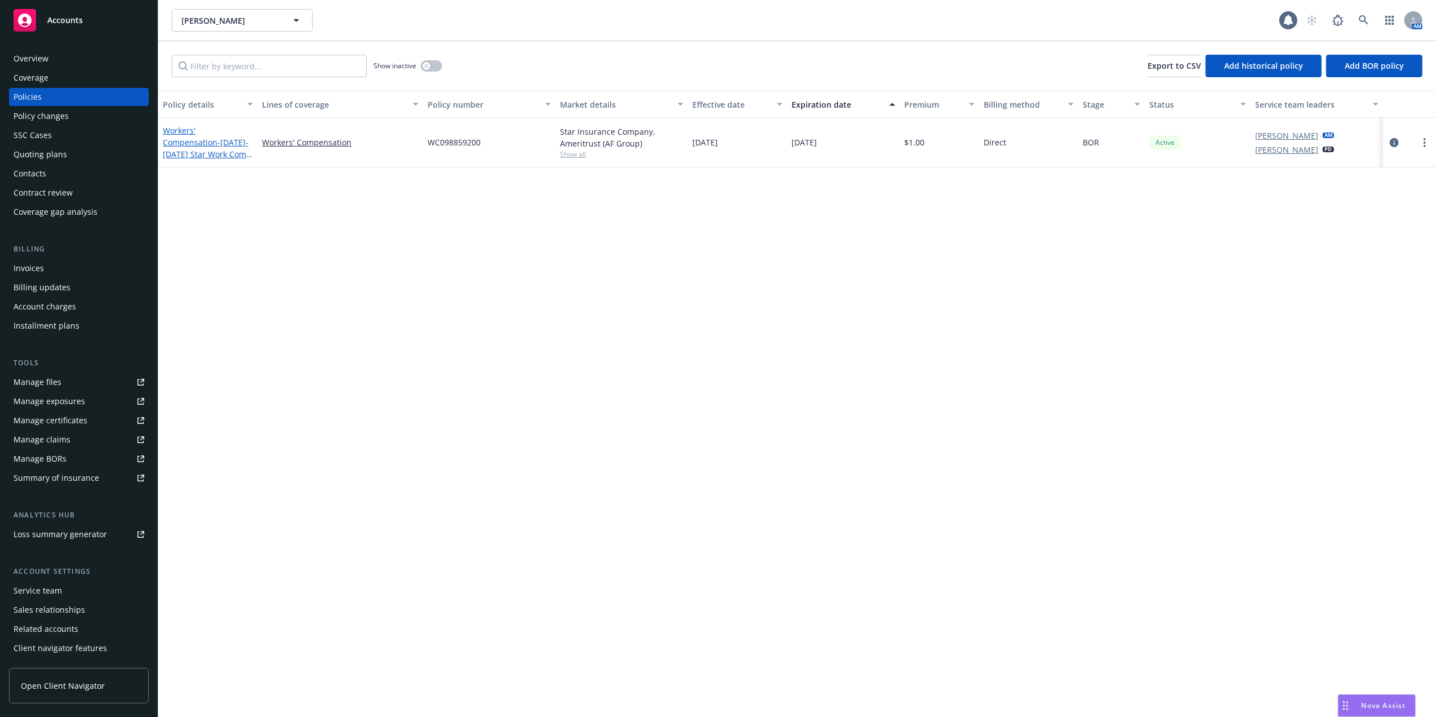
click at [184, 139] on span "- 8/24/24-8/24/25 Star Work Comp - BOR AmeriTrust" at bounding box center [208, 154] width 90 height 34
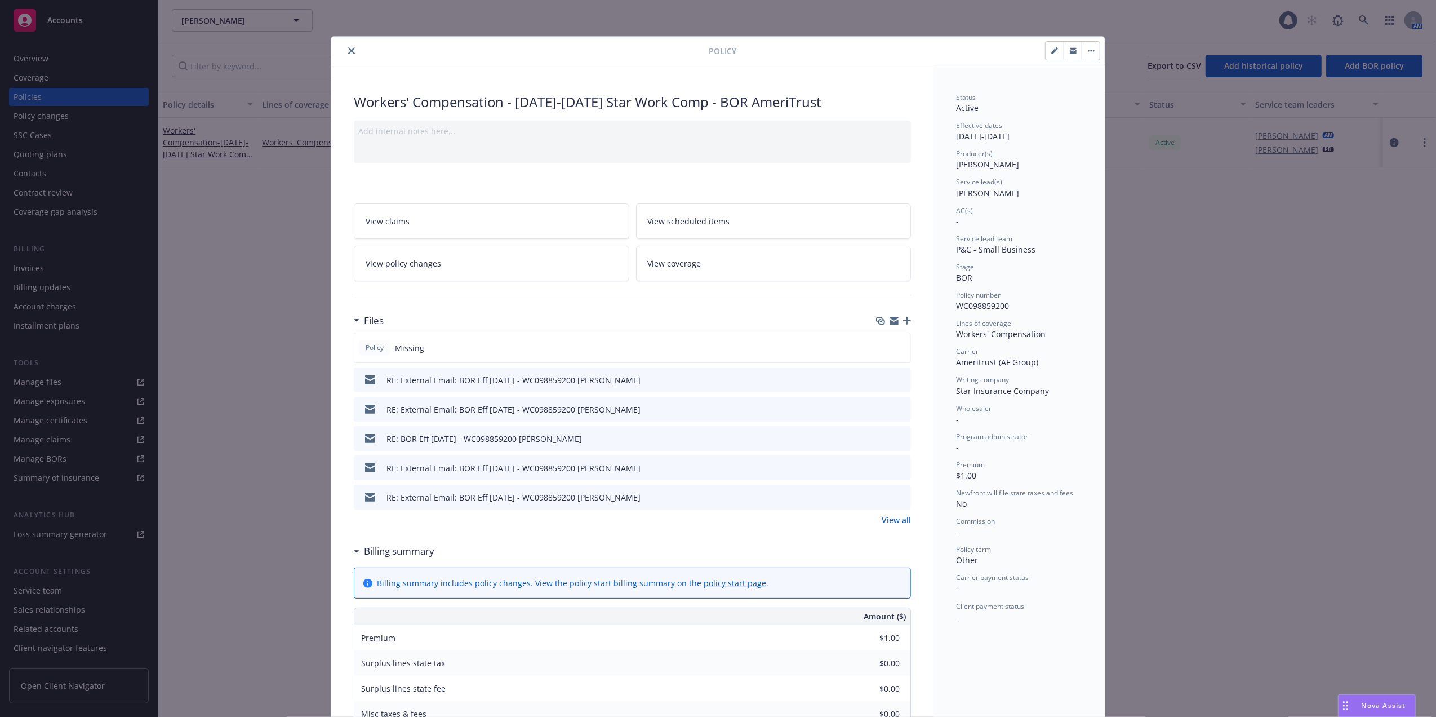
drag, startPoint x: 345, startPoint y: 48, endPoint x: 362, endPoint y: 50, distance: 16.9
click at [348, 48] on icon "close" at bounding box center [351, 50] width 7 height 7
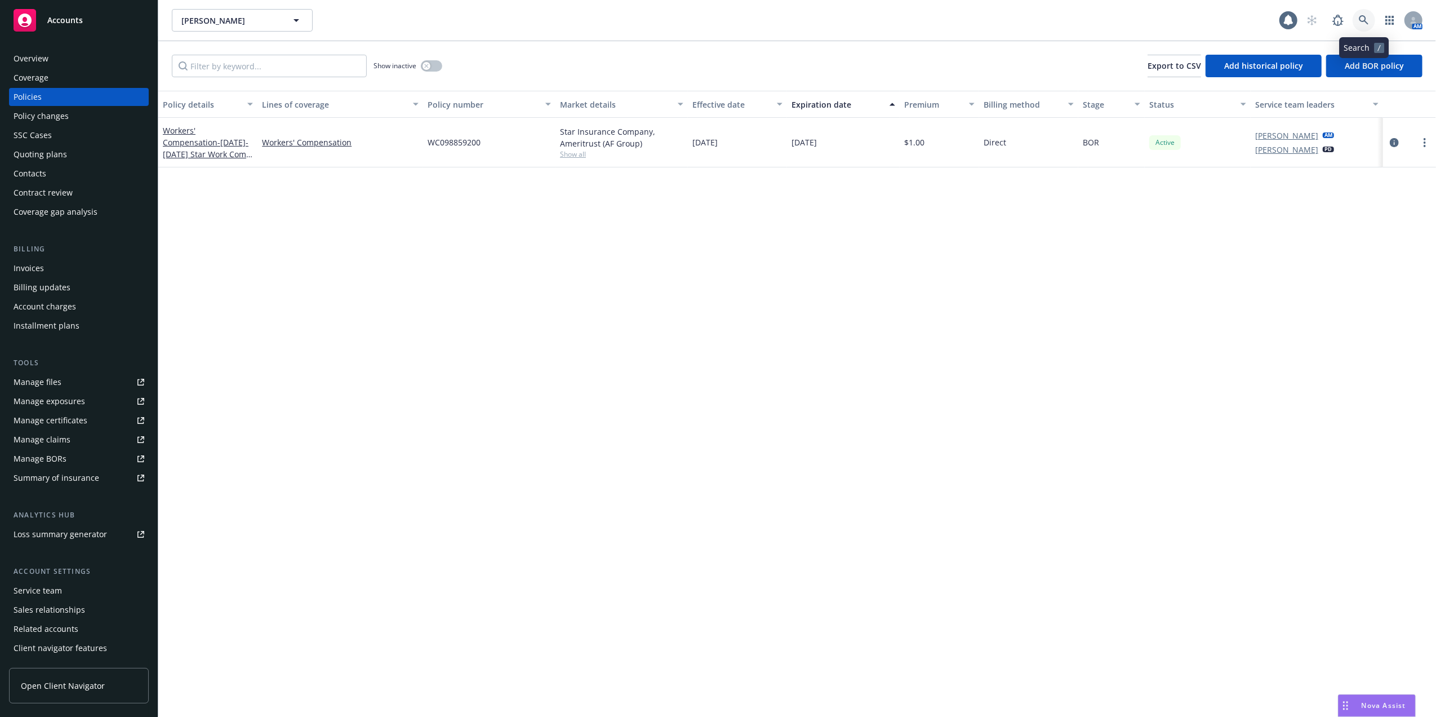
click at [1361, 16] on icon at bounding box center [1364, 20] width 10 height 10
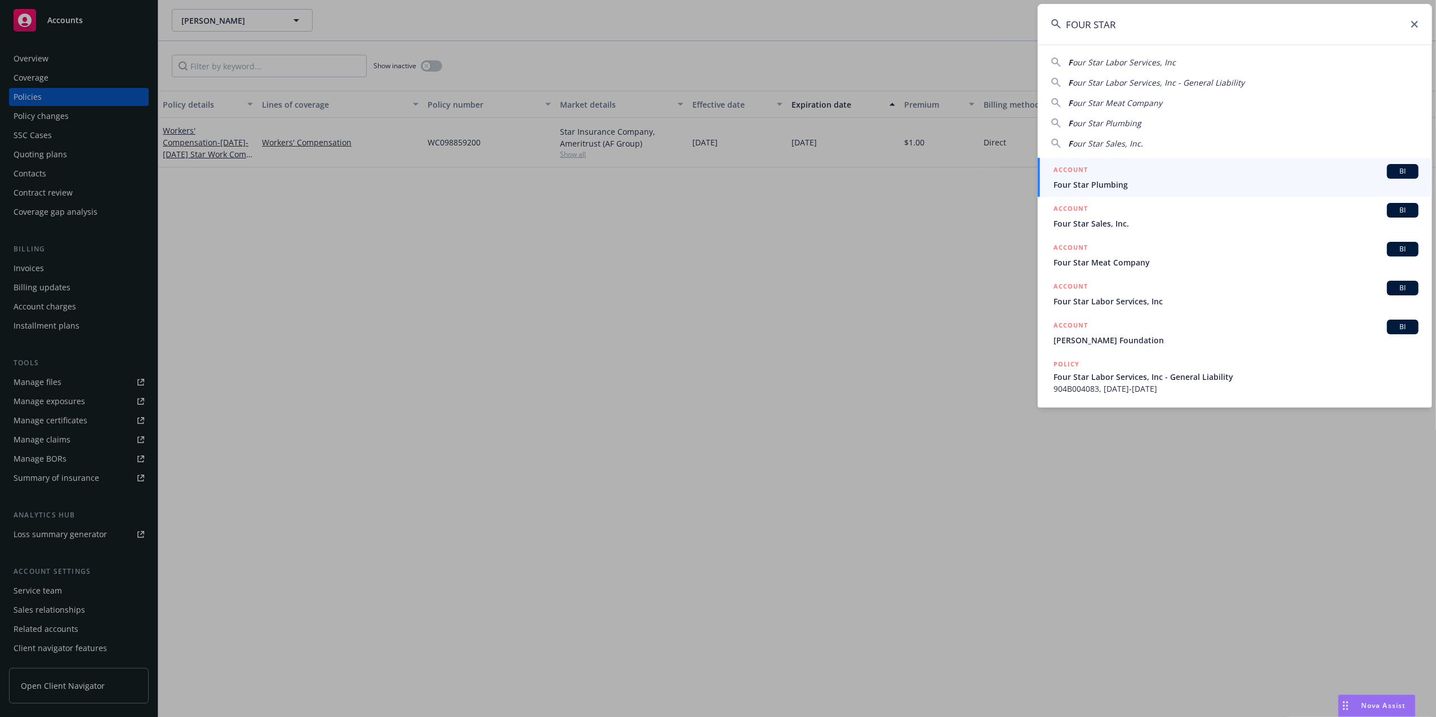
click at [1106, 57] on span "our Star Labor Services, Inc" at bounding box center [1124, 62] width 103 height 11
type input "Four Star Labor Services, Inc"
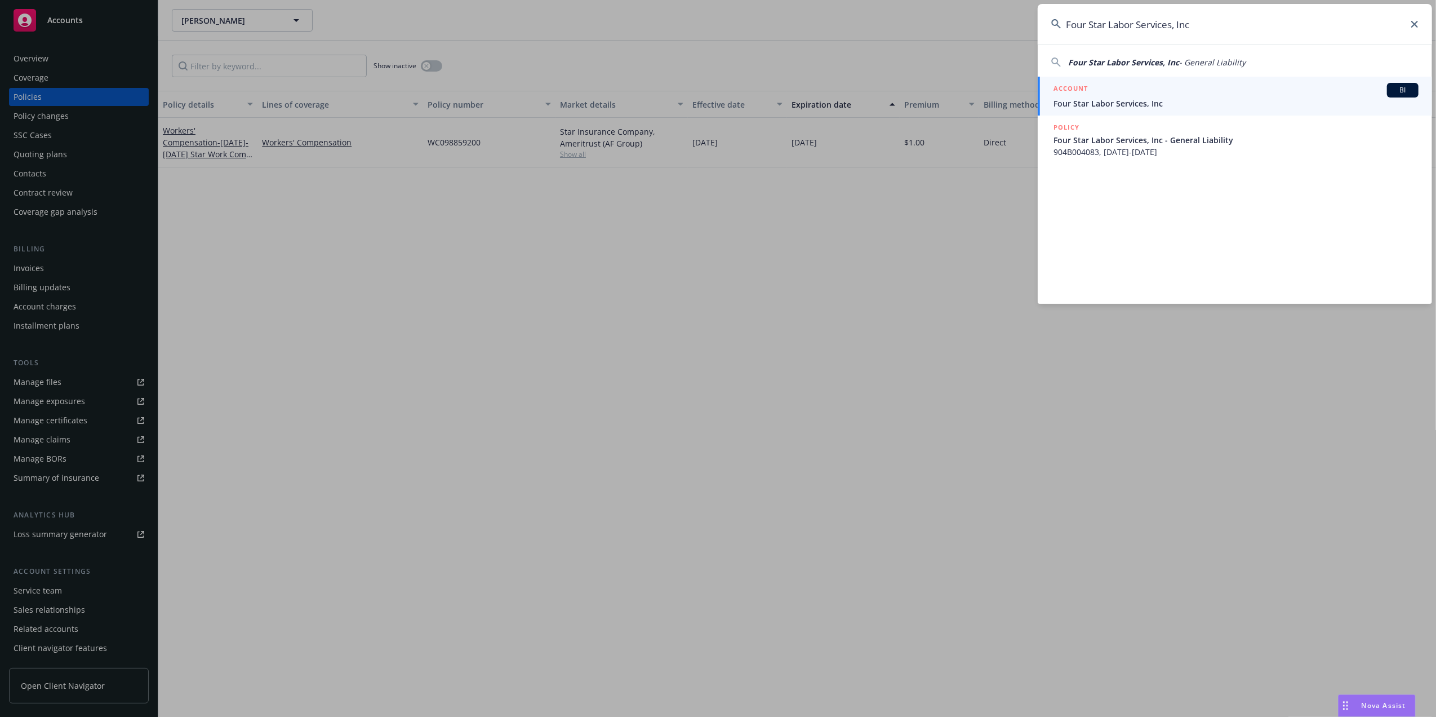
drag, startPoint x: 1087, startPoint y: 98, endPoint x: 1049, endPoint y: 83, distance: 41.0
click at [1086, 98] on span "Four Star Labor Services, Inc" at bounding box center [1236, 103] width 365 height 12
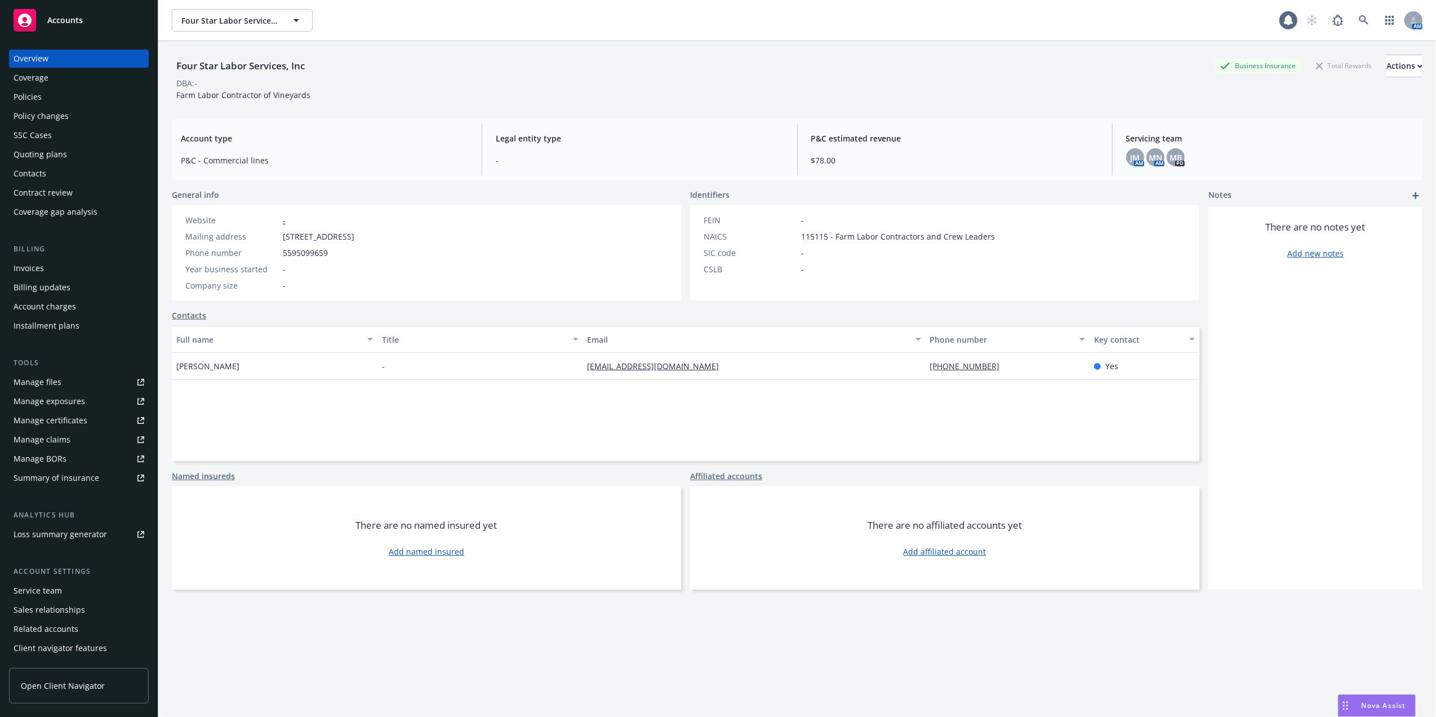
click at [30, 154] on div "Quoting plans" at bounding box center [41, 154] width 54 height 18
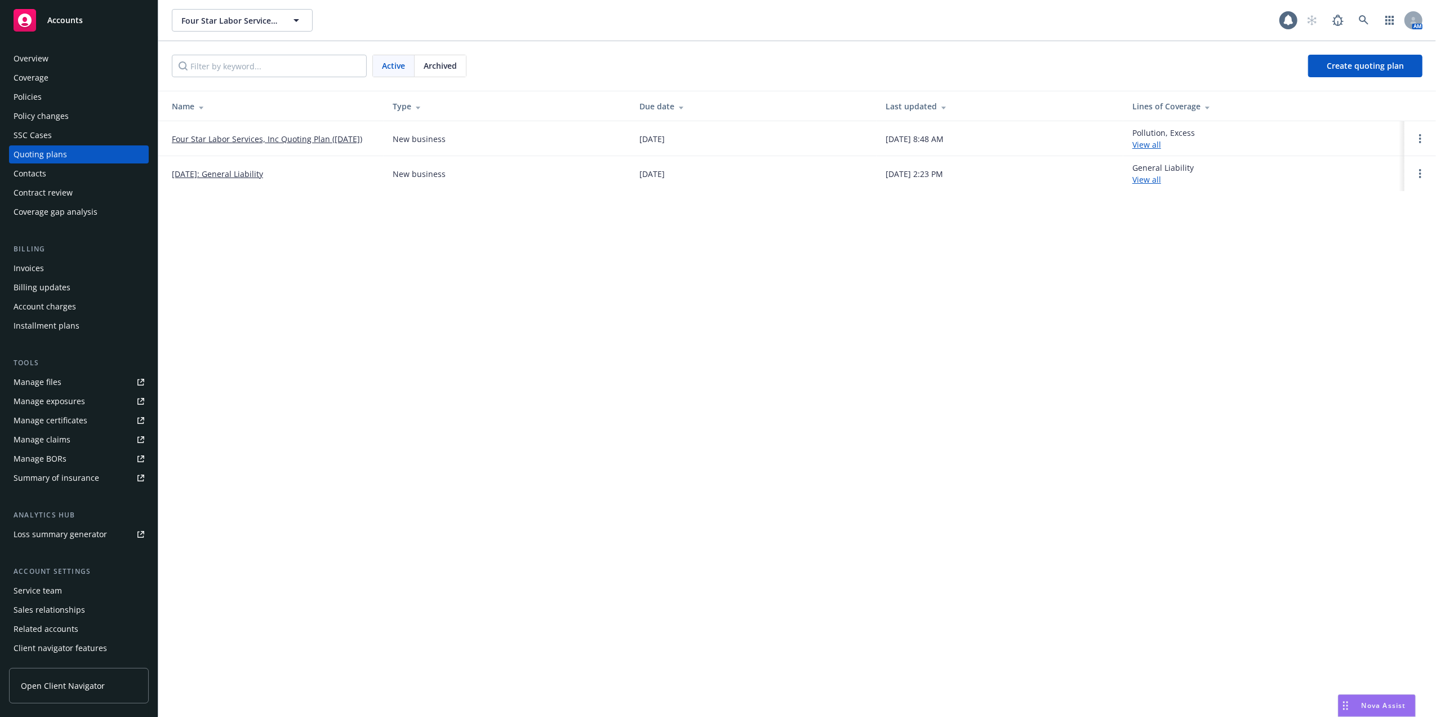
click at [276, 137] on link "Four Star Labor Services, Inc Quoting Plan (2025-07-21)" at bounding box center [267, 139] width 190 height 12
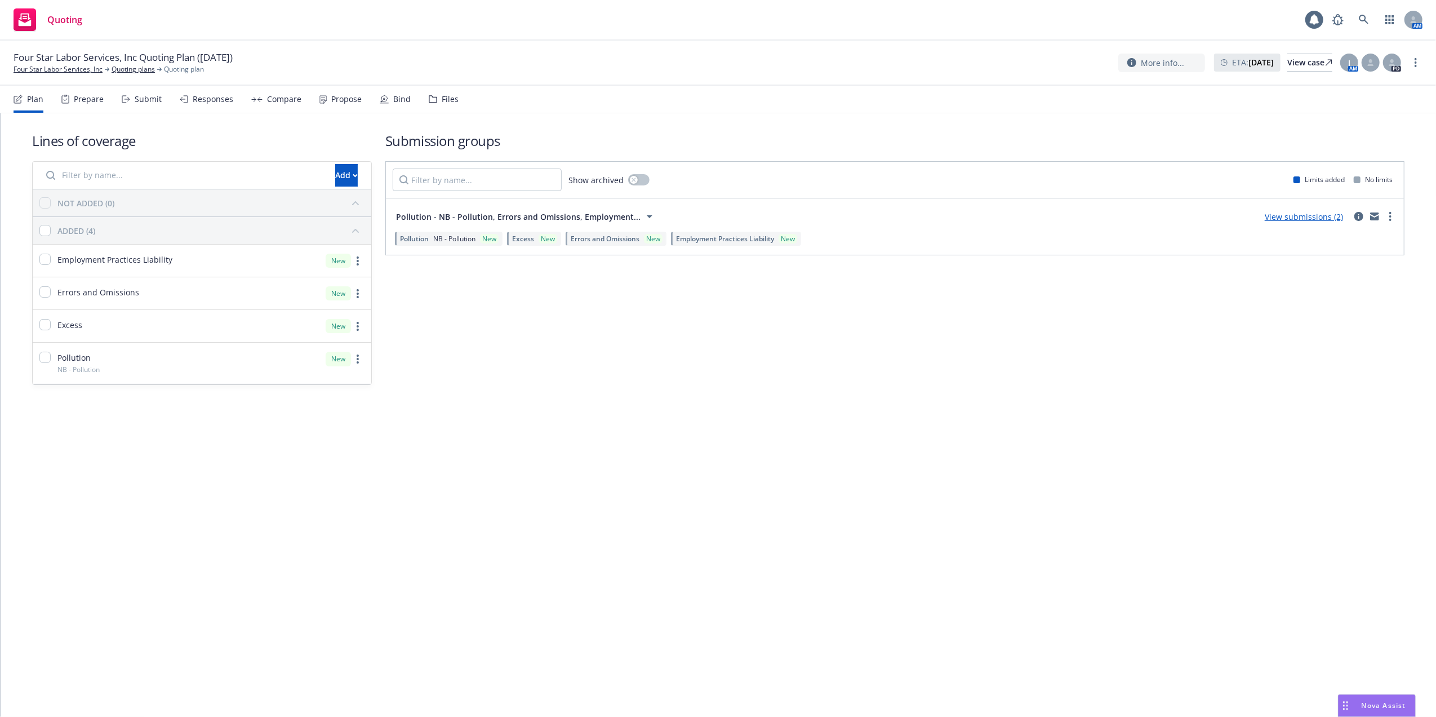
click at [712, 236] on span "Employment Practices Liability" at bounding box center [725, 239] width 98 height 10
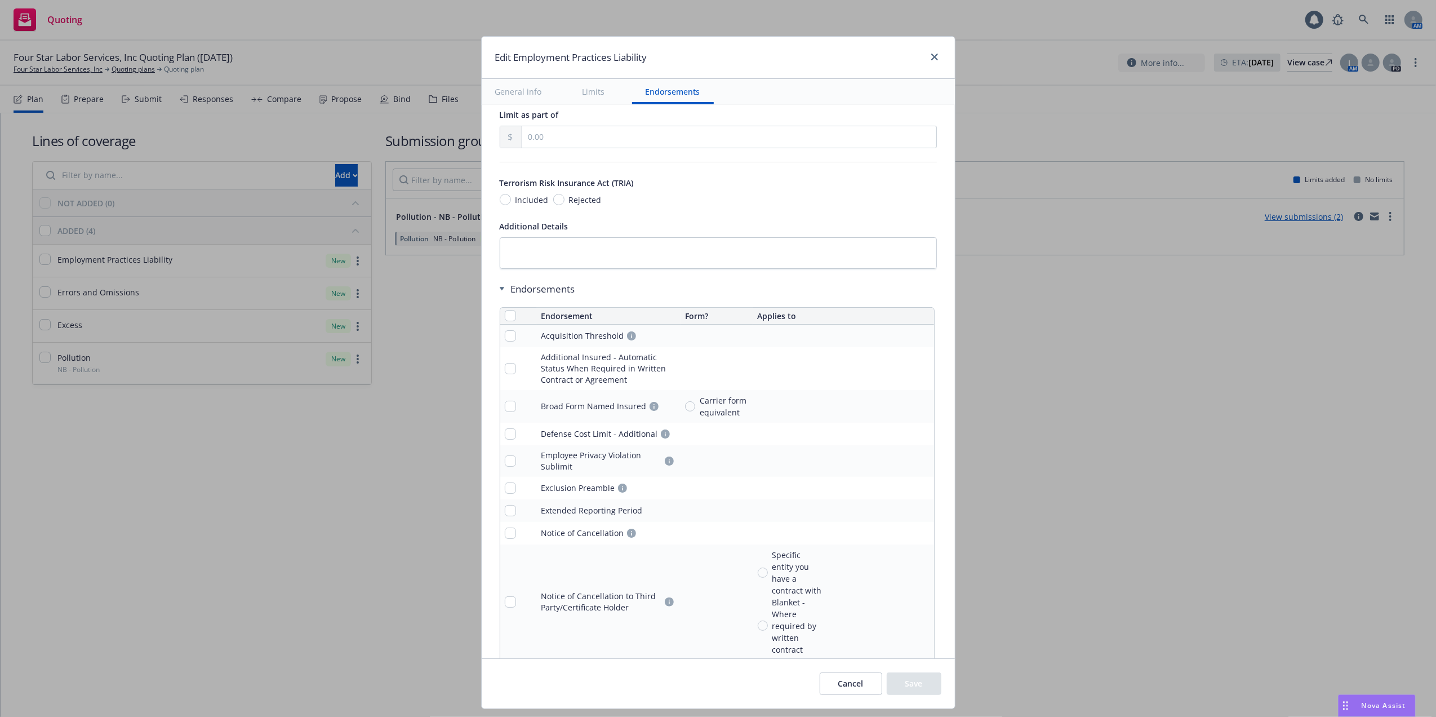
scroll to position [1223, 0]
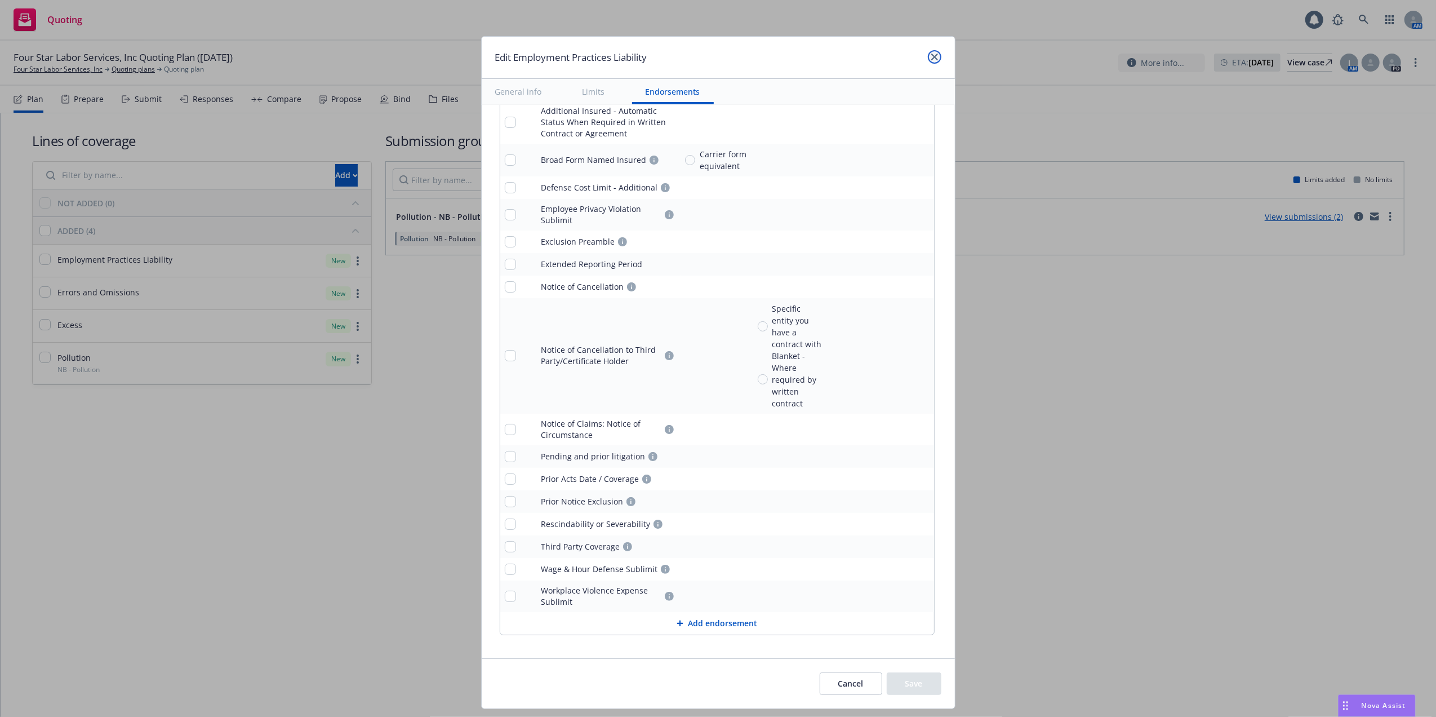
click at [933, 55] on icon "close" at bounding box center [934, 57] width 7 height 7
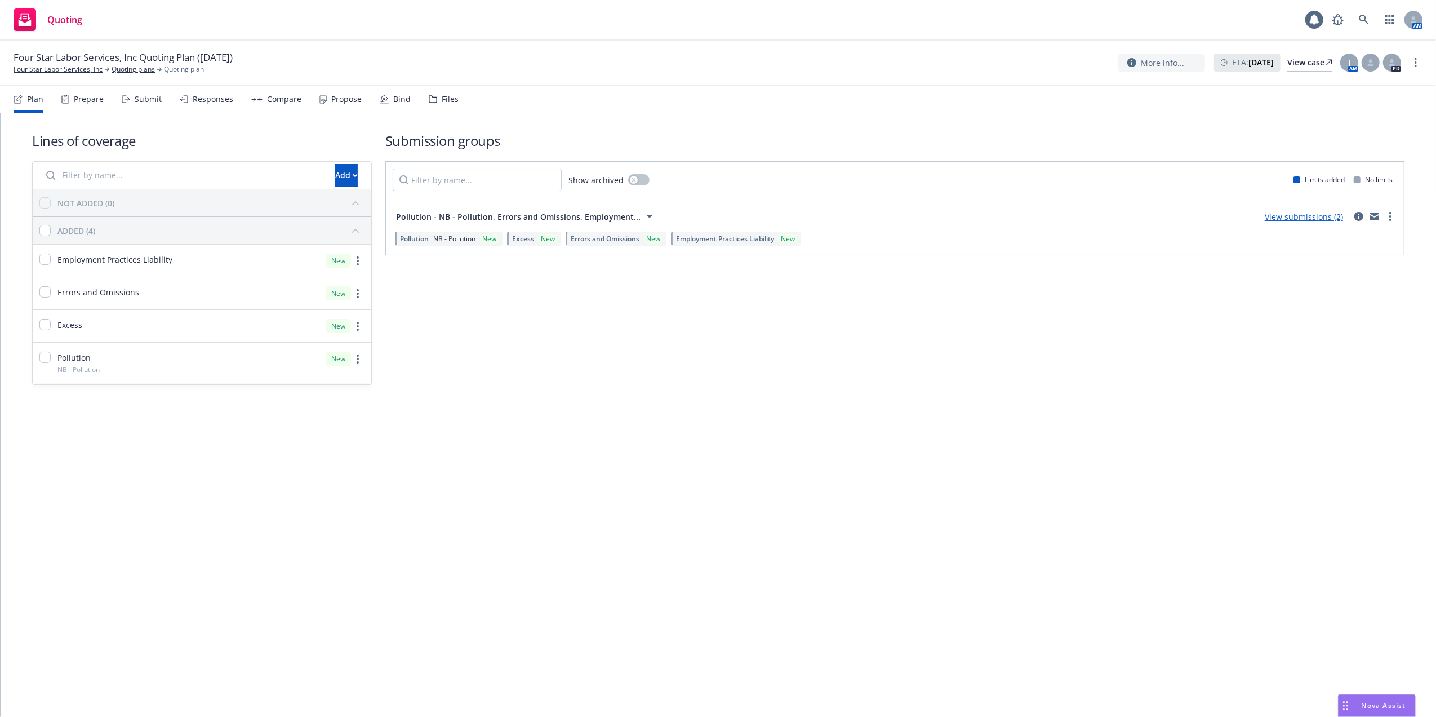
click at [1319, 215] on link "View submissions (2)" at bounding box center [1304, 216] width 78 height 11
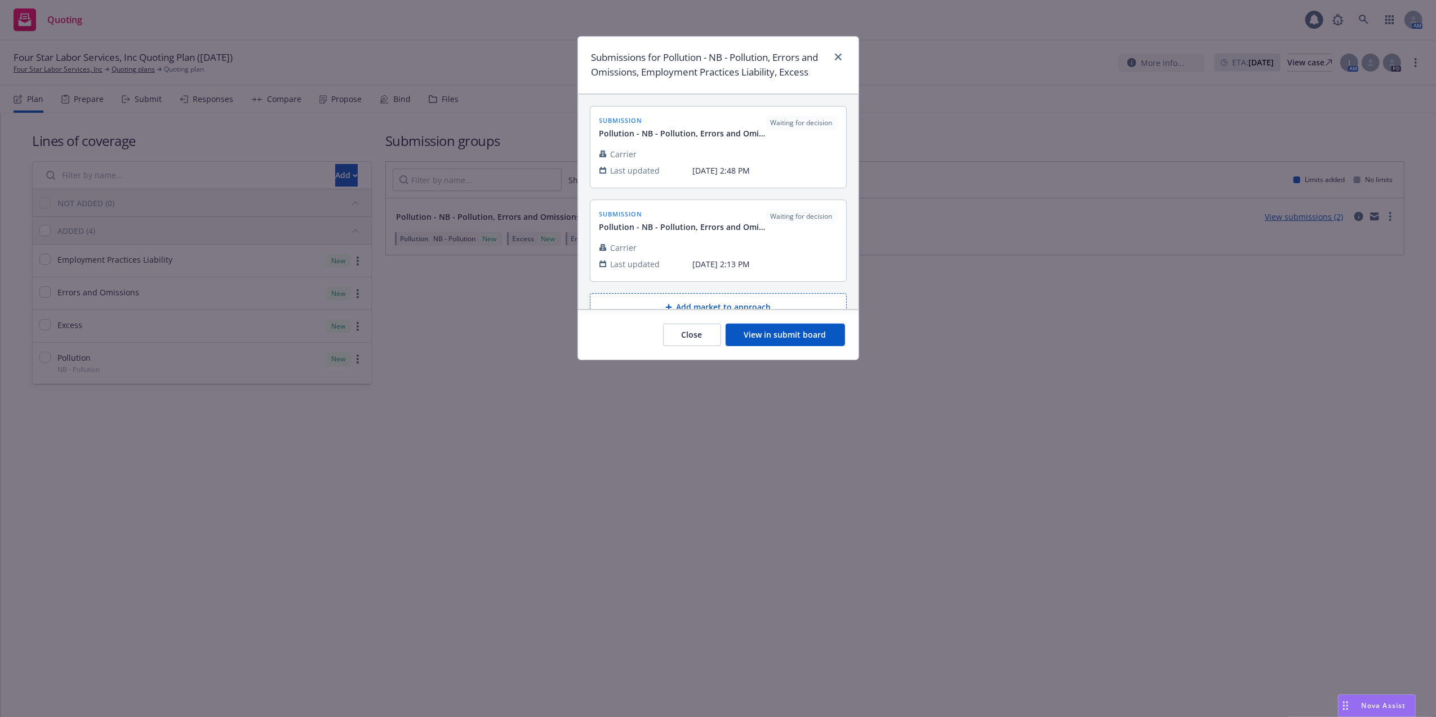
click at [774, 337] on button "View in submit board" at bounding box center [785, 334] width 119 height 23
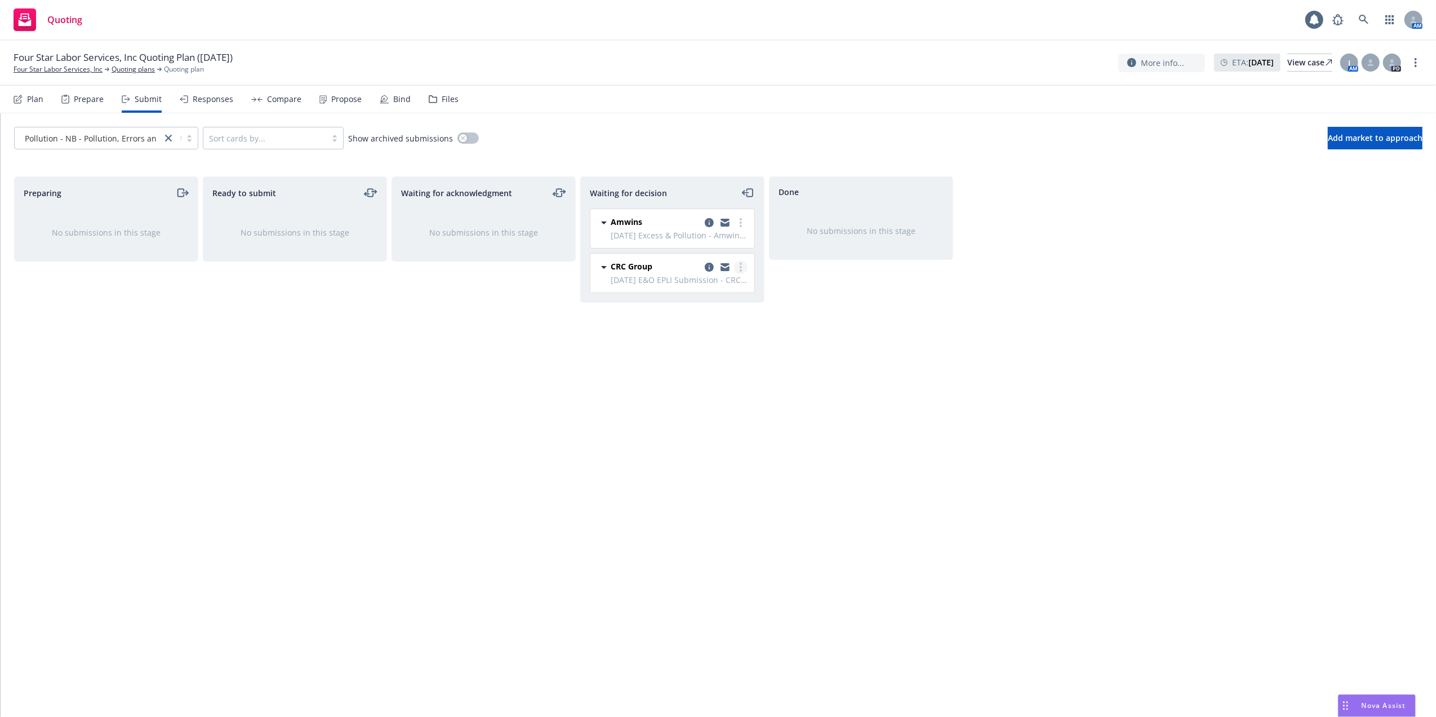
click at [742, 267] on link "more" at bounding box center [741, 267] width 14 height 14
click at [685, 336] on span "Add accepted decision" at bounding box center [690, 336] width 113 height 11
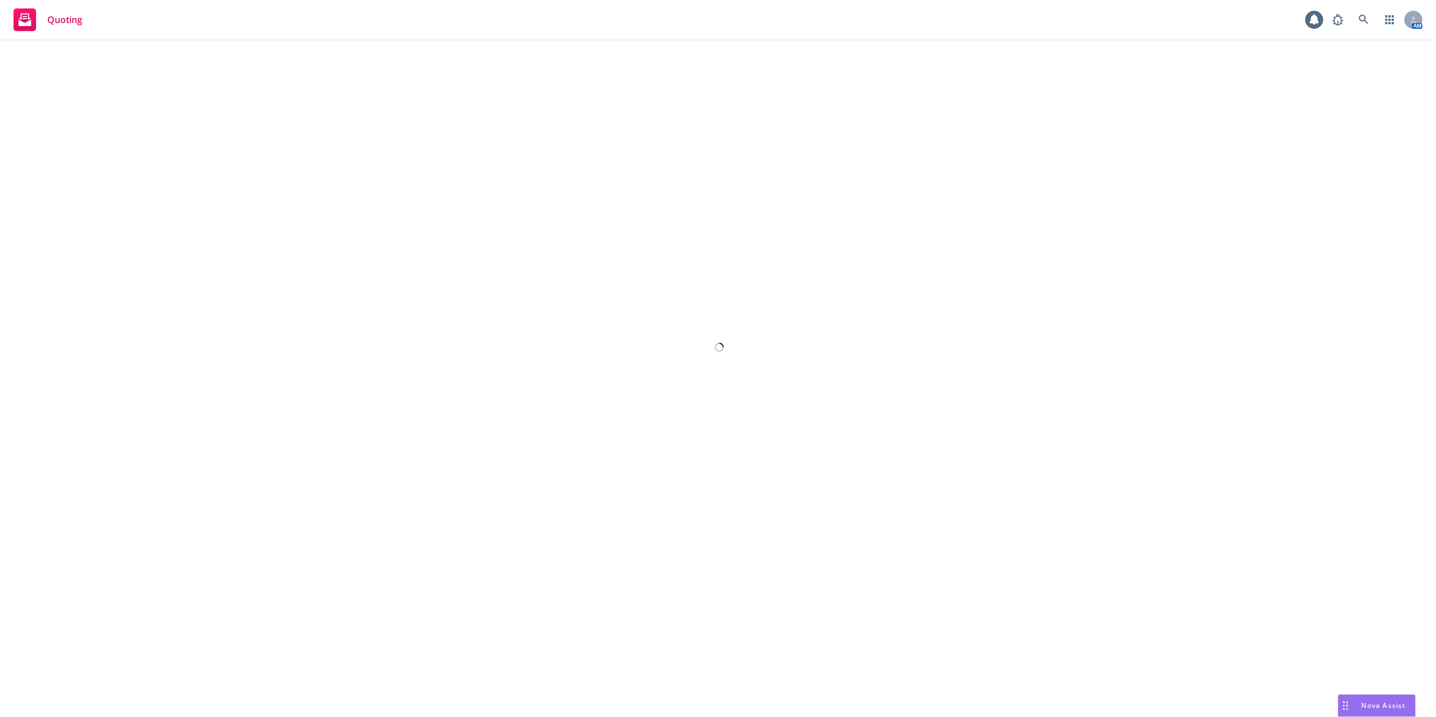
select select "12"
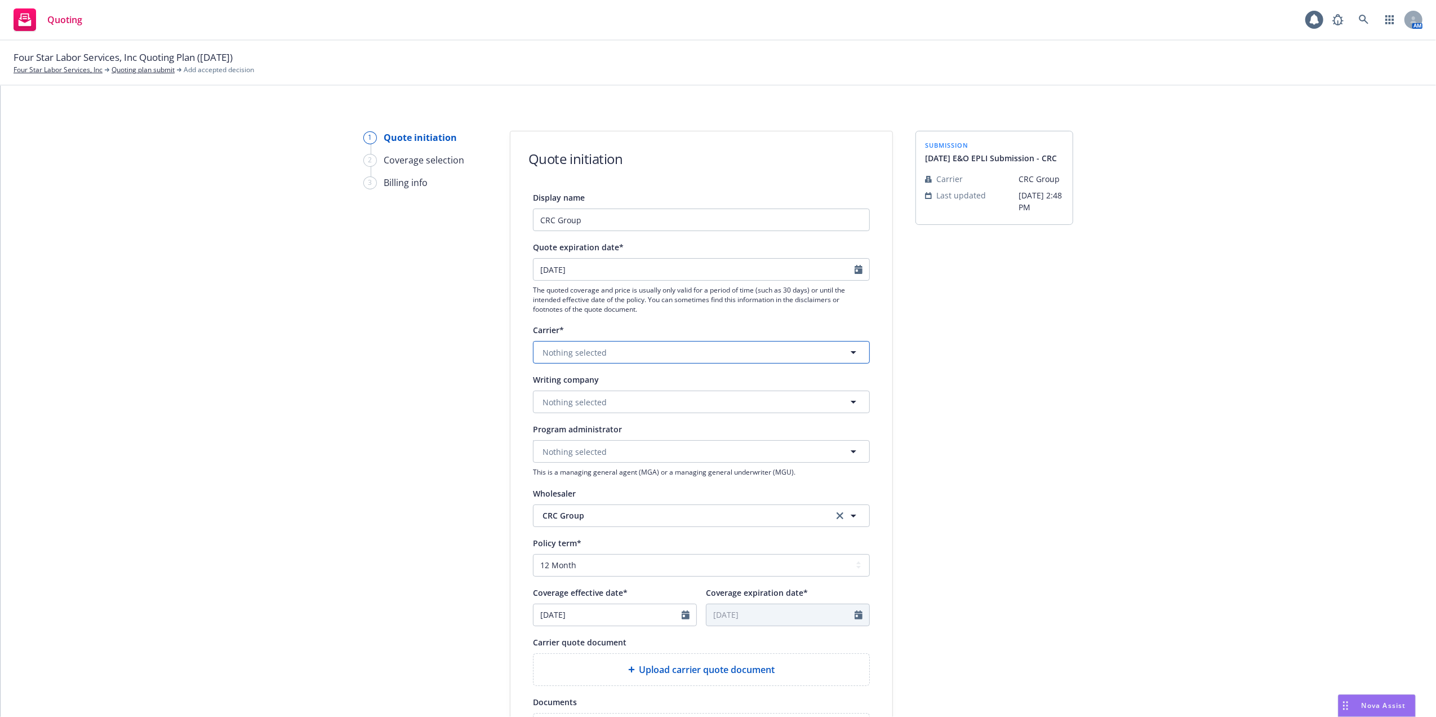
click at [547, 350] on span "Nothing selected" at bounding box center [575, 353] width 64 height 12
click at [575, 415] on span "Palomar" at bounding box center [578, 412] width 67 height 12
drag, startPoint x: 596, startPoint y: 348, endPoint x: 544, endPoint y: 345, distance: 52.5
click at [543, 347] on span "Palomar" at bounding box center [680, 353] width 274 height 12
type input "cRC"
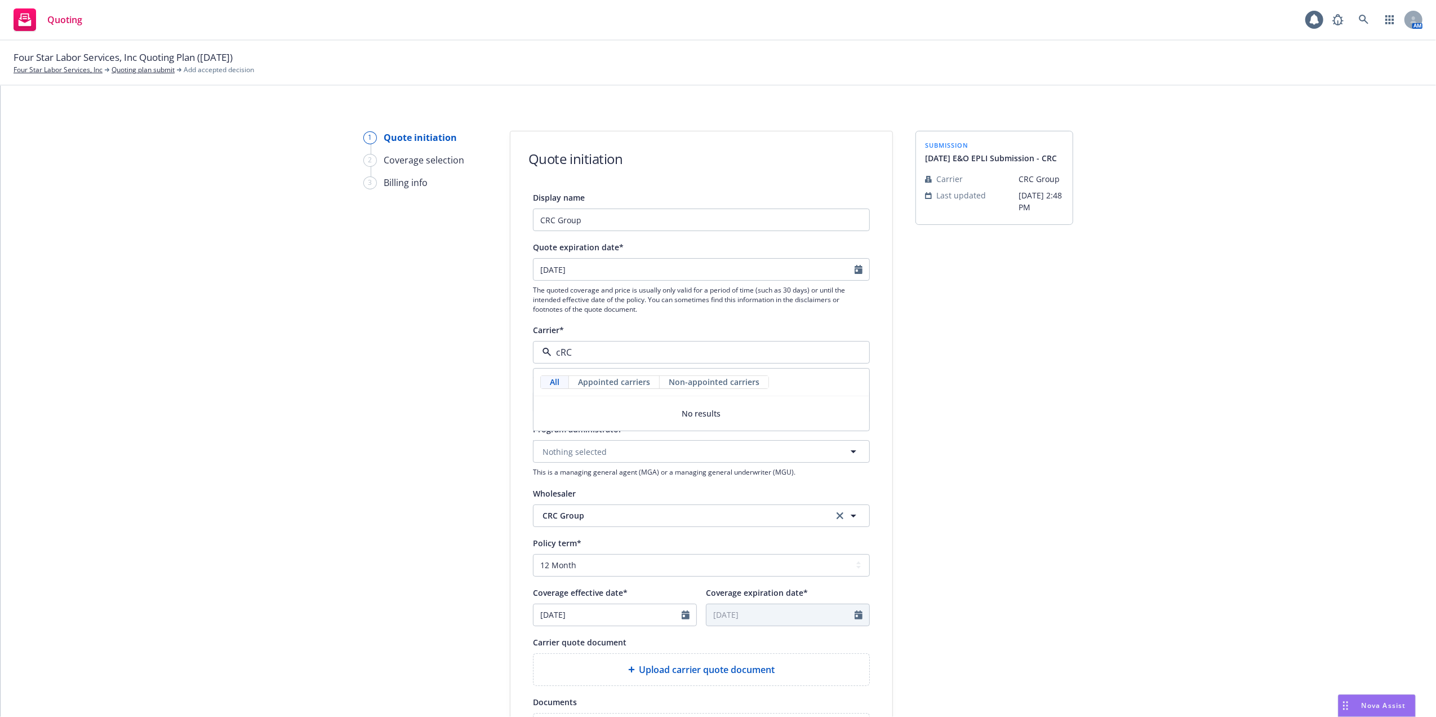
click at [445, 384] on div "1 Quote initiation 2 Coverage selection 3 Billing info" at bounding box center [425, 509] width 124 height 756
click at [562, 399] on span "Nothing selected" at bounding box center [575, 402] width 64 height 12
click at [571, 438] on strong "Palomar Excess and Surplus Insurance Company" at bounding box center [638, 433] width 187 height 11
drag, startPoint x: 573, startPoint y: 350, endPoint x: 539, endPoint y: 350, distance: 33.8
click at [533, 349] on button "Palomar" at bounding box center [701, 352] width 337 height 23
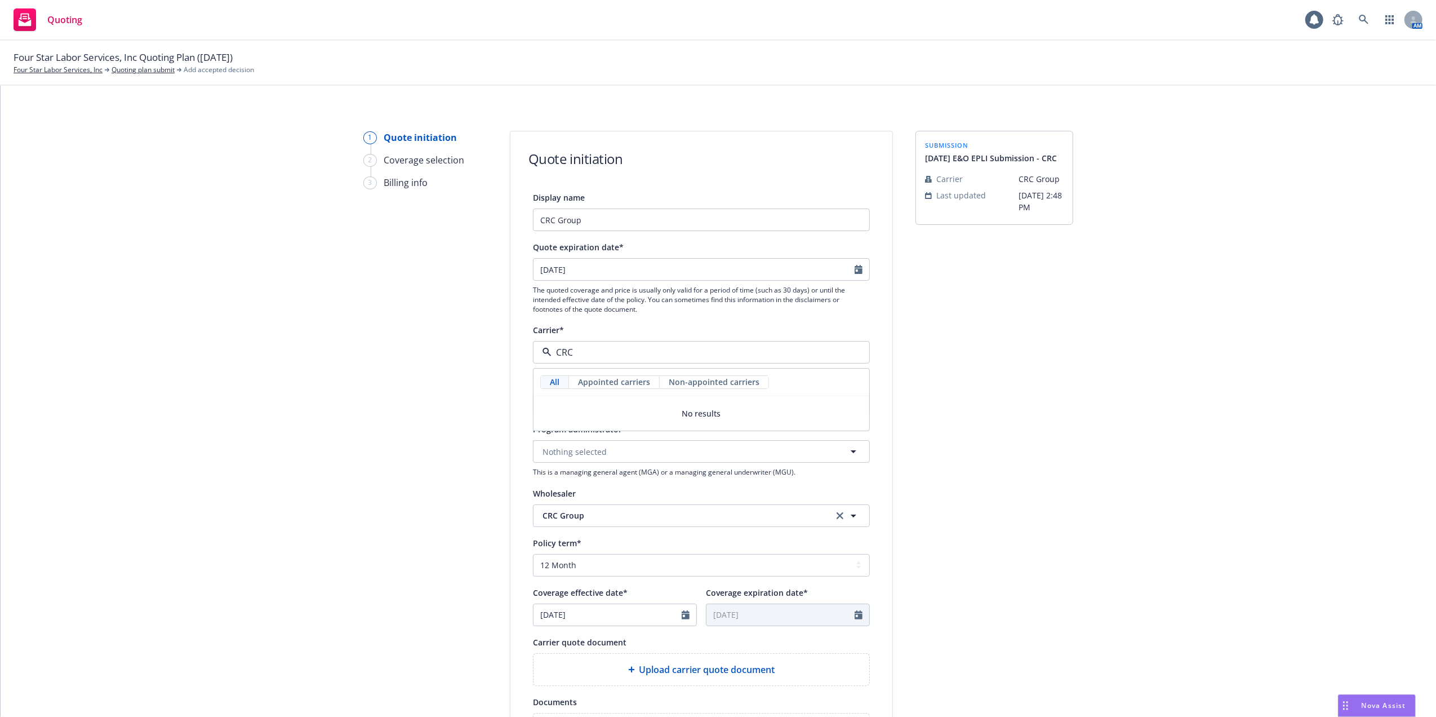
type input "CRC"
click at [442, 501] on div "1 Quote initiation 2 Coverage selection 3 Billing info" at bounding box center [425, 509] width 124 height 756
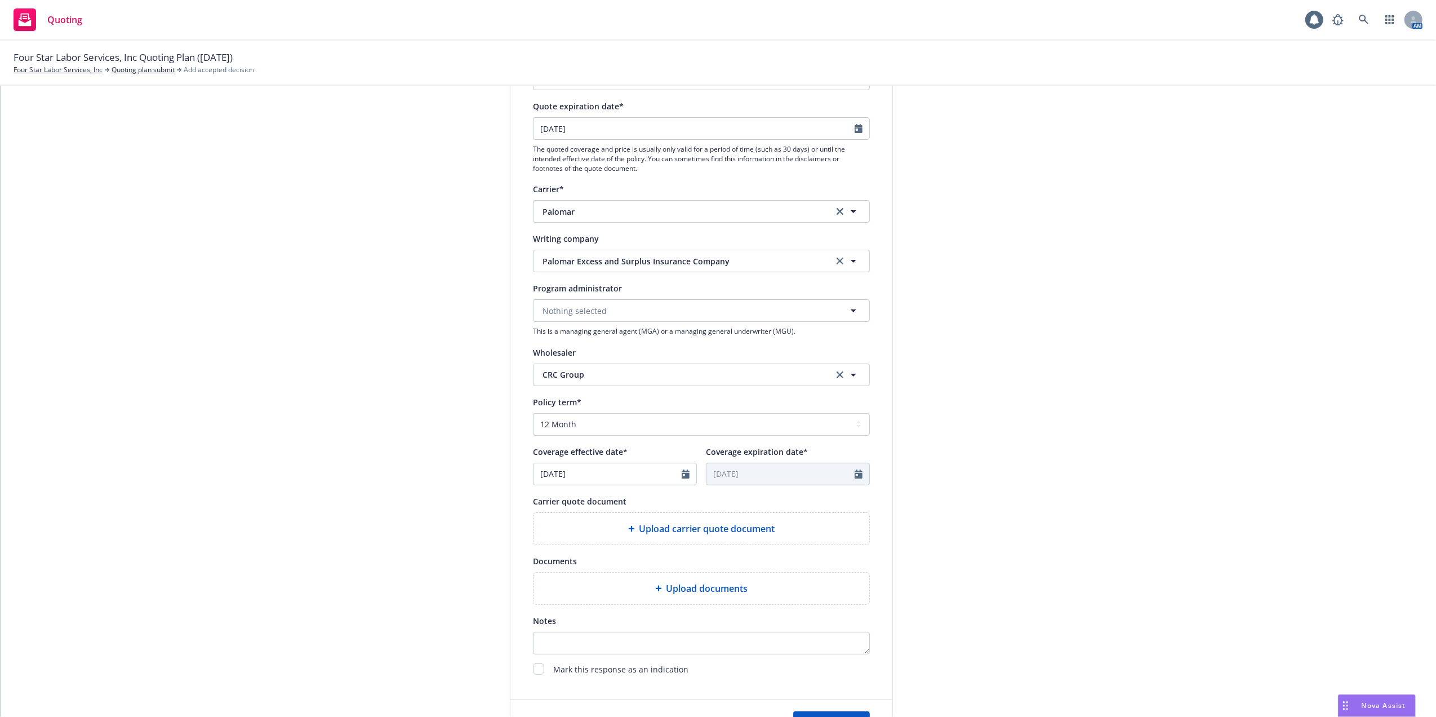
scroll to position [150, 0]
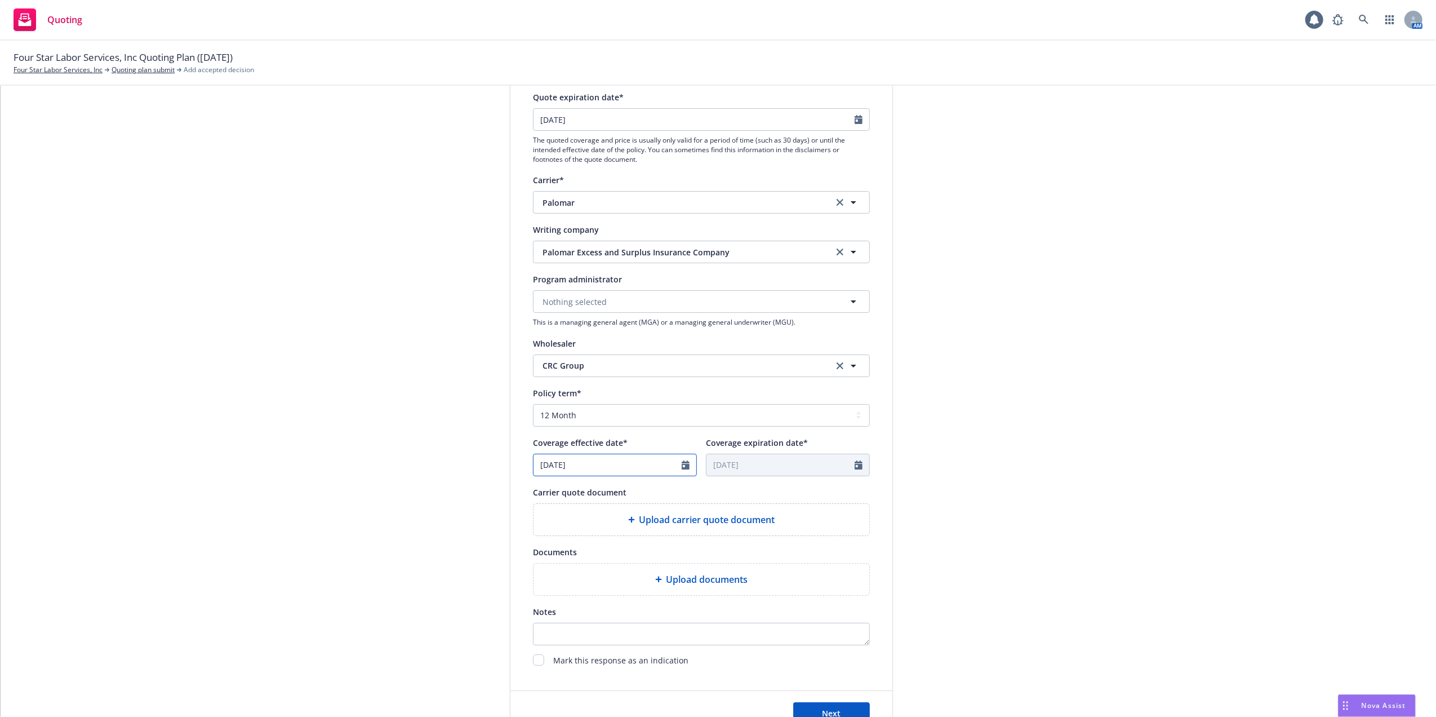
click at [682, 463] on icon "Calendar" at bounding box center [686, 464] width 8 height 9
select select "8"
drag, startPoint x: 633, startPoint y: 578, endPoint x: 616, endPoint y: 544, distance: 37.6
click at [633, 577] on span "22" at bounding box center [638, 581] width 15 height 14
type input "08/22/2025"
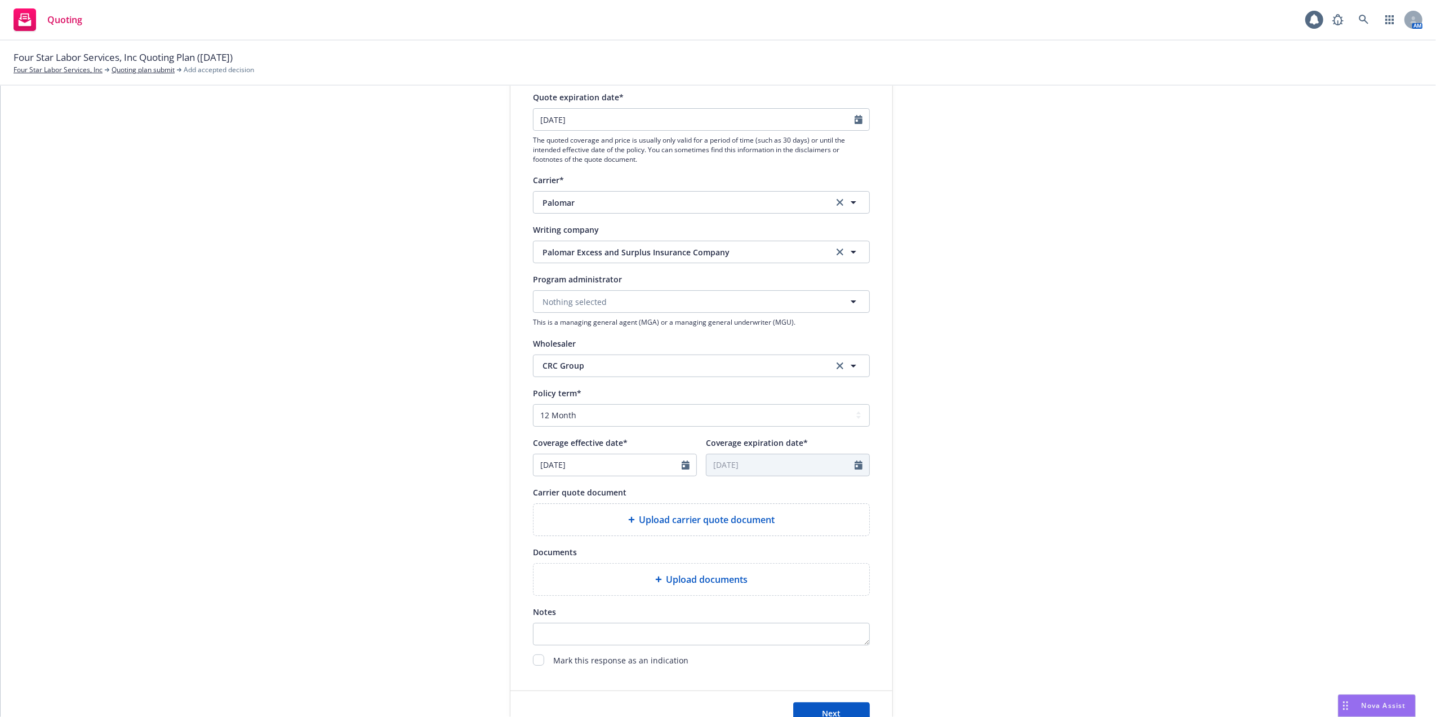
type input "08/22/2026"
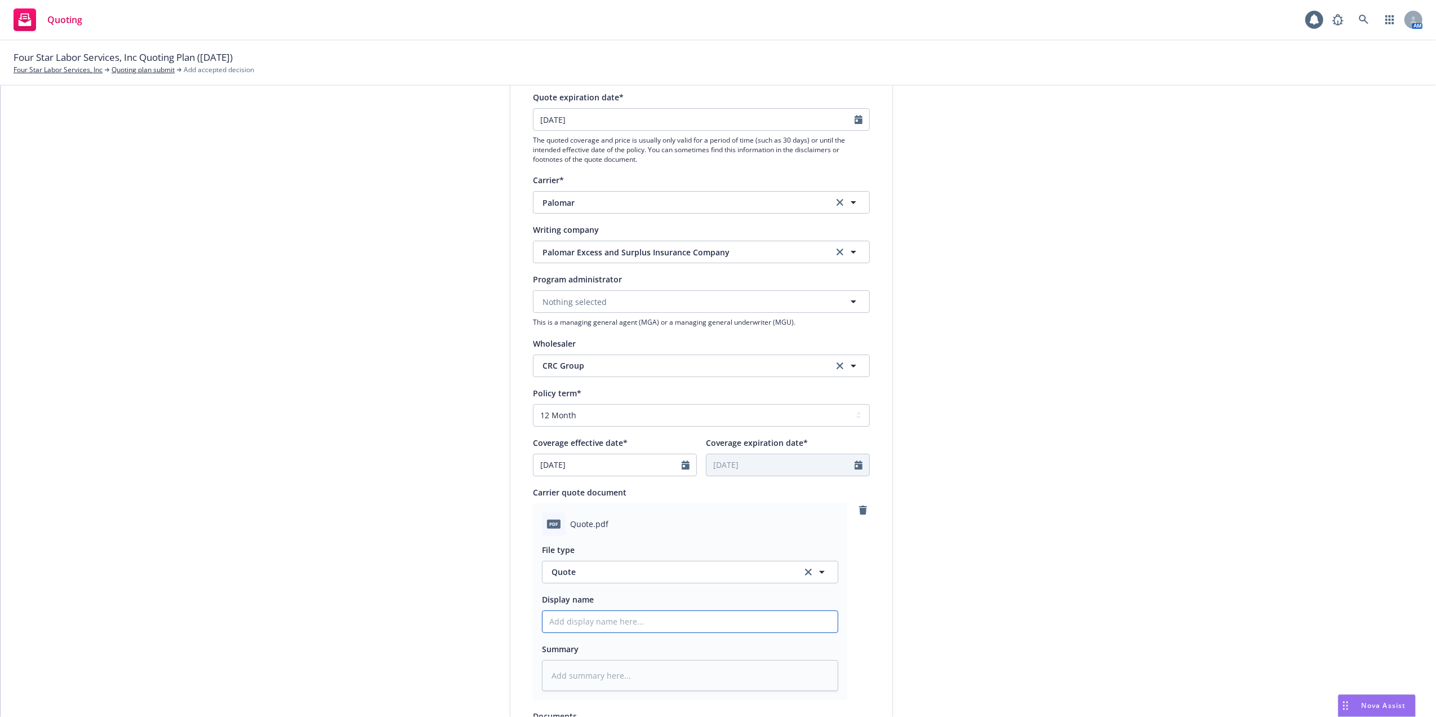
click at [543, 620] on input "Display name" at bounding box center [690, 621] width 295 height 21
click at [584, 615] on input "Display name" at bounding box center [690, 621] width 295 height 21
paste input "Four Star Labor Services, Inc. / E&O / Quote"
type textarea "x"
type input "Four Star Labor Services, Inc. / E&O / Quote"
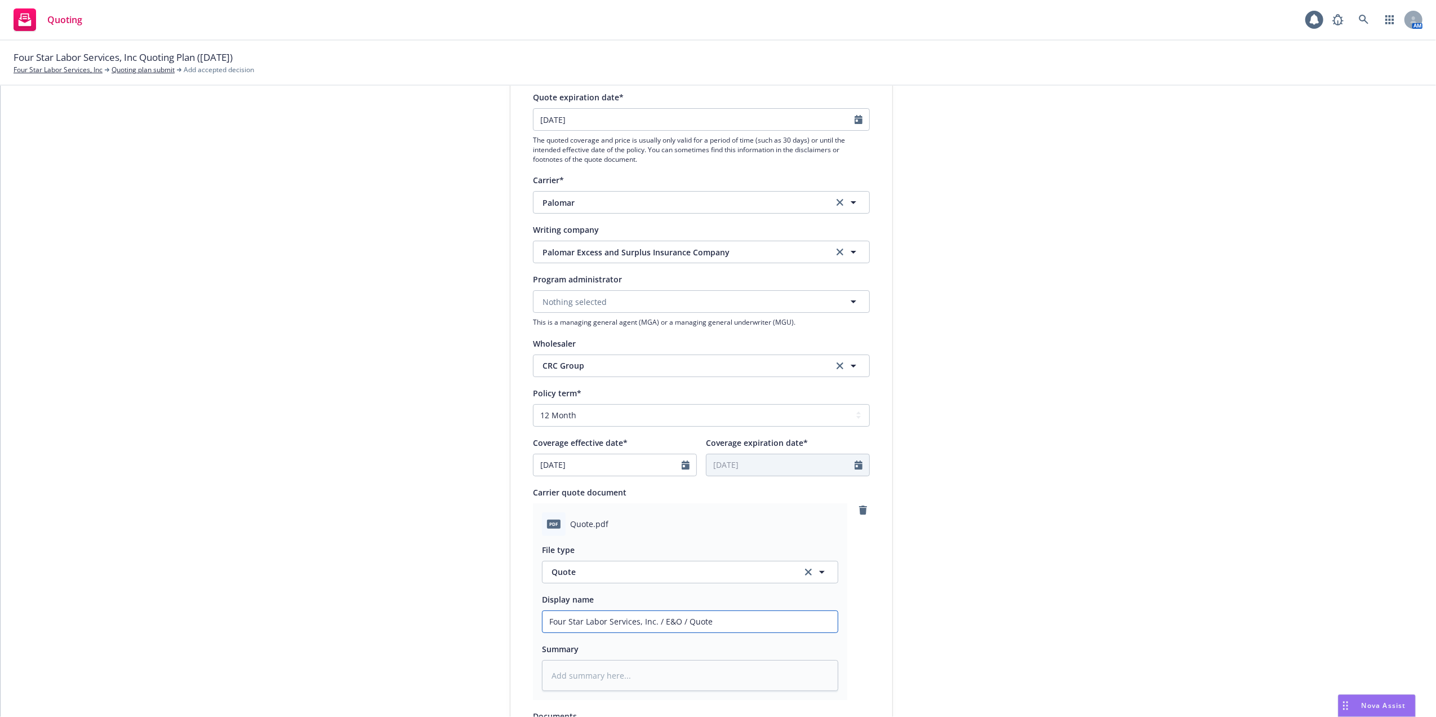
type textarea "x"
type input "Four Star Labor Services, Inc. / E&O / Quote"
type textarea "x"
type input "Four Star Labor Services, Inc. / E&O / Quote -"
type textarea "x"
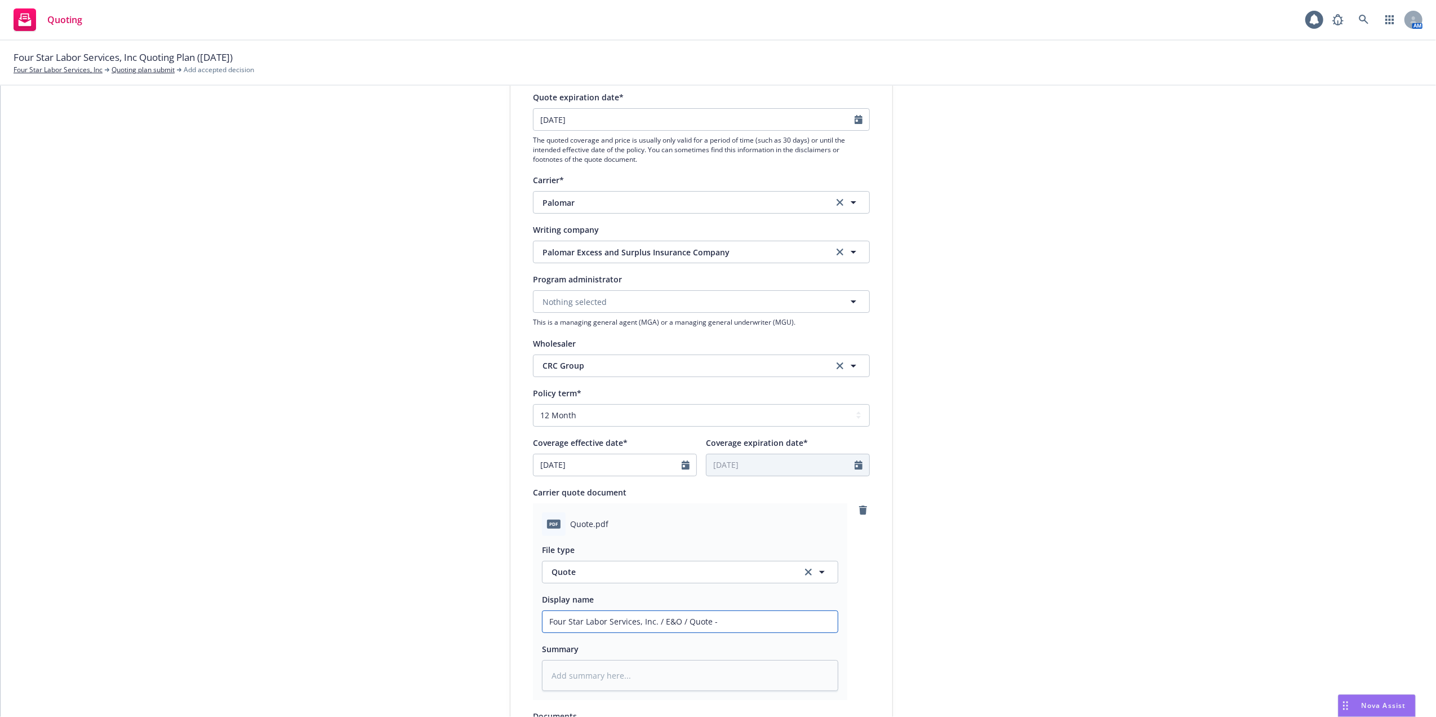
type input "Four Star Labor Services, Inc. / E&O / Quote -"
type textarea "x"
type input "Four Star Labor Services, Inc. / E&O / Quote - c"
type textarea "x"
type input "Four Star Labor Services, Inc. / E&O / Quote - cr"
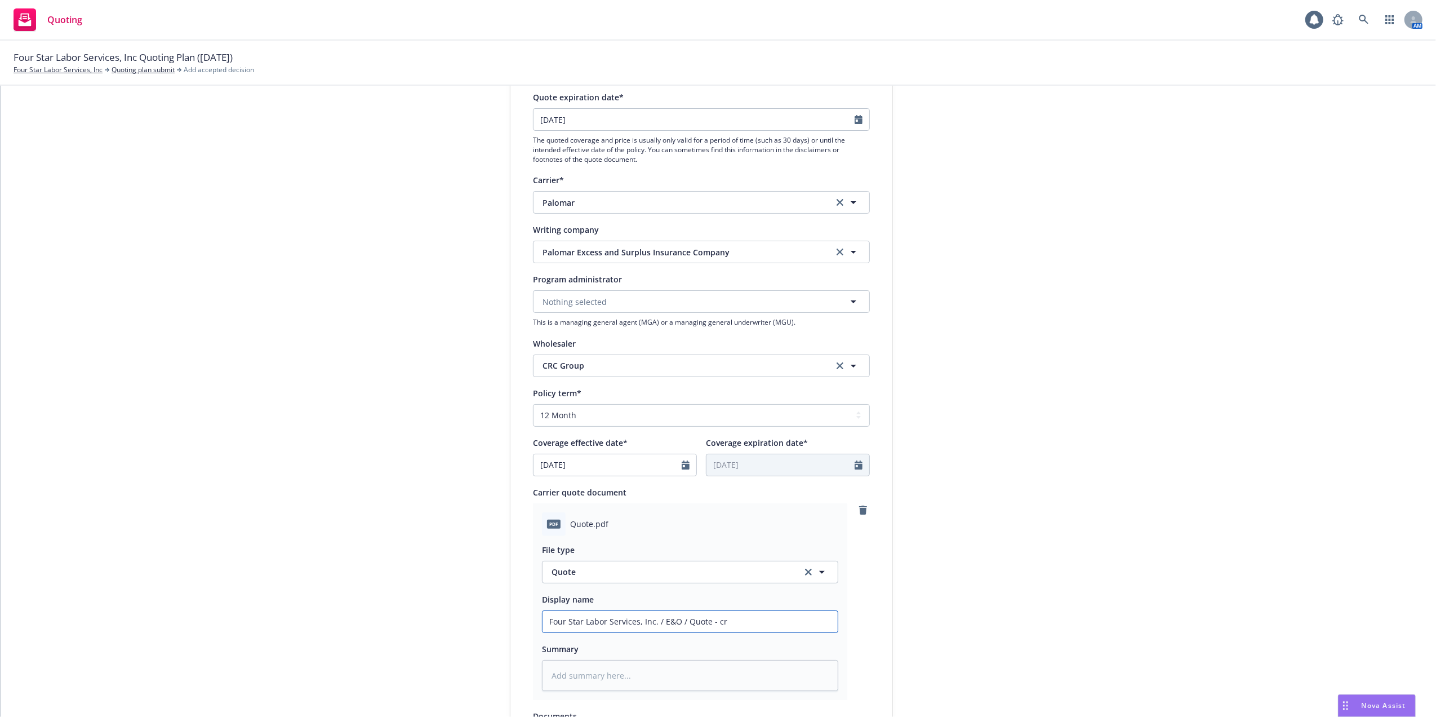
type textarea "x"
type input "Four Star Labor Services, Inc. / E&O / Quote - crc"
type textarea "x"
type input "Four Star Labor Services, Inc. / E&O / Quote - crc"
type textarea "x"
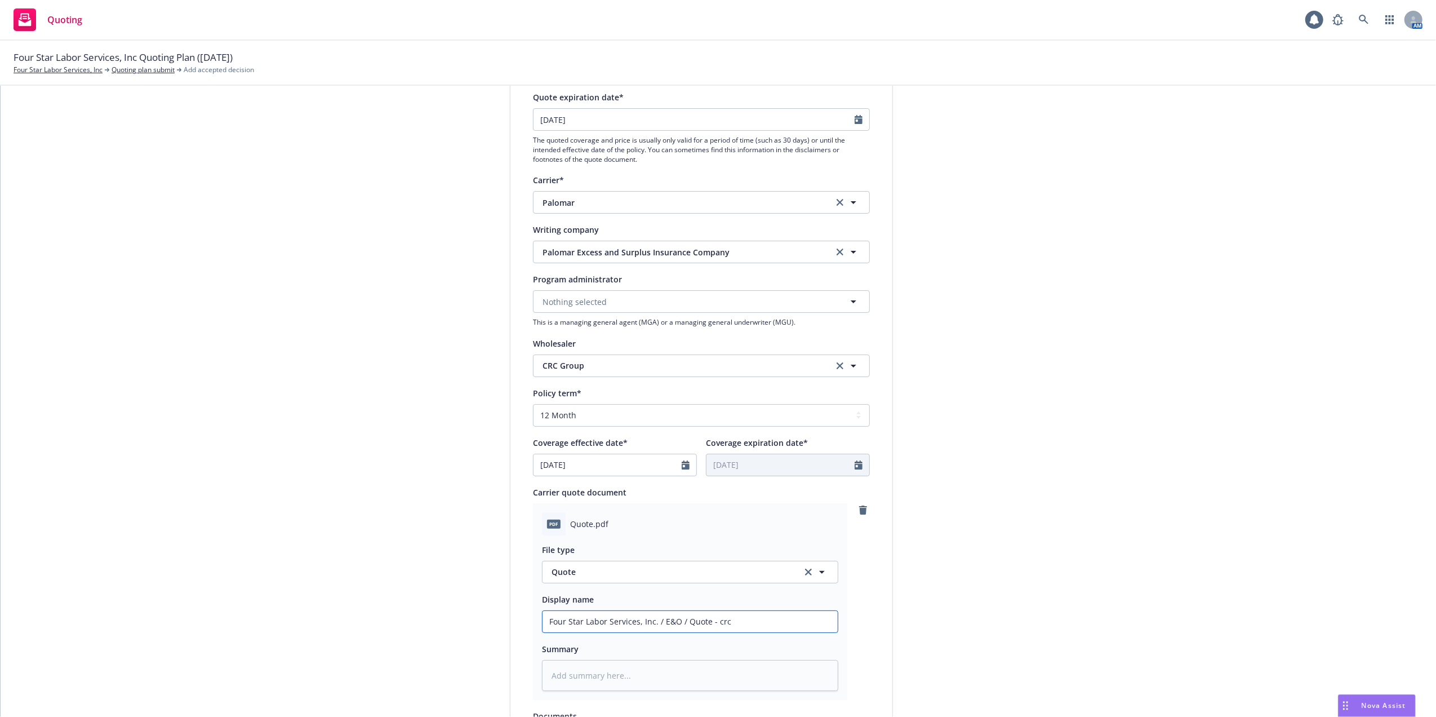
type input "Four Star Labor Services, Inc. / E&O / Quote - crc"
type textarea "x"
type input "Four Star Labor Services, Inc. / E&O / Quote - cr"
type textarea "x"
type input "Four Star Labor Services, Inc. / E&O / Quote - c"
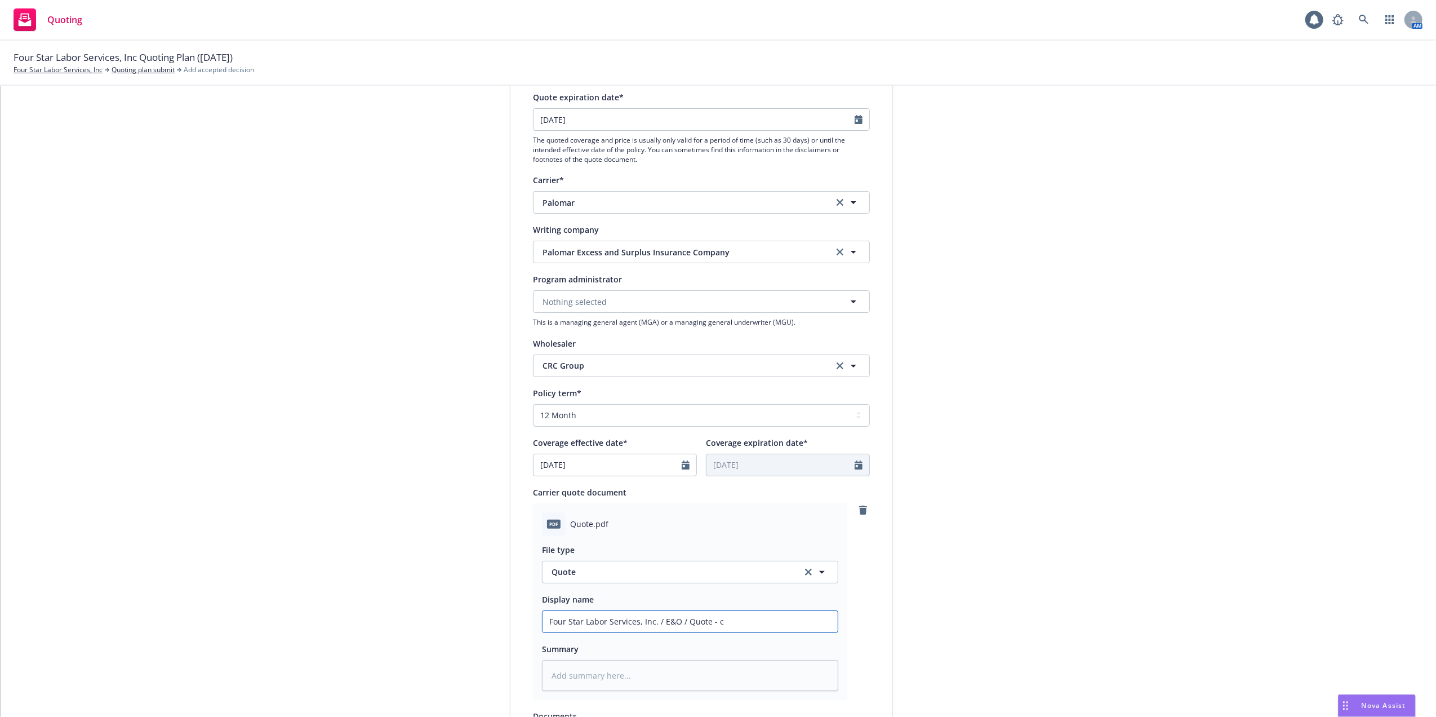
type textarea "x"
type input "Four Star Labor Services, Inc. / E&O / Quote -"
type textarea "x"
type input "Four Star Labor Services, Inc. / E&O / Quote - C"
type textarea "x"
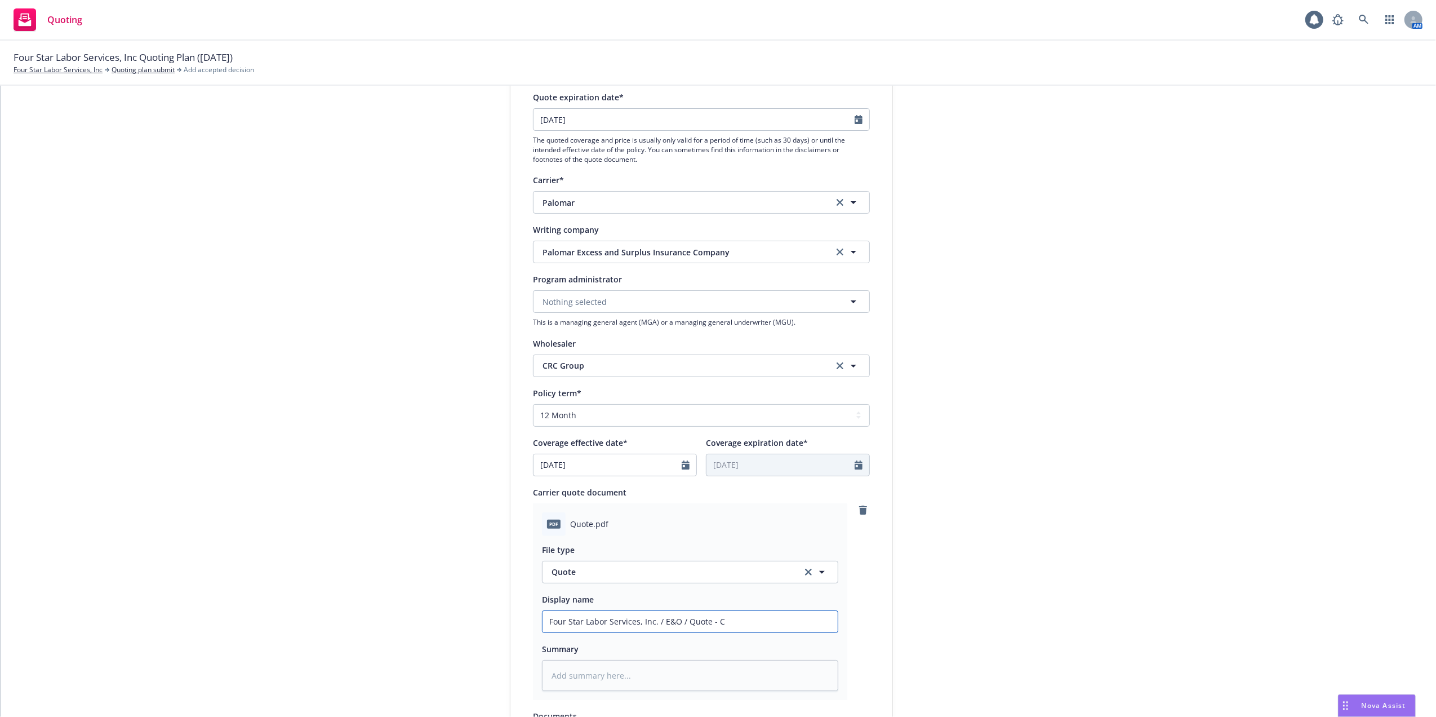
type input "Four Star Labor Services, Inc. / E&O / Quote - CR"
type textarea "x"
type input "Four Star Labor Services, Inc. / E&O / Quote - CRC"
type textarea "x"
type input "Four Star Labor Services, Inc. / E&O / Quote - CRC"
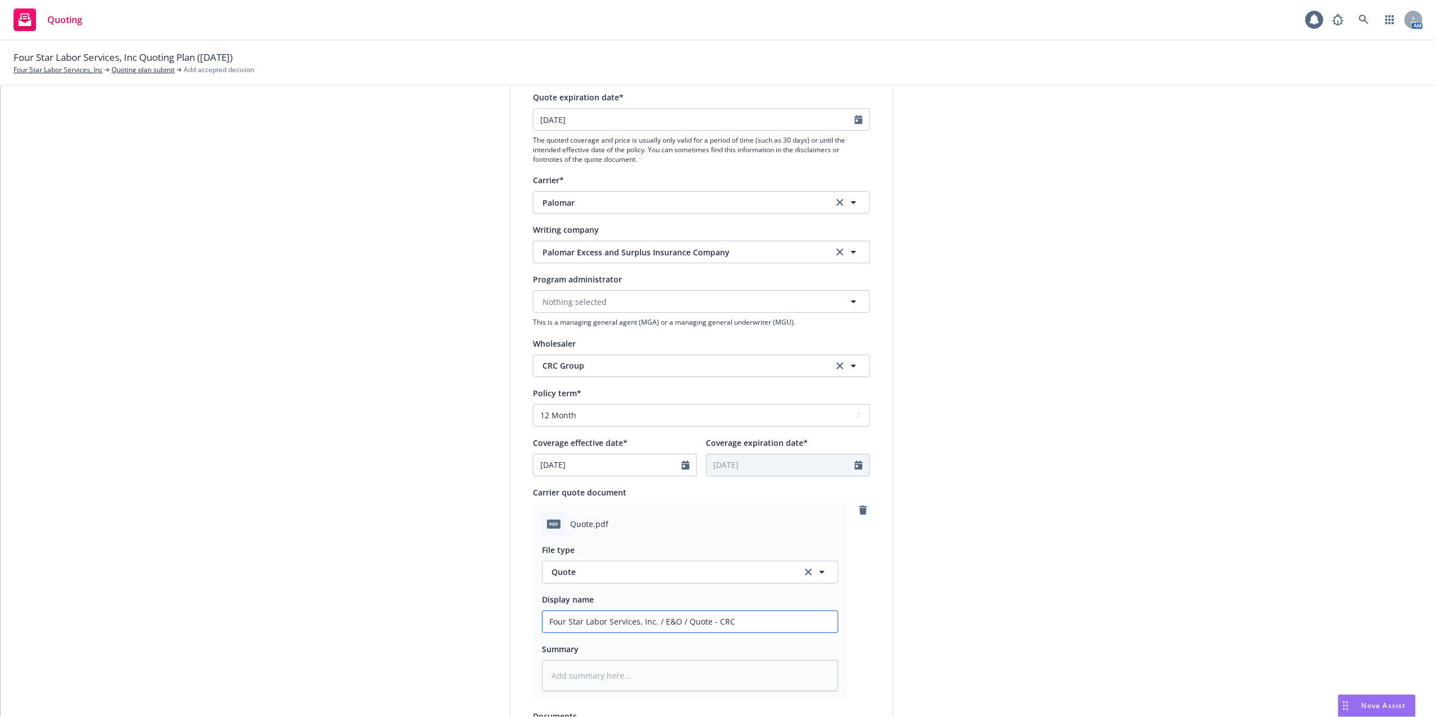
type textarea "x"
type input "Four Star Labor Services, Inc. / E&O / Quote - CRC G"
type textarea "x"
type input "Four Star Labor Services, Inc. / E&O / Quote - CRC Gro"
type textarea "x"
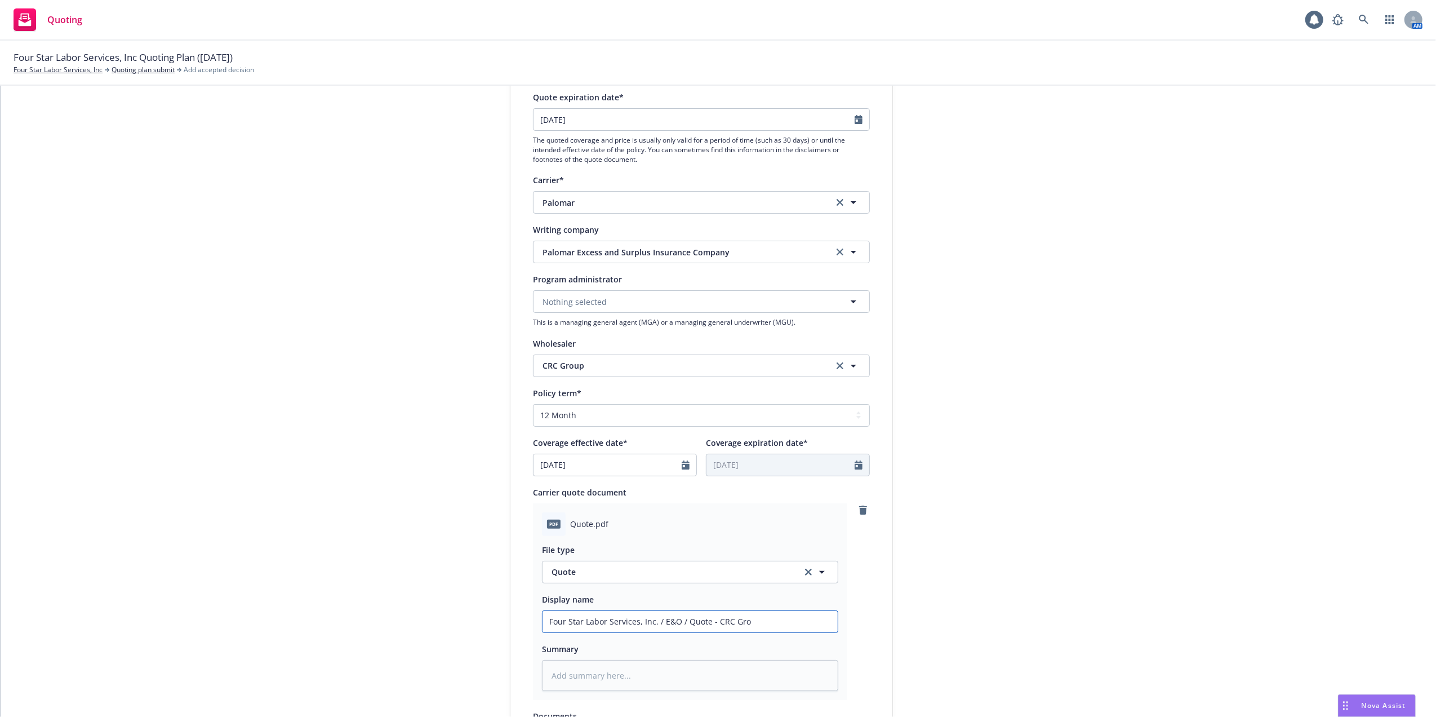
type input "Four Star Labor Services, Inc. / E&O / Quote - CRC Grou"
type textarea "x"
drag, startPoint x: 789, startPoint y: 619, endPoint x: 486, endPoint y: 614, distance: 303.2
click at [486, 614] on div "1 Quote initiation 2 Coverage selection 3 Billing info Quote initiation Display…" at bounding box center [718, 441] width 1409 height 920
type input "Four Star Labor Services, Inc. / E&O / Quote - CRC Group"
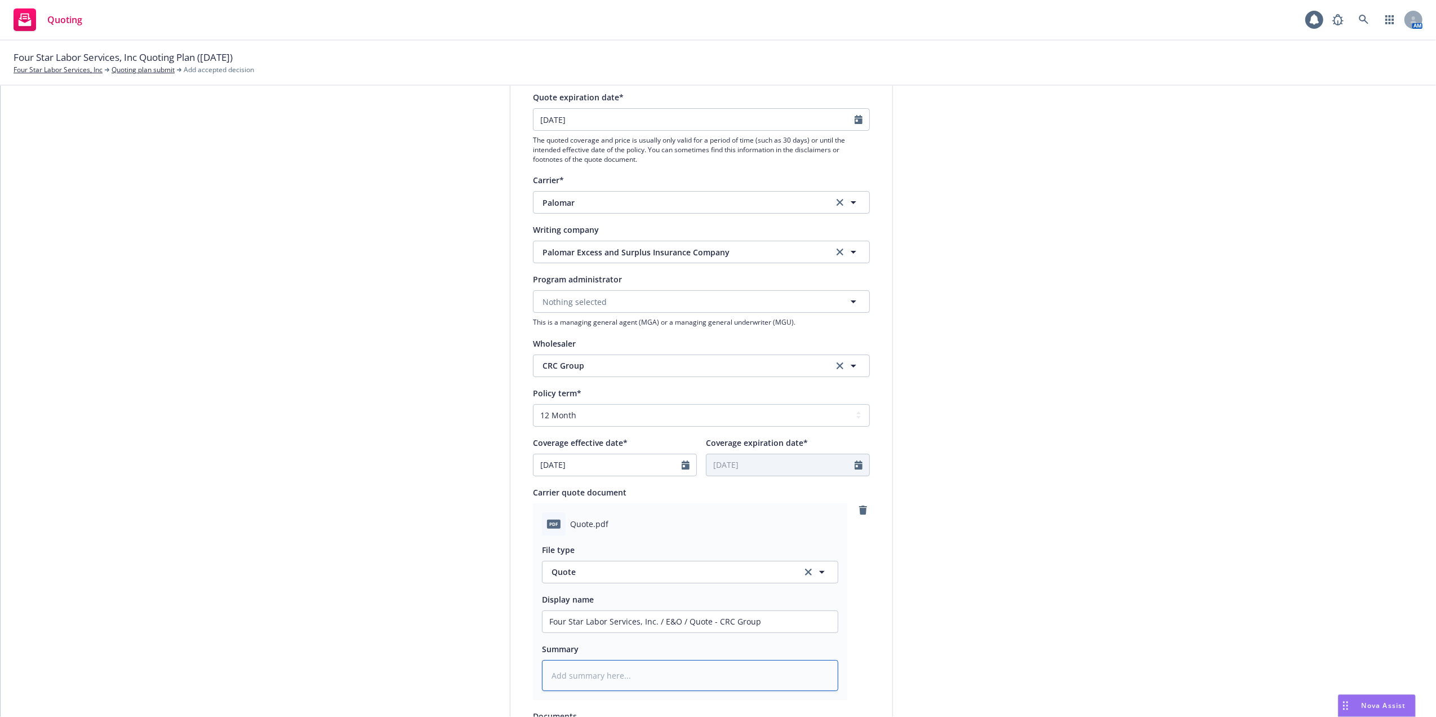
click at [579, 677] on textarea at bounding box center [690, 676] width 296 height 32
paste textarea "Four Star Labor Services, Inc. / E&O / Quote - CRC Group"
type textarea "x"
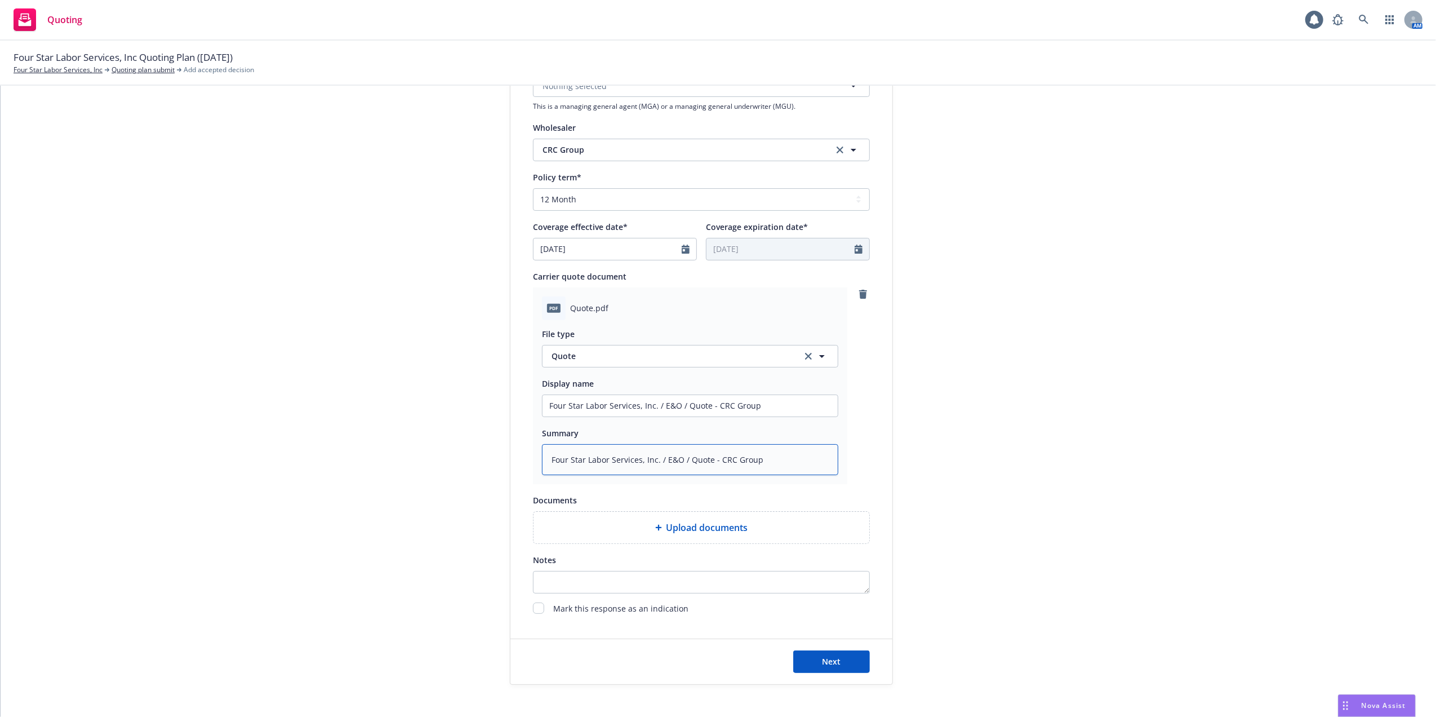
scroll to position [406, 0]
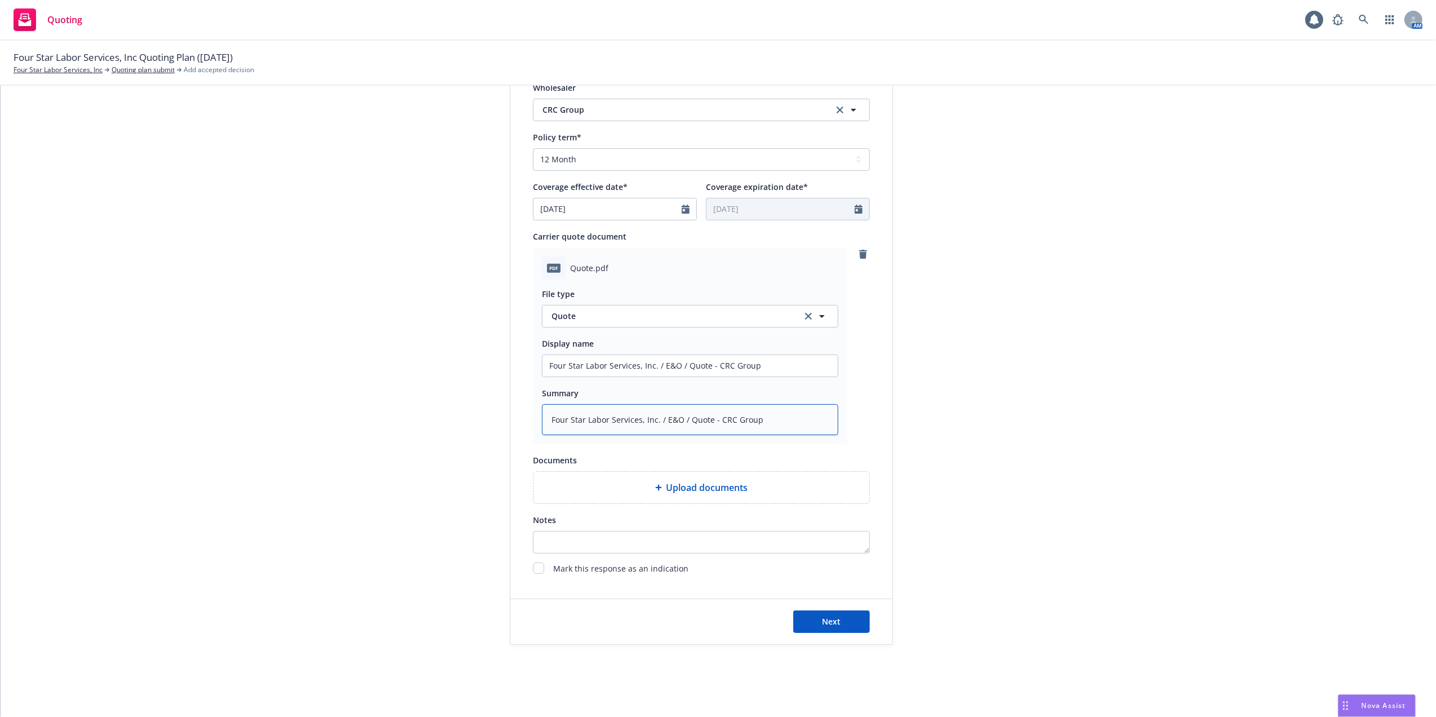
type textarea "Four Star Labor Services, Inc. / E&O / Quote - CRC Group"
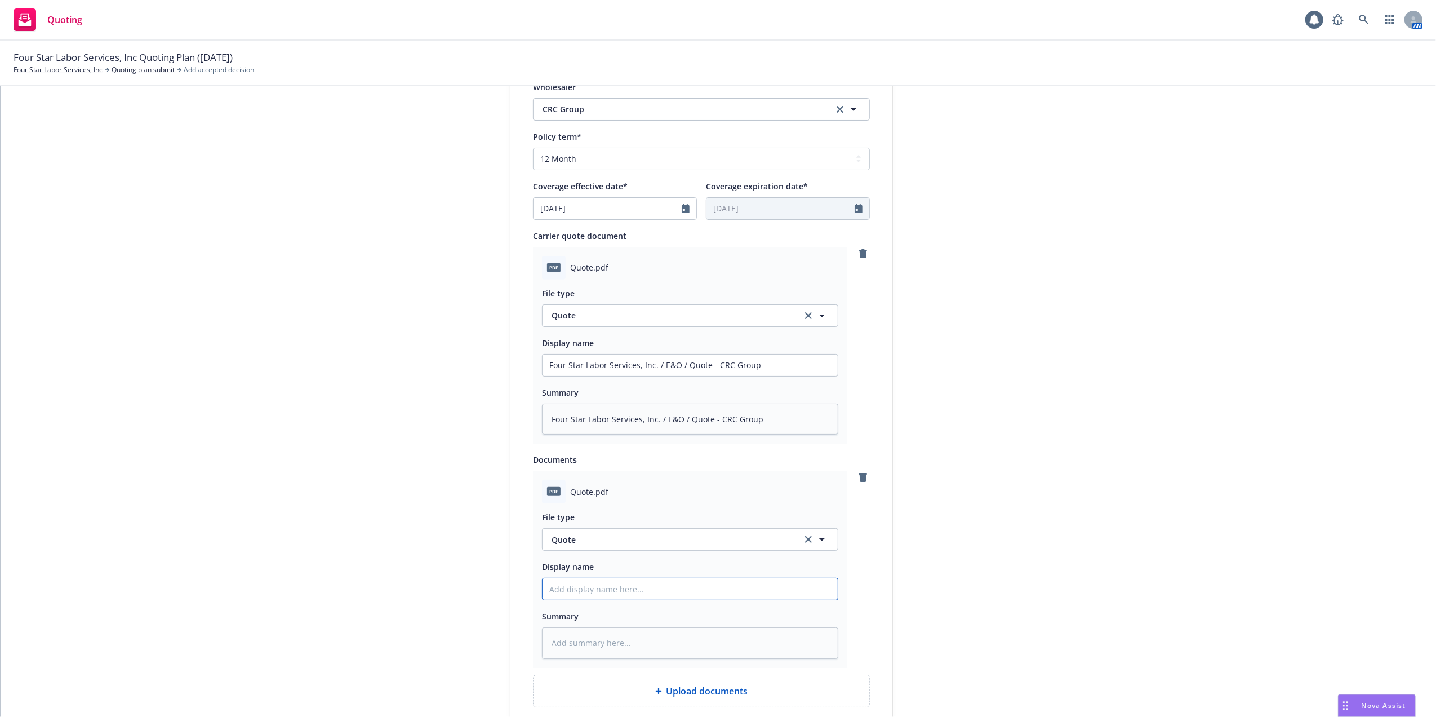
click at [611, 376] on input "Display name" at bounding box center [690, 364] width 295 height 21
paste input "Four Star Labor Services, Inc. / E&O / Quote - CRC Group"
type textarea "x"
type input "Four Star Labor Services, Inc. / E&O / Quote - CRC Group"
drag, startPoint x: 771, startPoint y: 589, endPoint x: 519, endPoint y: 584, distance: 252.5
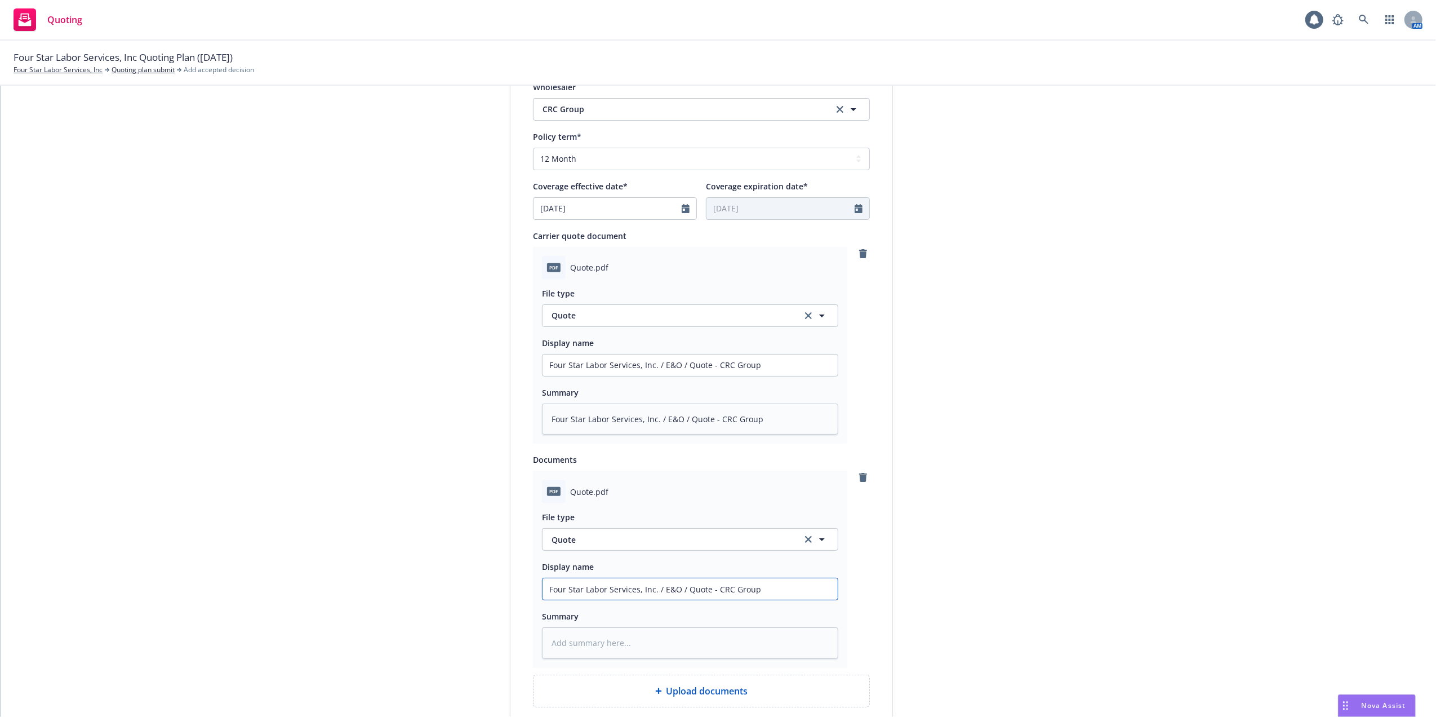
click at [519, 584] on div "Display name CRC Group Quote expiration date* 09/21/2025 The quoted coverage an…" at bounding box center [702, 281] width 382 height 995
paste input "PL / Quote"
type textarea "x"
type input "Four Star Labor Services, Inc. / EPL / Quote"
type textarea "x"
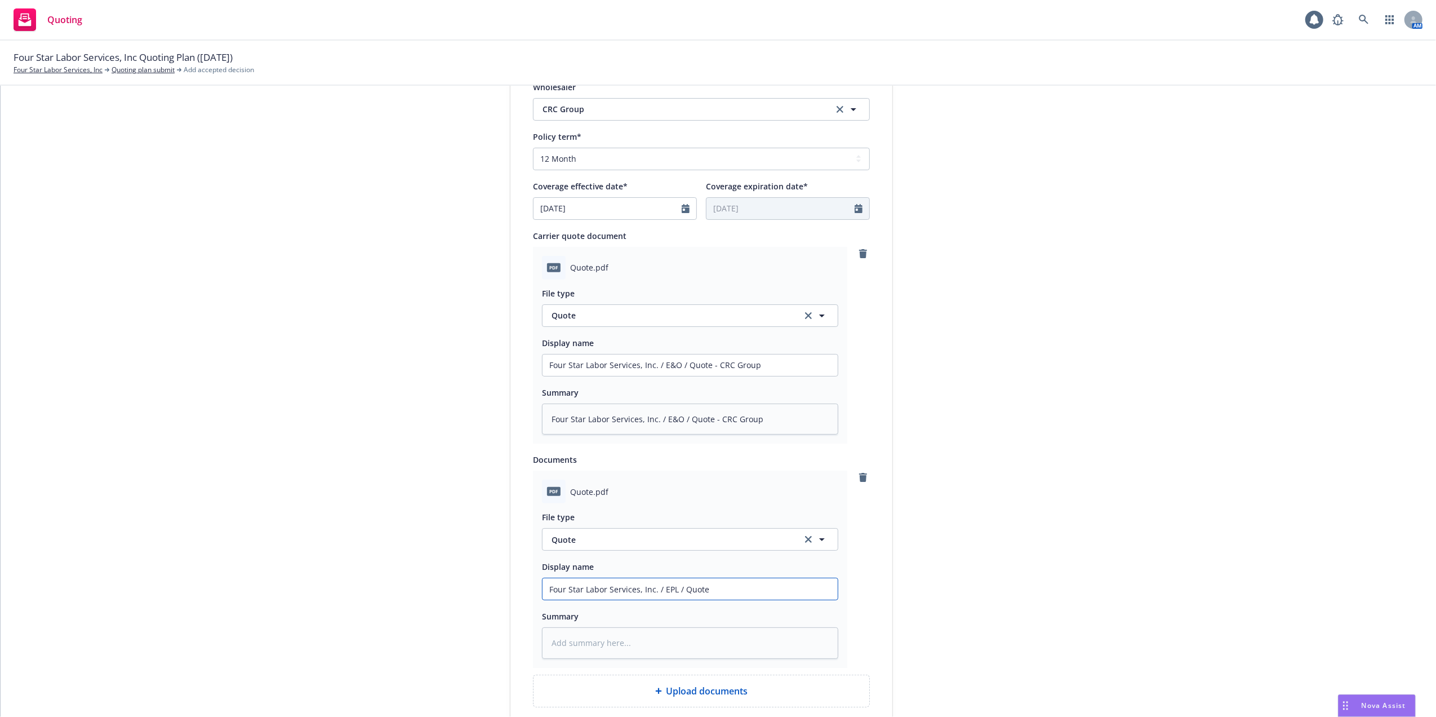
type input "Four Star Labor Services, Inc. / EPL / Quote"
type textarea "x"
type input "Four Star Labor Services, Inc. / EPL / Quote -"
type textarea "x"
type input "Four Star Labor Services, Inc. / EPL / Quote -"
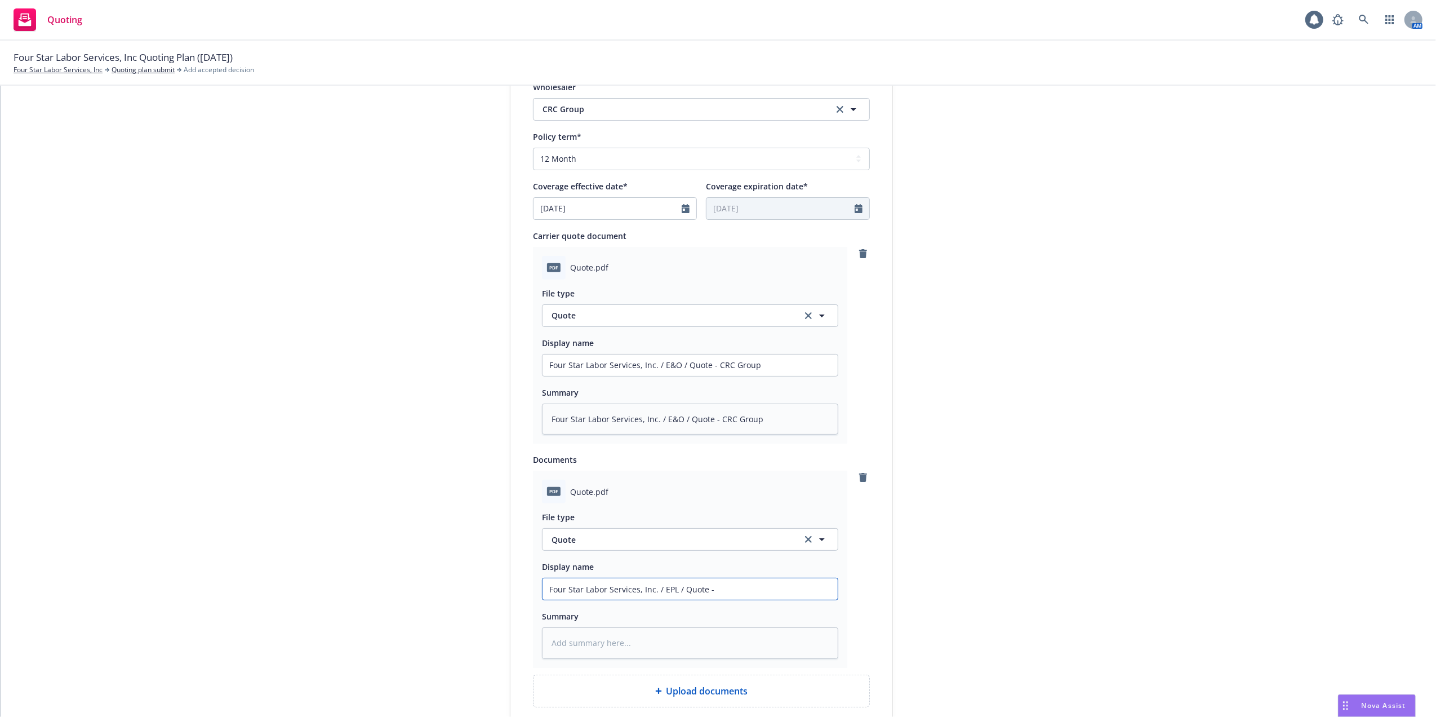
type textarea "x"
type input "Four Star Labor Services, Inc. / EPL / Quote - C"
type textarea "x"
type input "Four Star Labor Services, Inc. / EPL / Quote - CR"
type textarea "x"
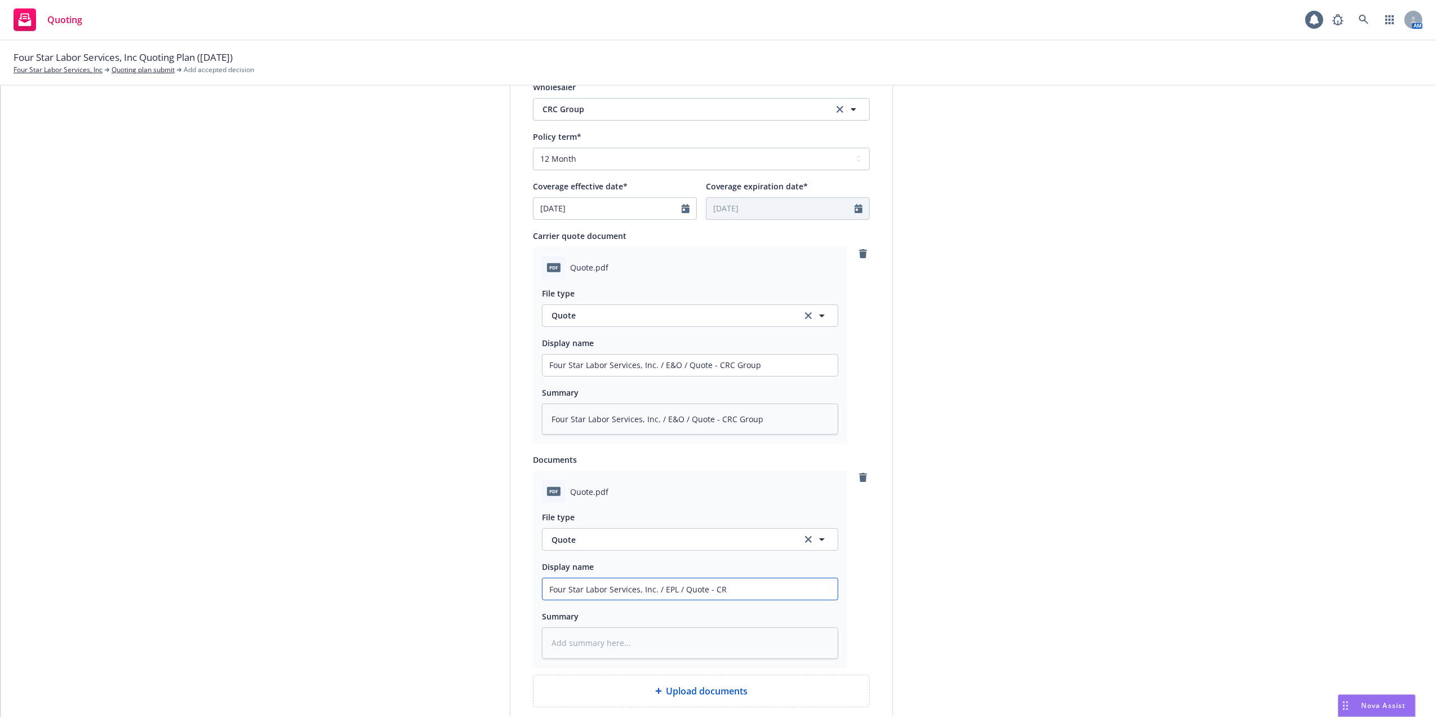
type input "Four Star Labor Services, Inc. / EPL / Quote - CRC"
type textarea "x"
type input "Four Star Labor Services, Inc. / EPL / Quote - CRC"
type textarea "x"
type input "Four Star Labor Services, Inc. / EPL / Quote - CRC G"
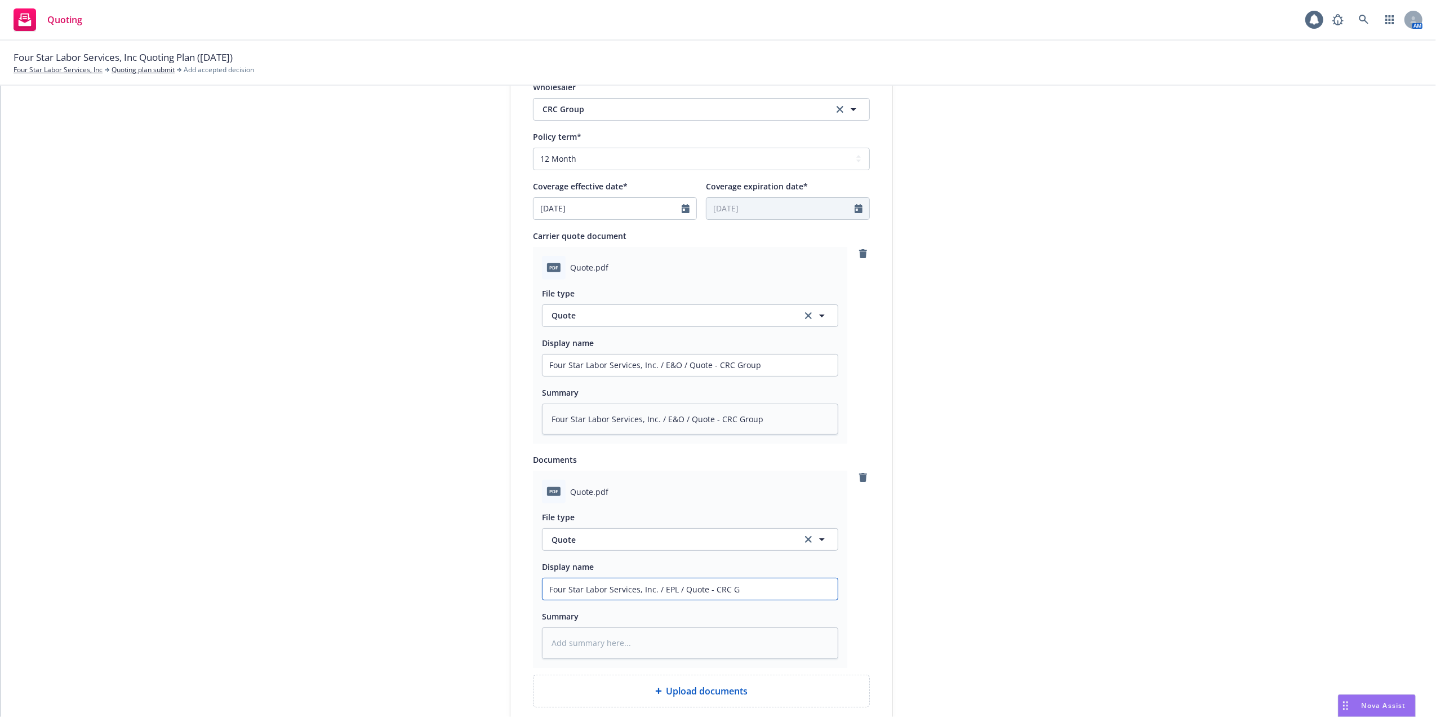
type textarea "x"
type input "Four Star Labor Services, Inc. / EPL / Quote - CRC Gr"
type textarea "x"
type input "Four Star Labor Services, Inc. / EPL / Quote - CRC Gro"
type textarea "x"
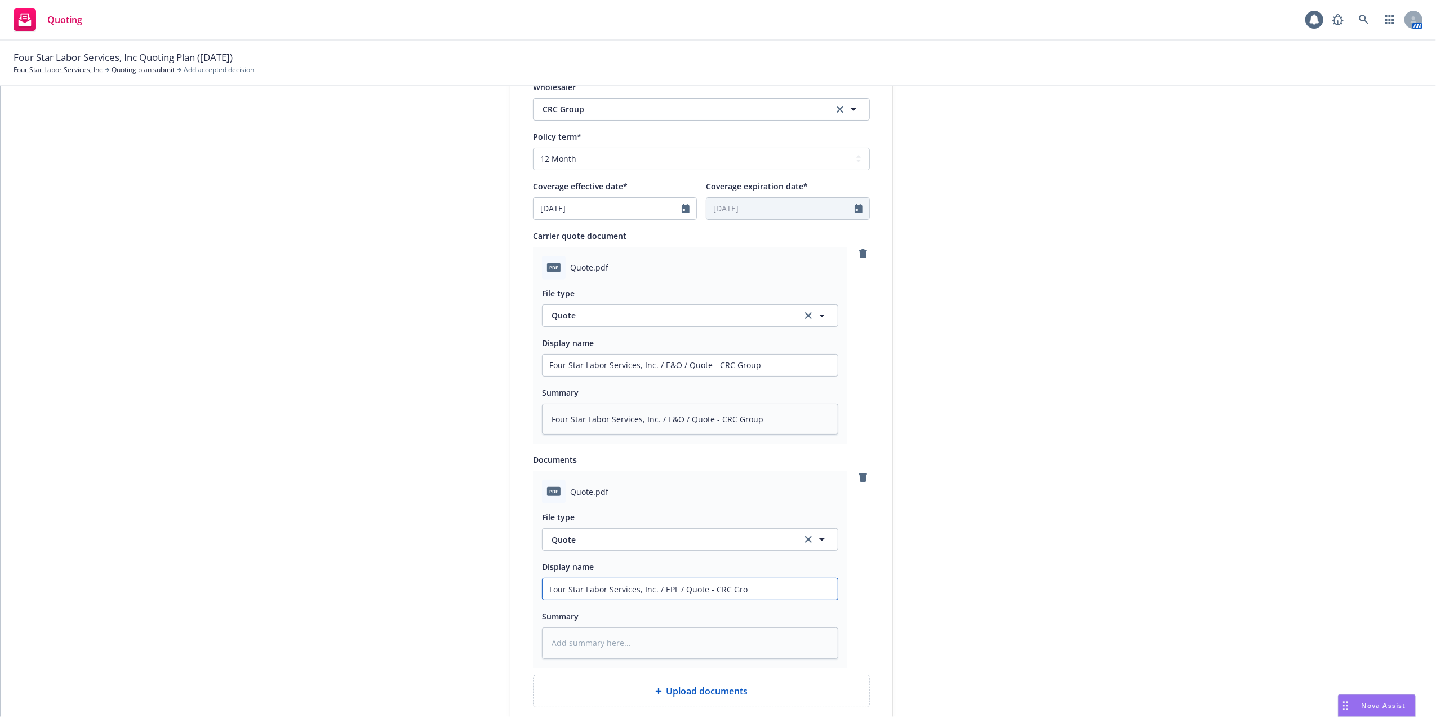
type input "Four Star Labor Services, Inc. / EPL / Quote - CRC Grou"
type textarea "x"
drag, startPoint x: 766, startPoint y: 591, endPoint x: 499, endPoint y: 587, distance: 267.1
click at [499, 587] on div "1 Quote initiation 2 Coverage selection 3 Billing info Quote initiation Display…" at bounding box center [718, 286] width 1409 height 1124
type input "Four Star Labor Services, Inc. / EPL / Quote - CRC Group"
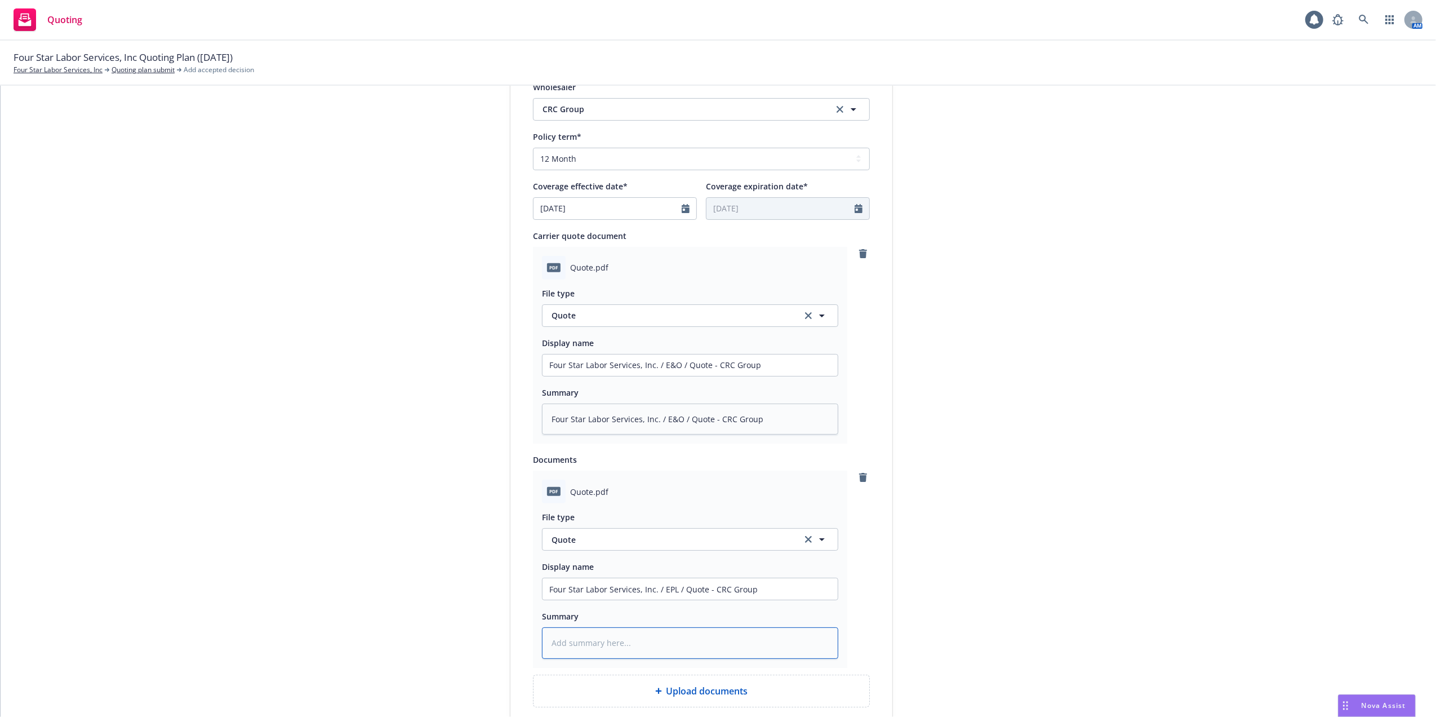
click at [598, 643] on textarea at bounding box center [690, 643] width 296 height 32
paste textarea "Four Star Labor Services, Inc. / EPL / Quote - CRC Group"
type textarea "x"
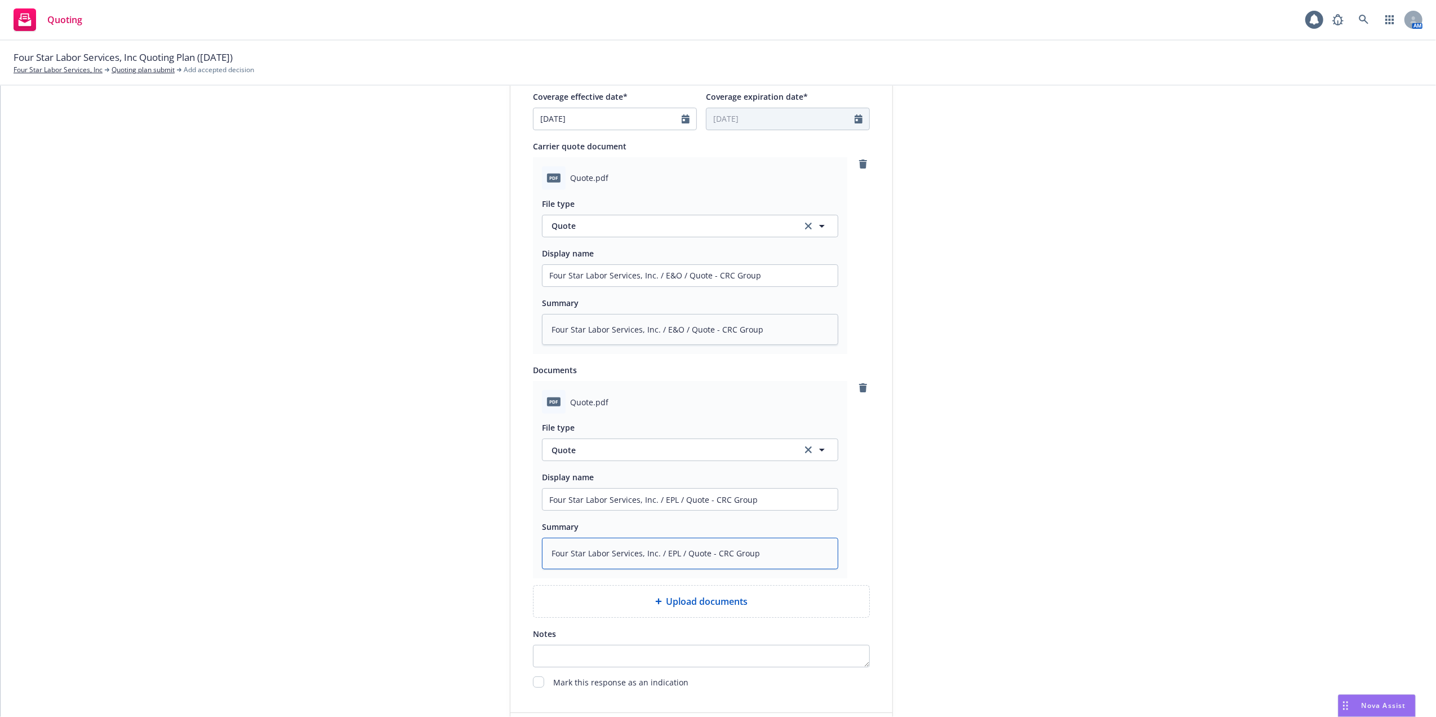
scroll to position [611, 0]
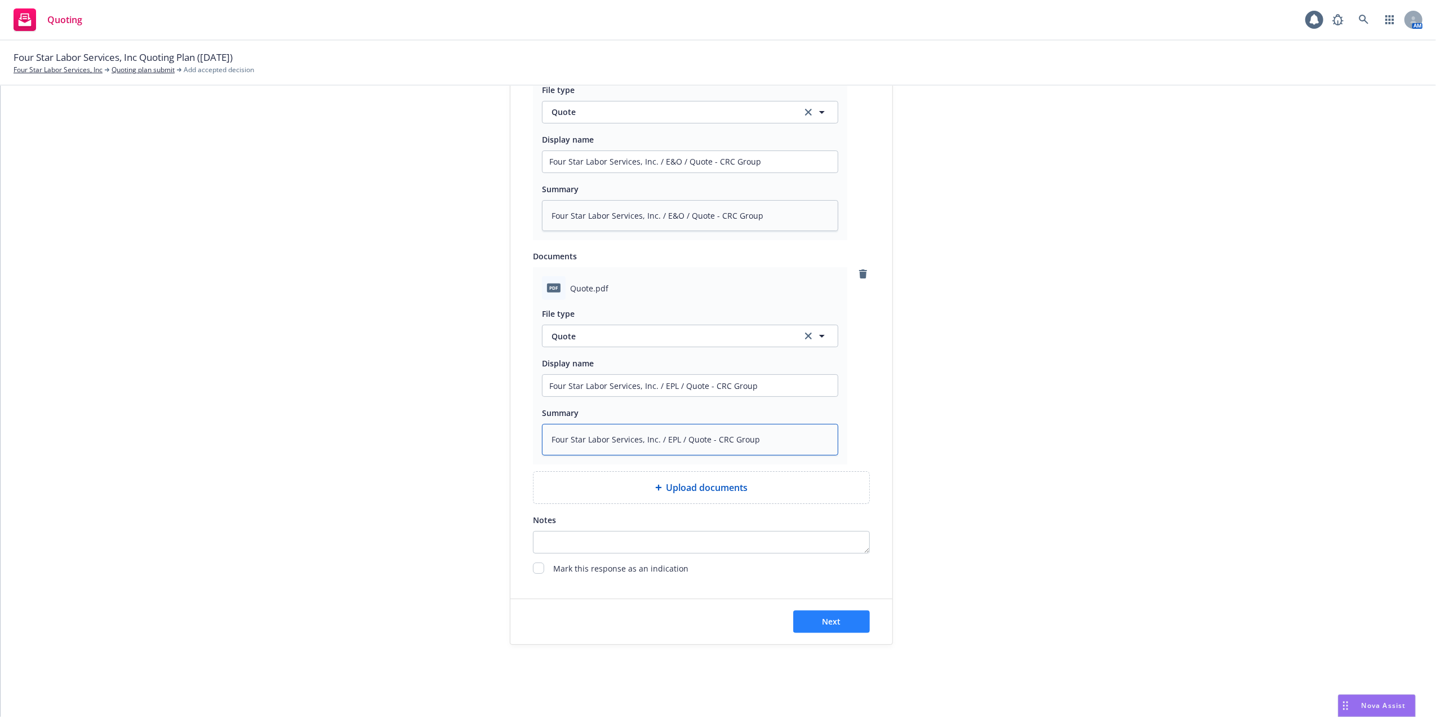
type textarea "Four Star Labor Services, Inc. / EPL / Quote - CRC Group"
click at [823, 616] on span "Next" at bounding box center [832, 621] width 19 height 11
type textarea "x"
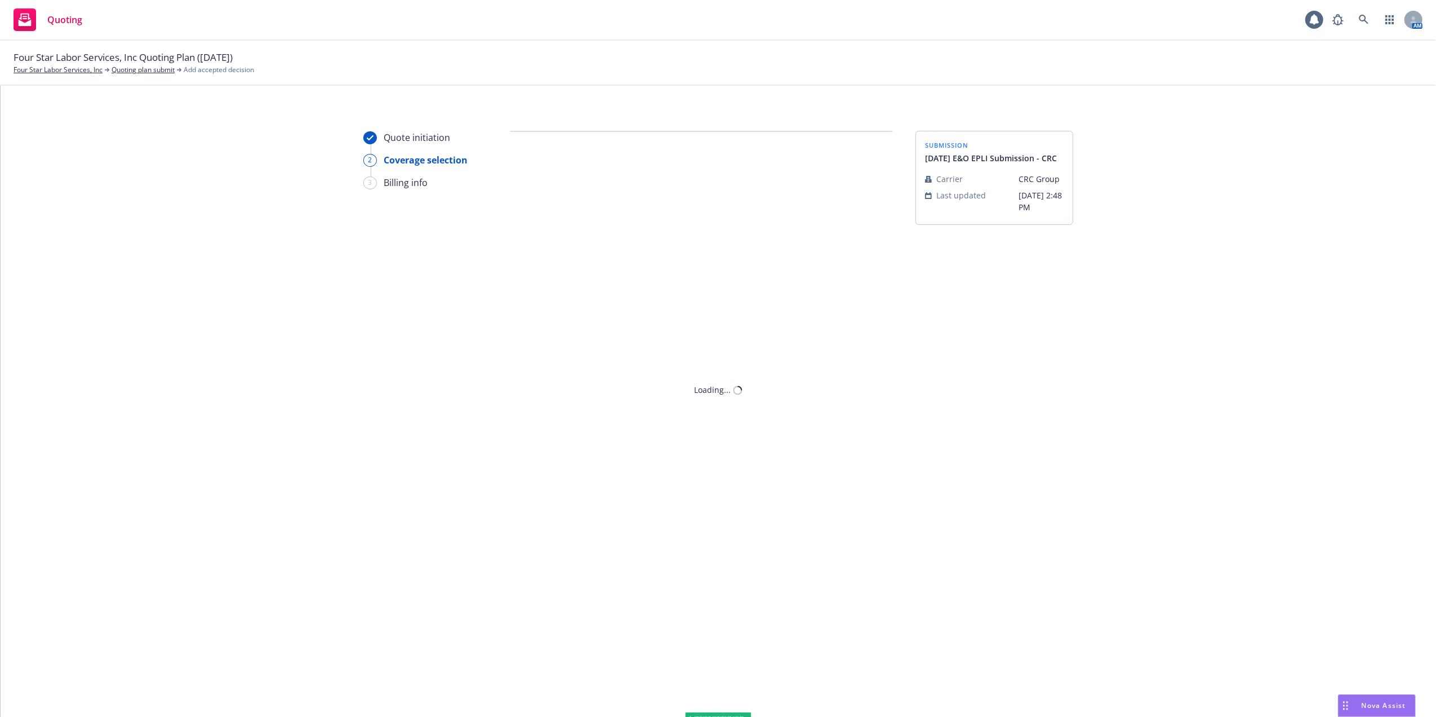
scroll to position [0, 0]
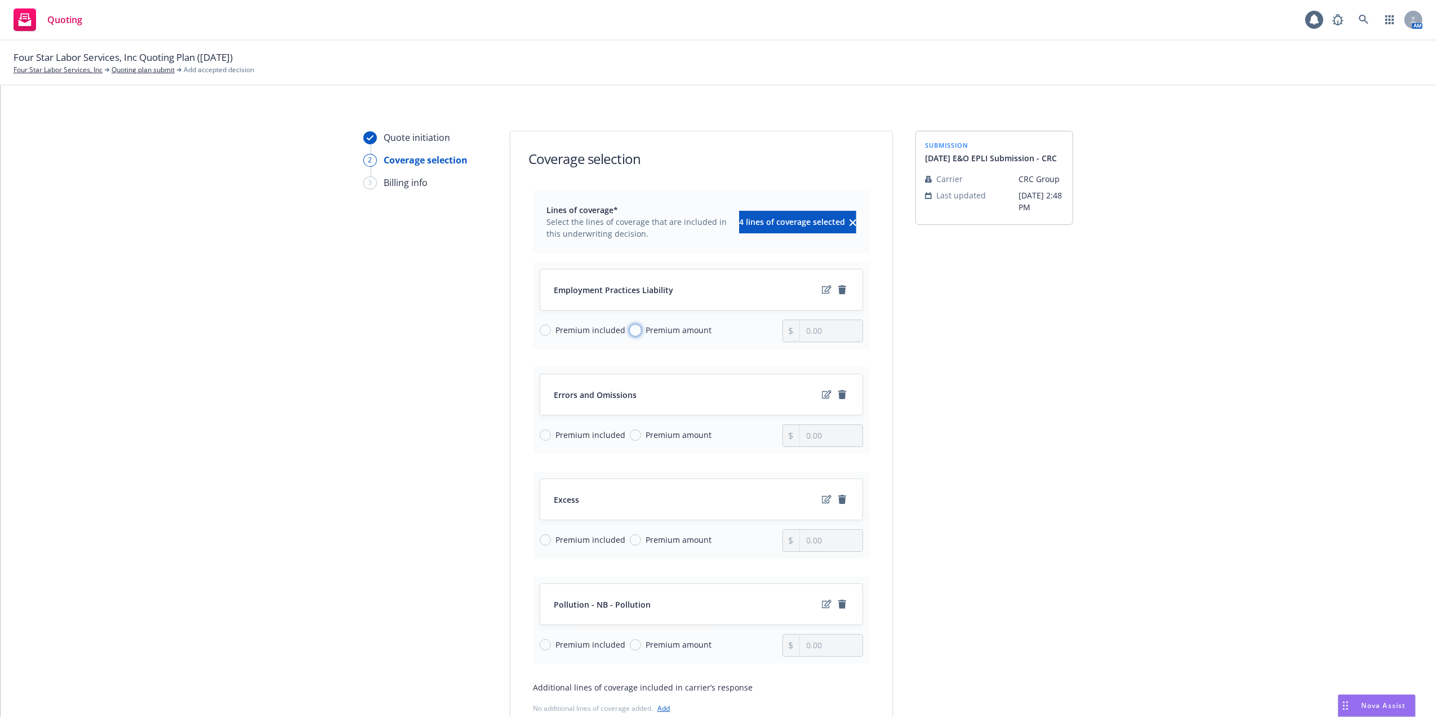
drag, startPoint x: 625, startPoint y: 327, endPoint x: 764, endPoint y: 292, distance: 143.6
click at [630, 326] on input "Premium amount" at bounding box center [635, 330] width 11 height 11
radio input "true"
drag, startPoint x: 822, startPoint y: 331, endPoint x: 788, endPoint y: 331, distance: 33.8
click at [788, 331] on div "0.00" at bounding box center [823, 330] width 81 height 23
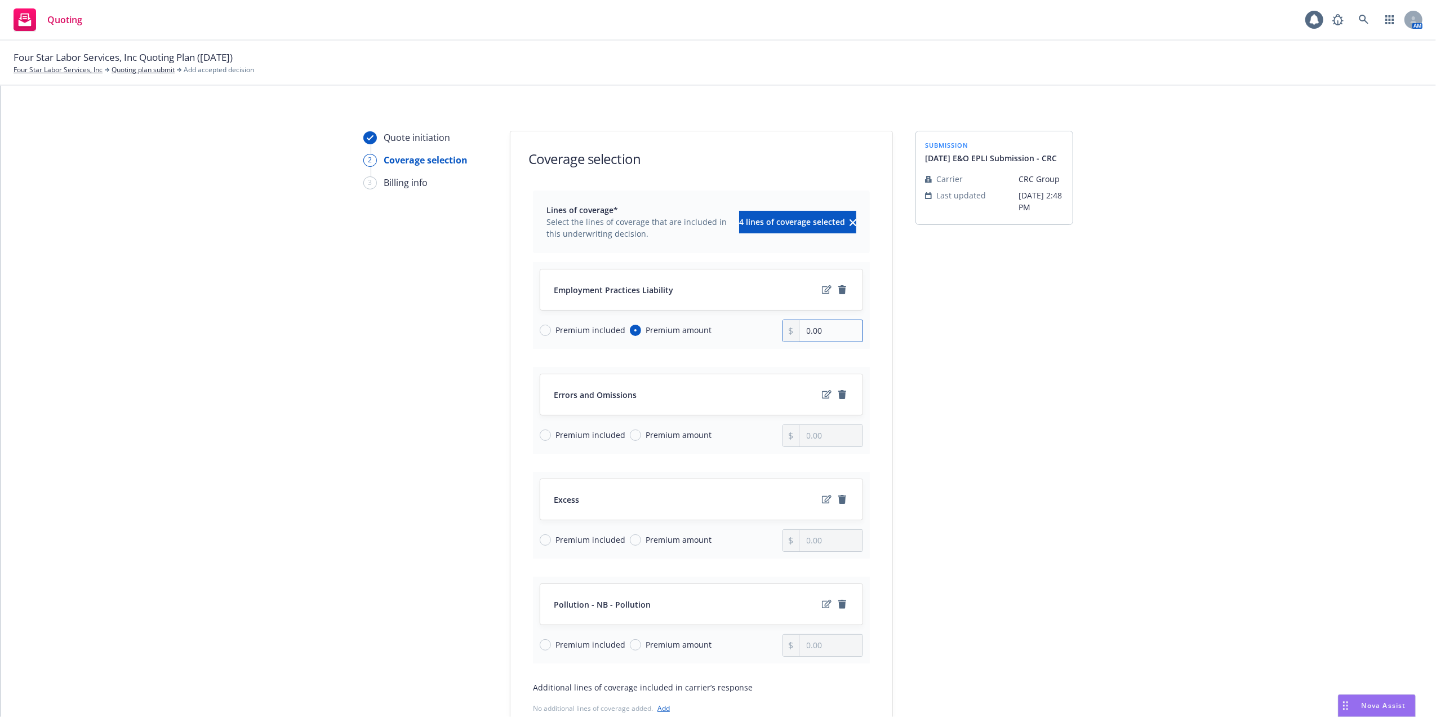
paste input "15,608.65"
type input "15,608.65"
click at [630, 434] on input "Premium amount" at bounding box center [635, 434] width 11 height 11
radio input "true"
drag, startPoint x: 819, startPoint y: 436, endPoint x: 795, endPoint y: 438, distance: 24.3
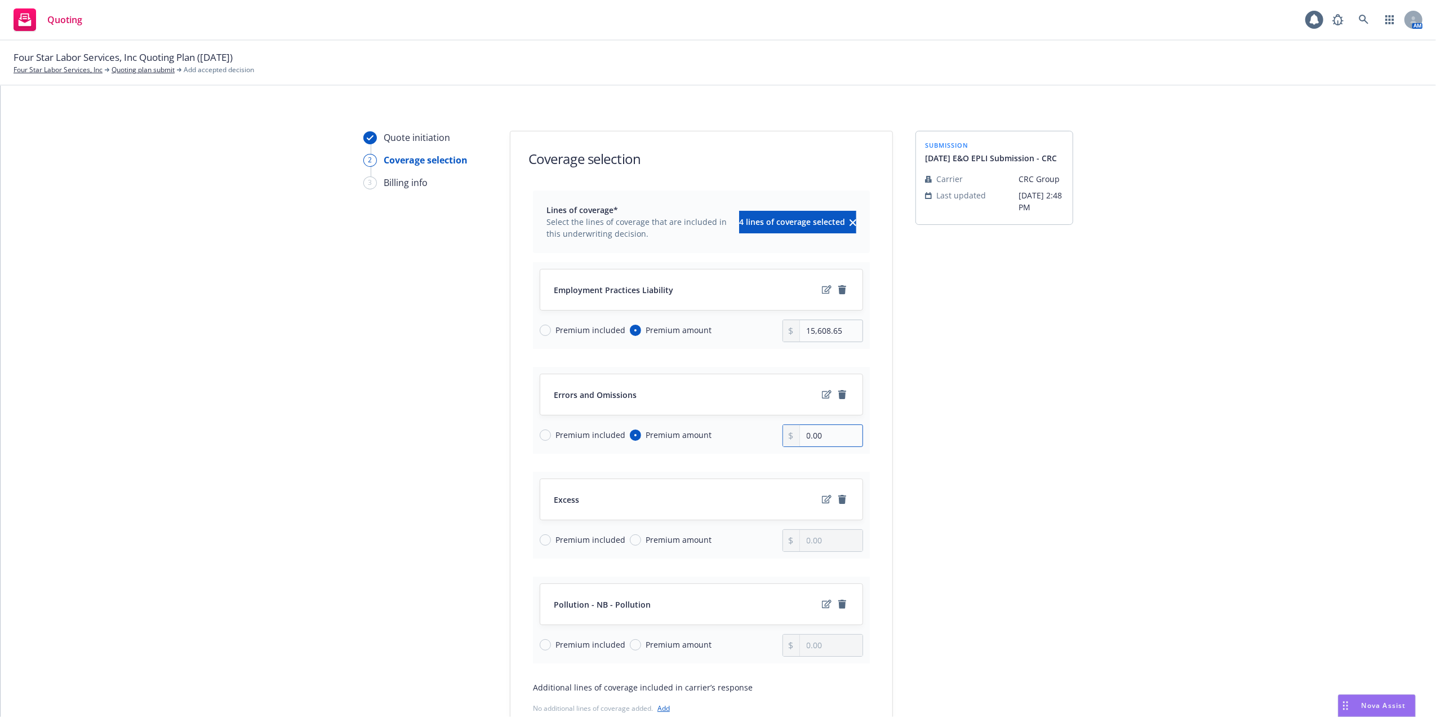
click at [800, 438] on input "0.00" at bounding box center [831, 435] width 63 height 21
paste input "16,492.9"
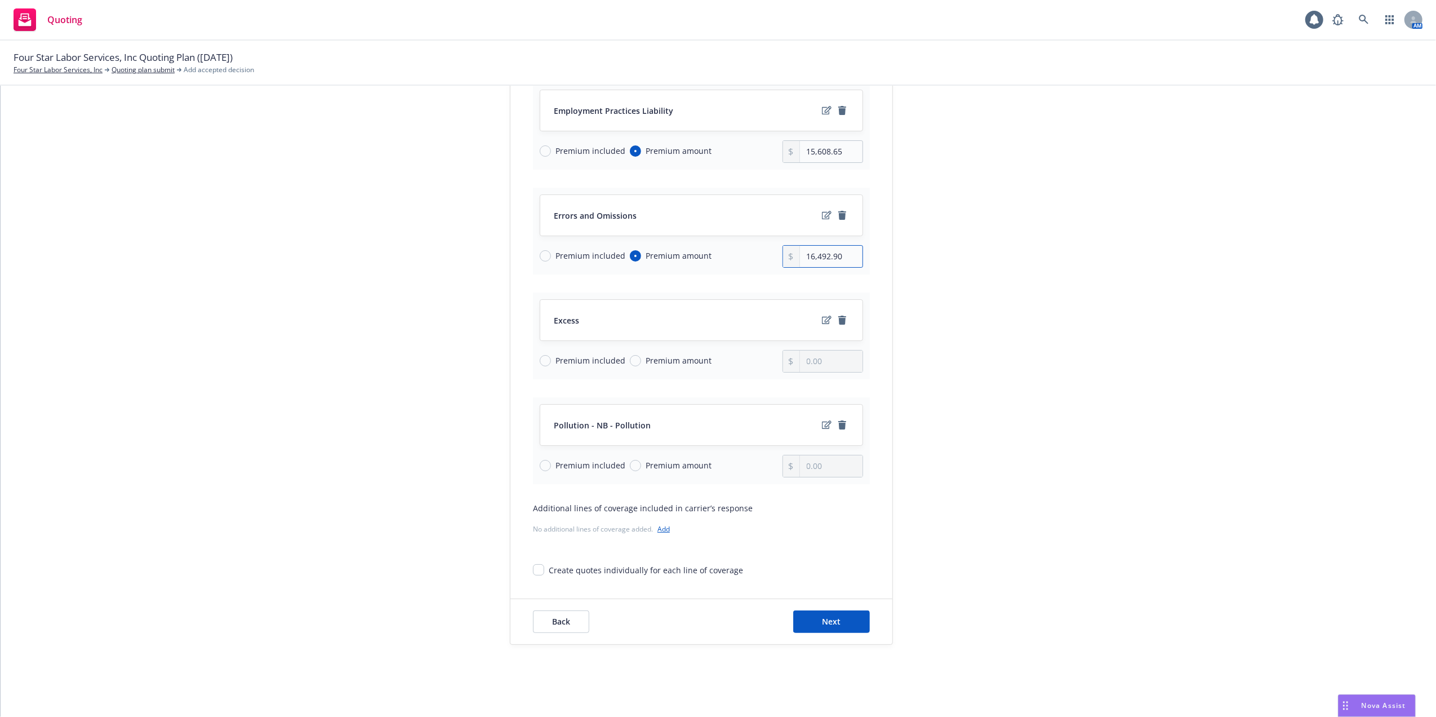
scroll to position [183, 0]
type input "16,492.90"
click at [830, 620] on span "Next" at bounding box center [832, 621] width 19 height 11
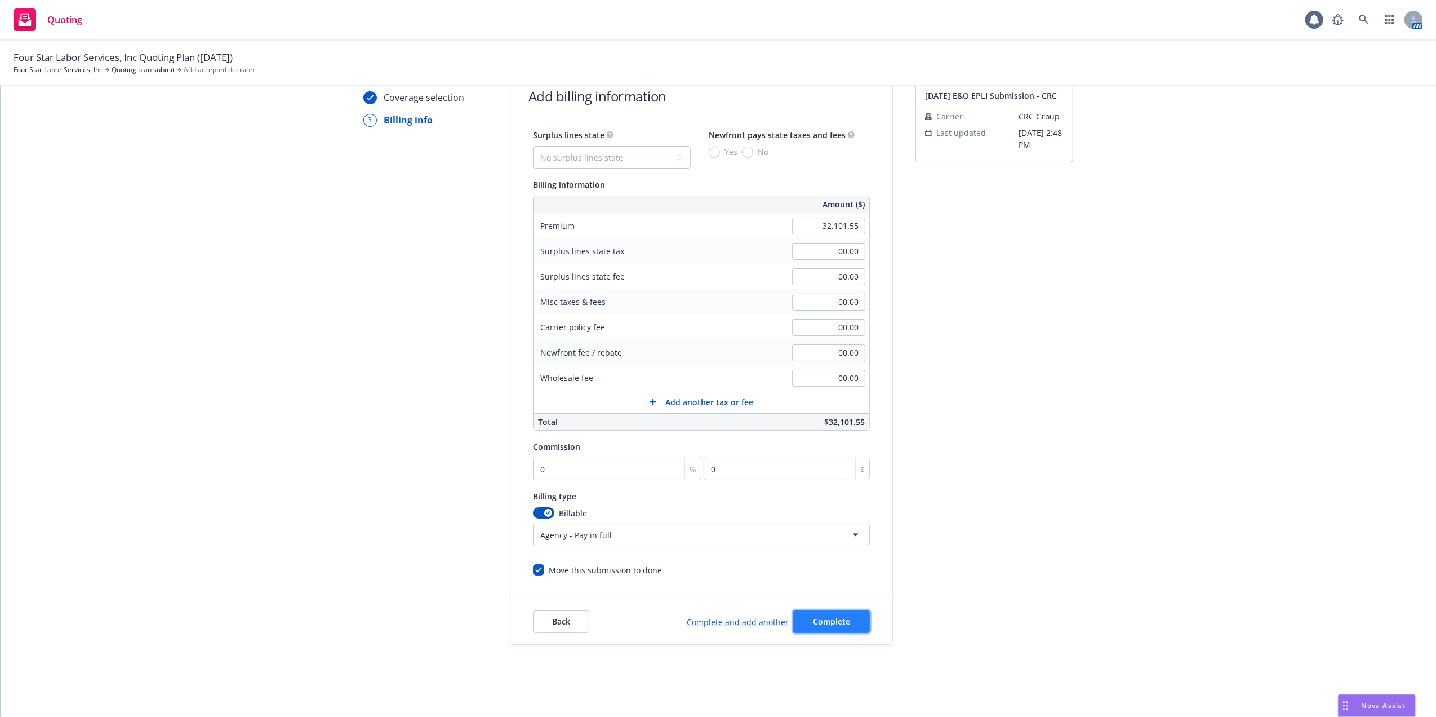
click at [823, 625] on span "Complete" at bounding box center [831, 621] width 37 height 11
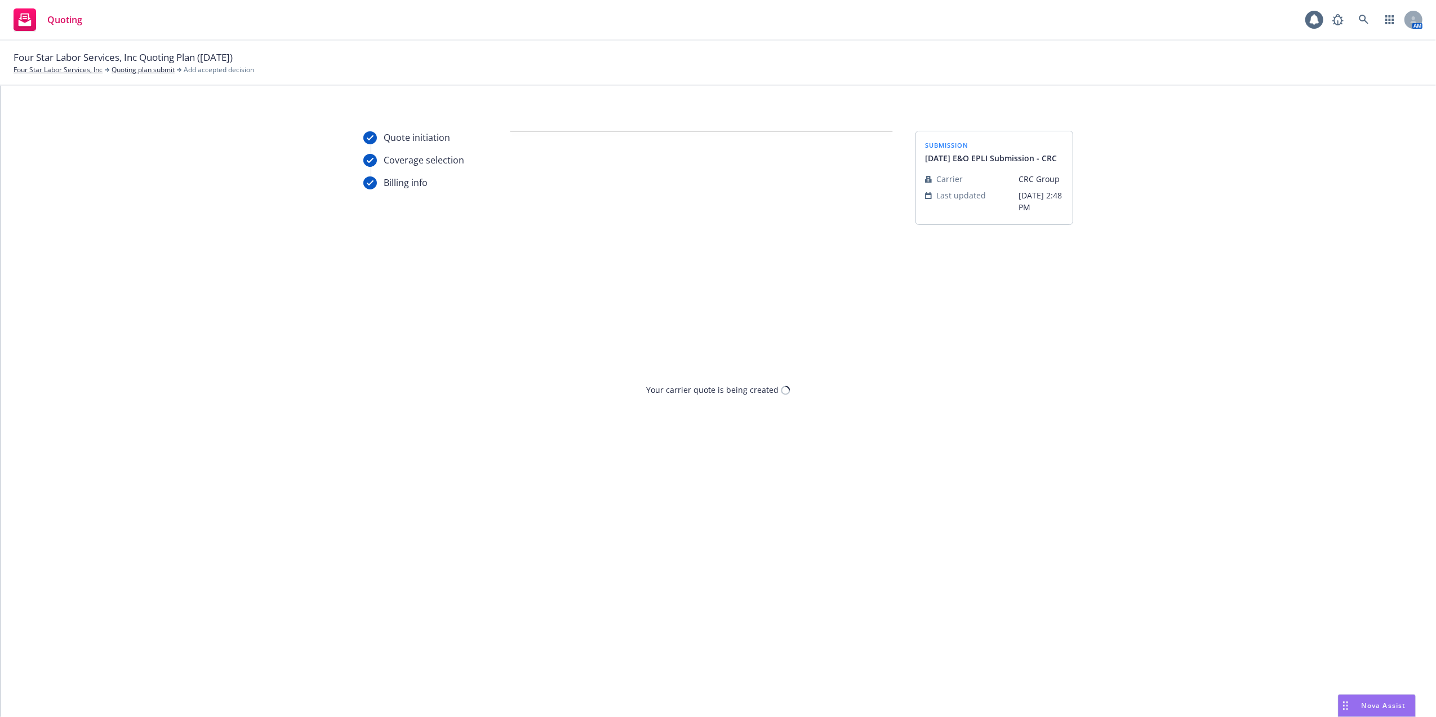
scroll to position [0, 0]
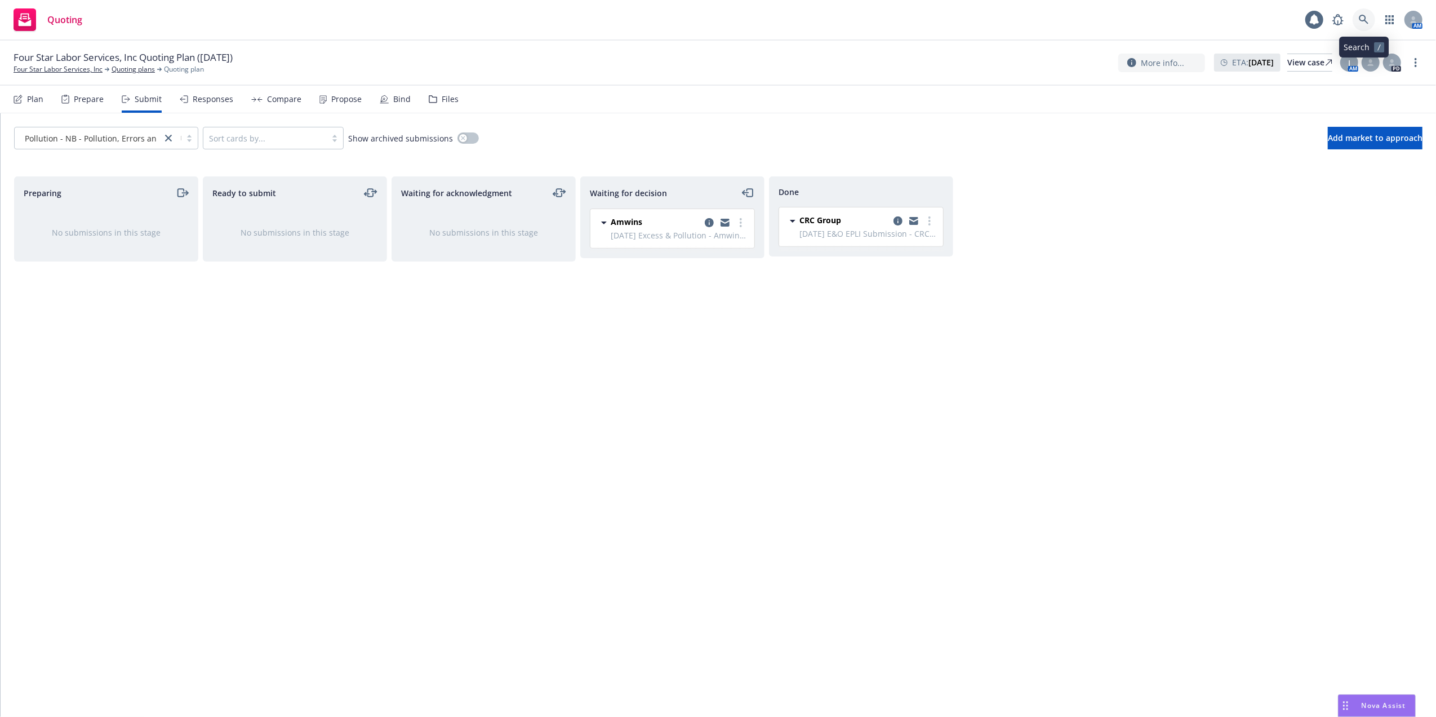
click at [1360, 19] on icon at bounding box center [1364, 20] width 10 height 10
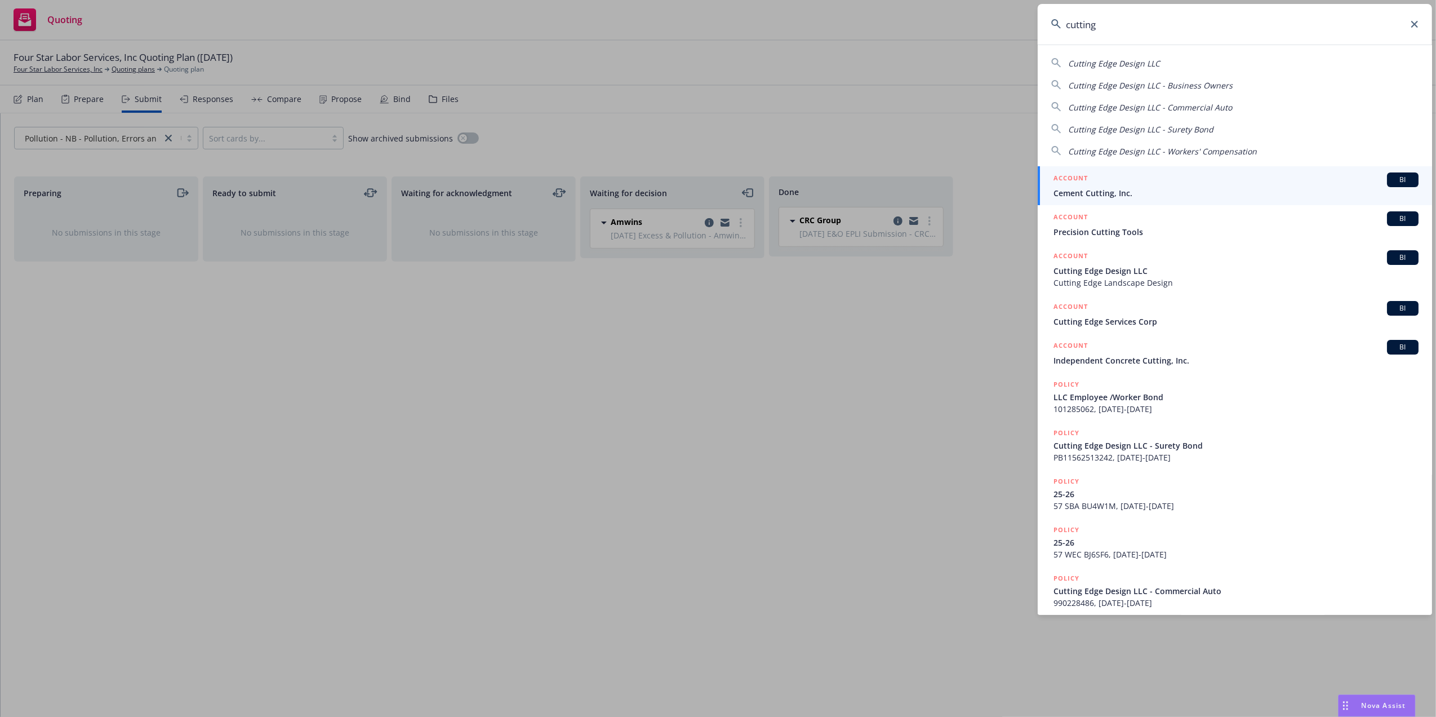
click at [1094, 61] on span "Cutting Edge Design LLC" at bounding box center [1114, 63] width 92 height 11
type input "Cutting Edge Design LLC"
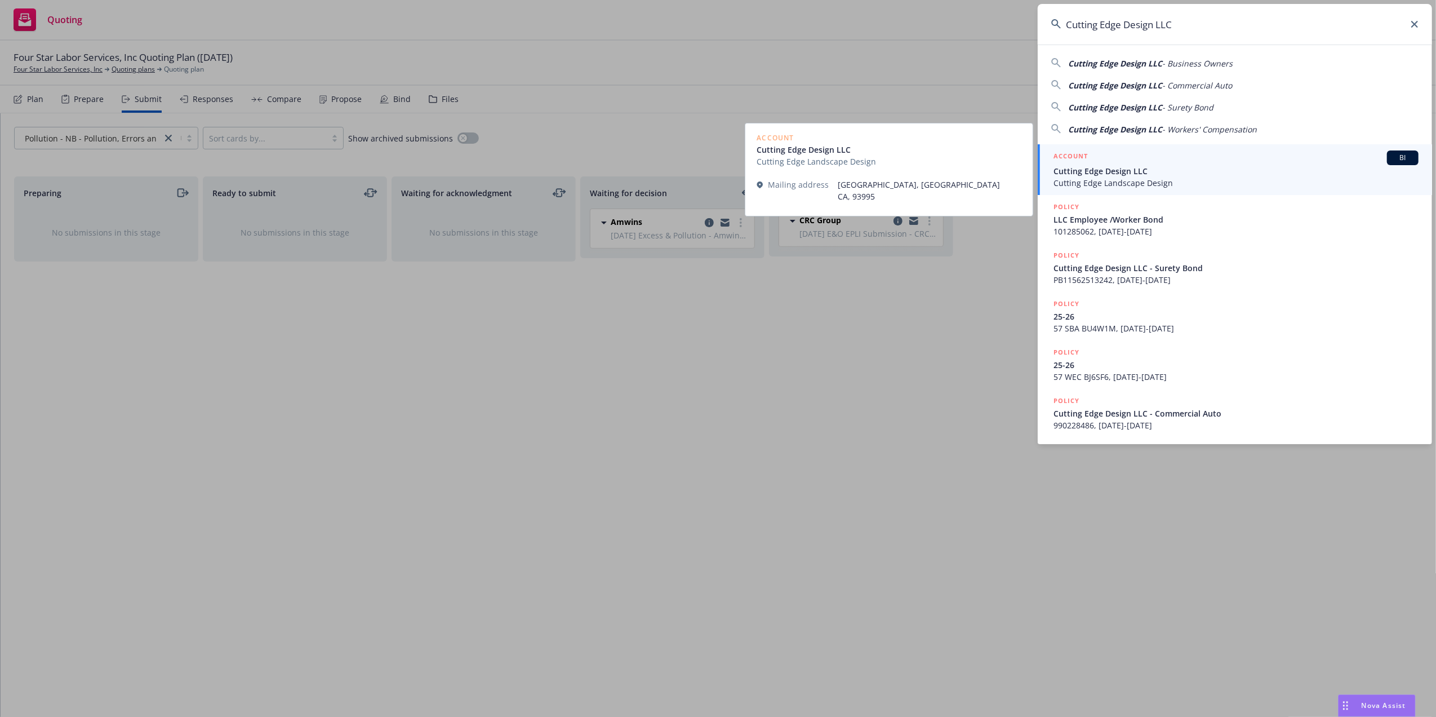
click at [1094, 169] on span "Cutting Edge Design LLC" at bounding box center [1236, 171] width 365 height 12
